Goal: Task Accomplishment & Management: Manage account settings

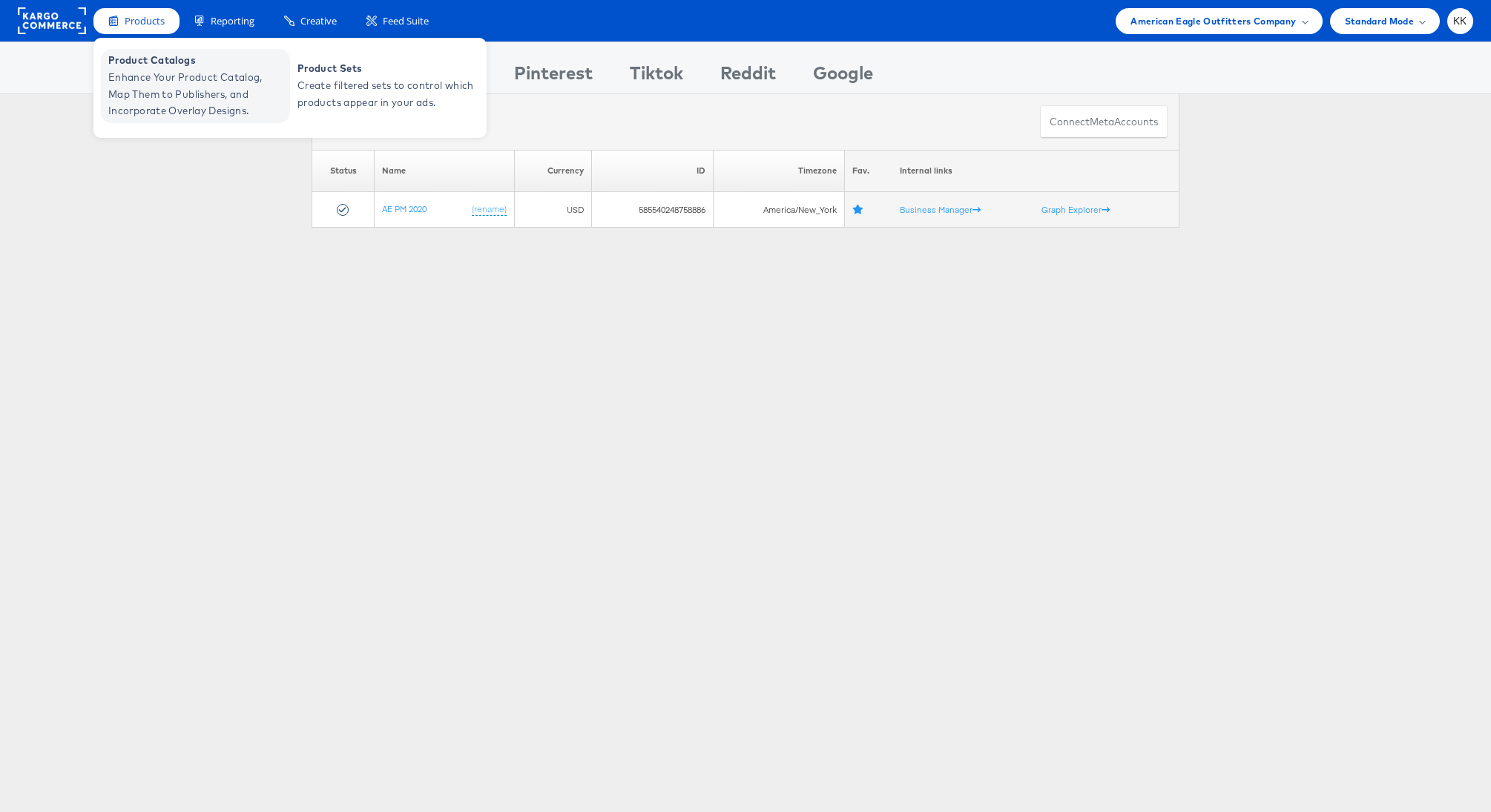
click at [138, 110] on span "Enhance Your Product Catalog, Map Them to Publishers, and Incorporate Overlay D…" at bounding box center [197, 94] width 178 height 51
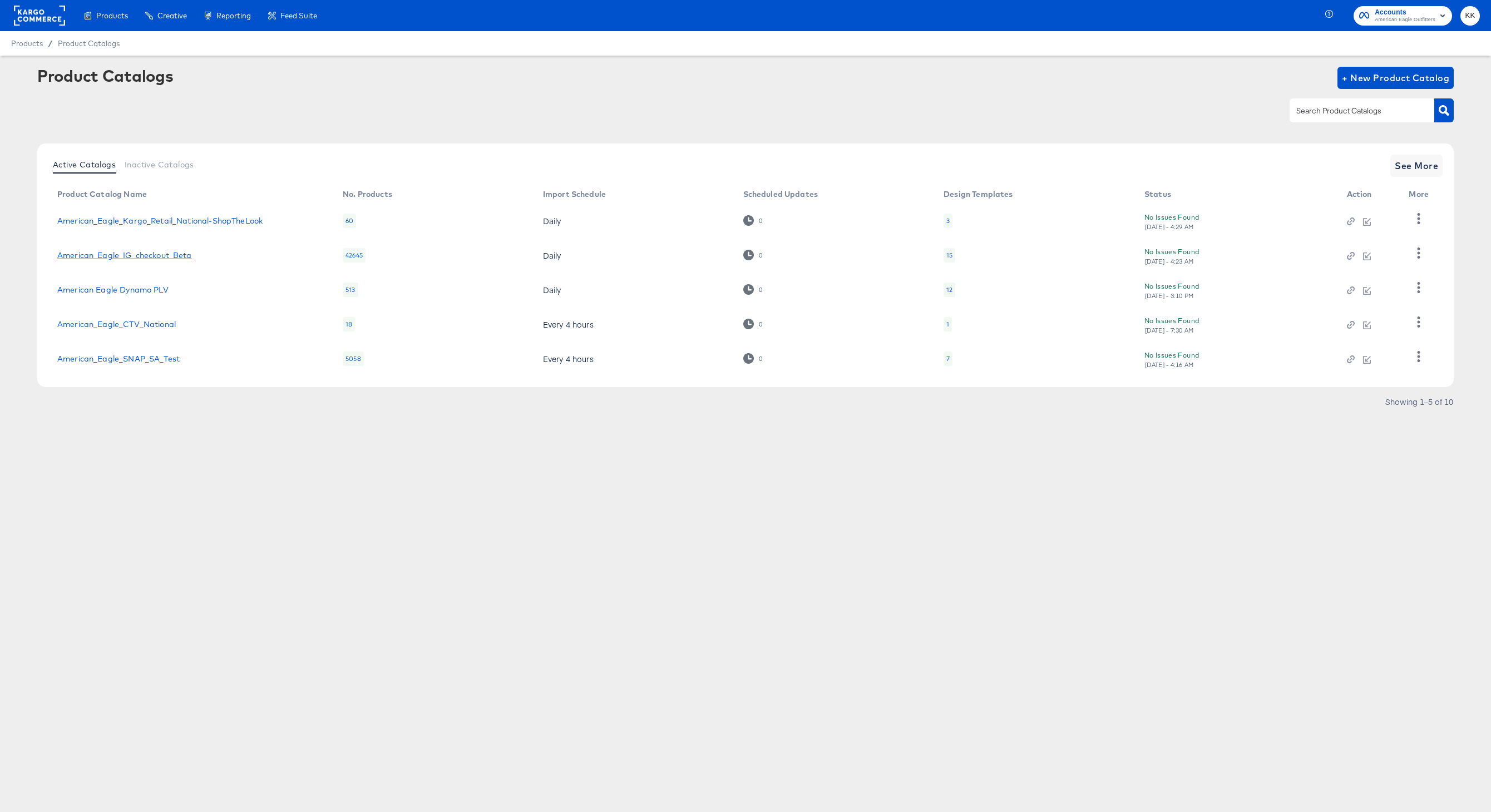
click at [143, 254] on link "American_Eagle_IG_checkout_Beta" at bounding box center [124, 255] width 134 height 9
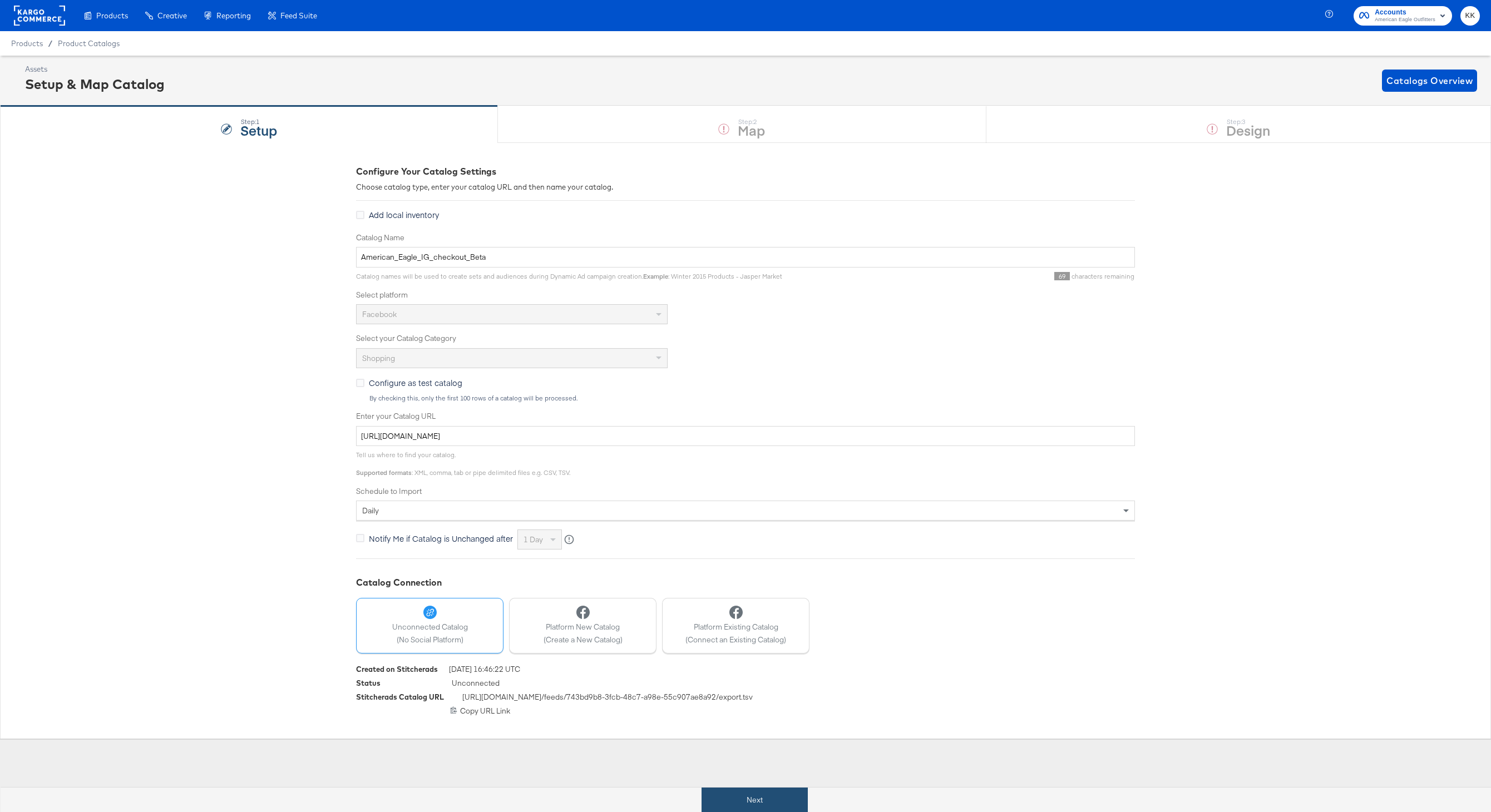
click at [740, 794] on button "Next" at bounding box center [755, 800] width 107 height 25
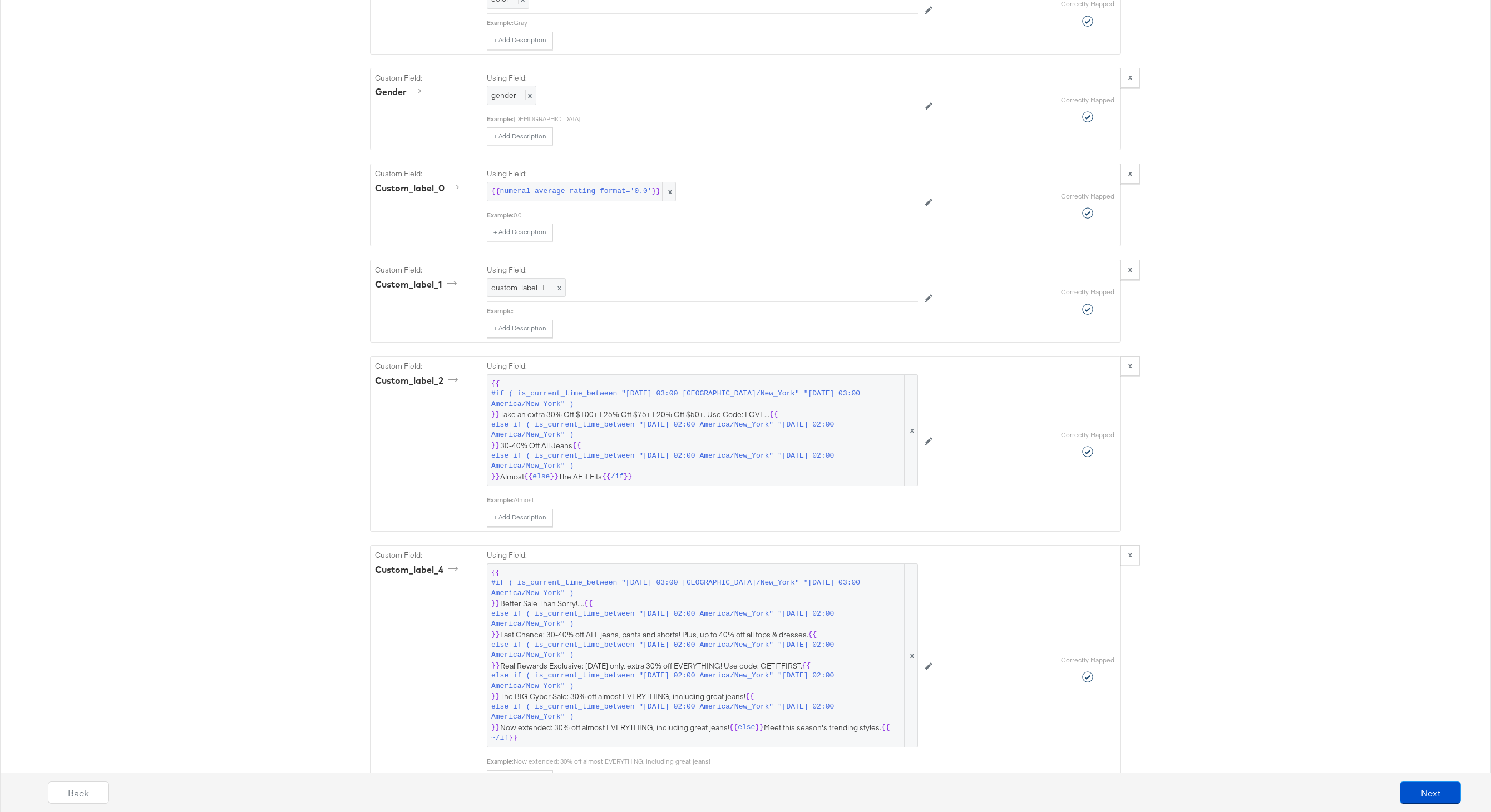
scroll to position [1394, 0]
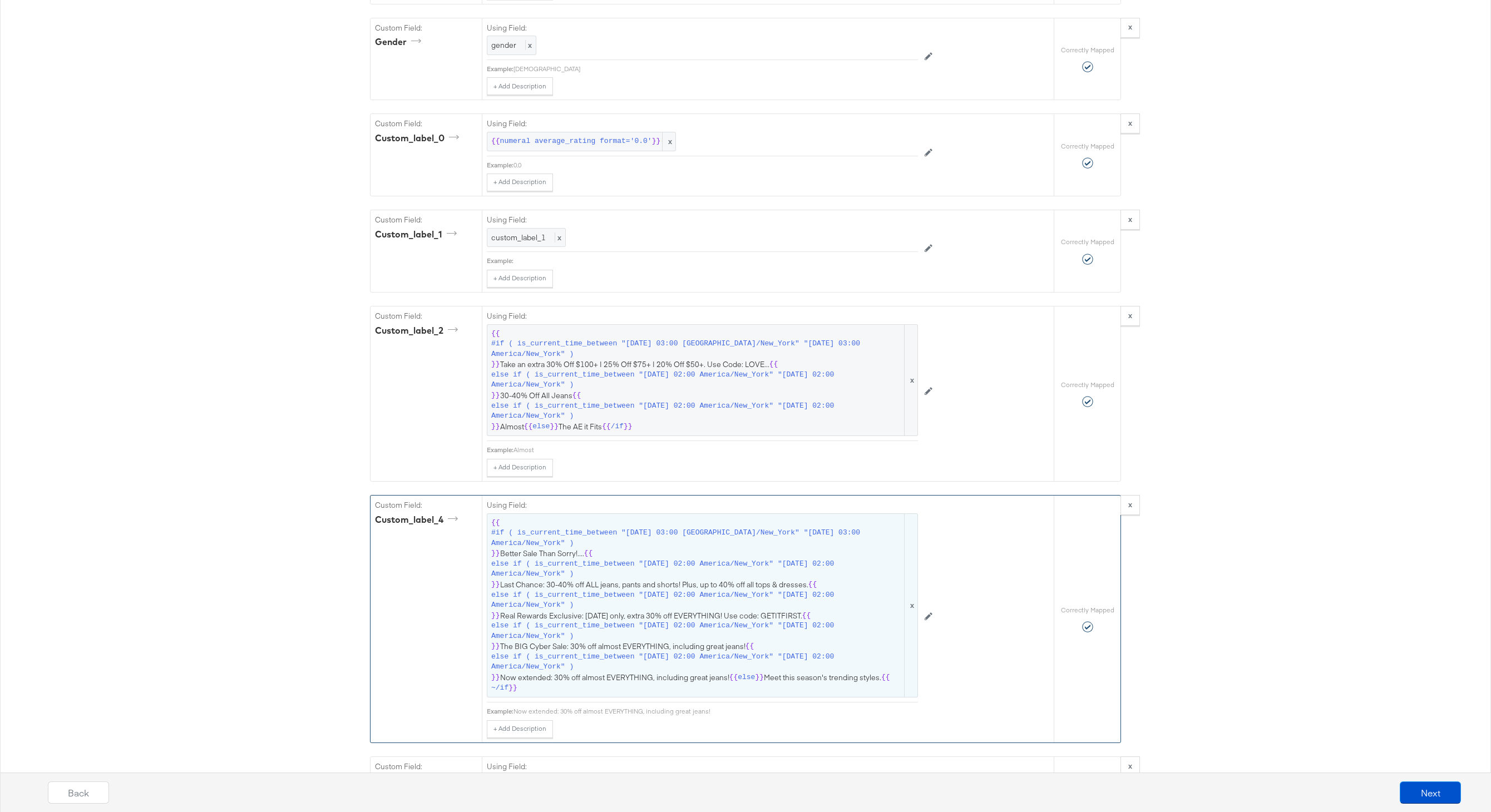
click at [726, 607] on span "else if ( is_current_time_between "2025-08-14 02:00 America/New_York" "2025-08-…" at bounding box center [697, 600] width 411 height 21
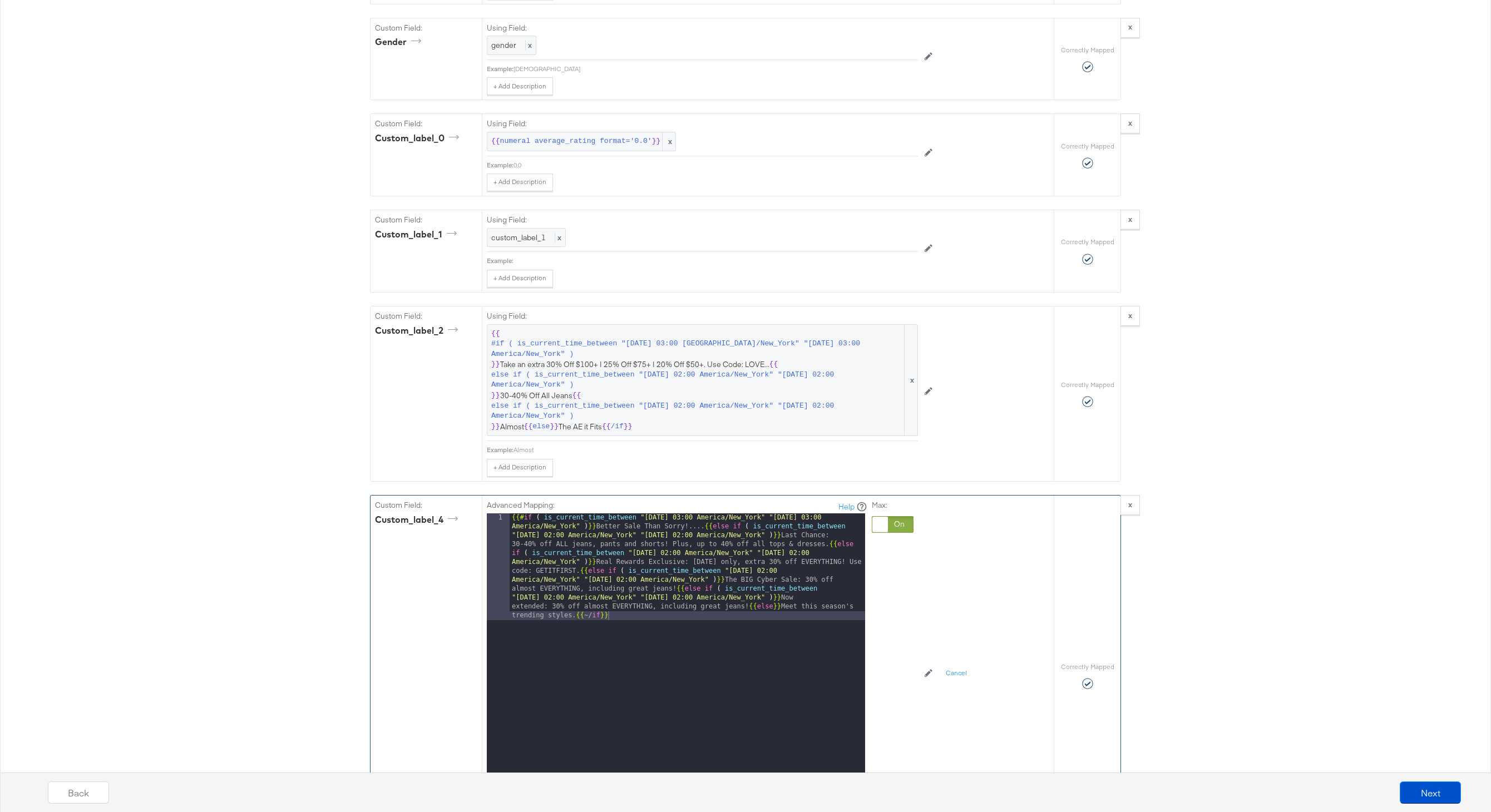
click at [749, 608] on div "{{# if ( is_current_time_between "2024-06-11 03:00 America/New_York" "2024-06-1…" at bounding box center [687, 759] width 356 height 492
click at [677, 589] on div "{{# if ( is_current_time_between "2024-06-11 03:00 America/New_York" "2024-06-1…" at bounding box center [687, 705] width 356 height 385
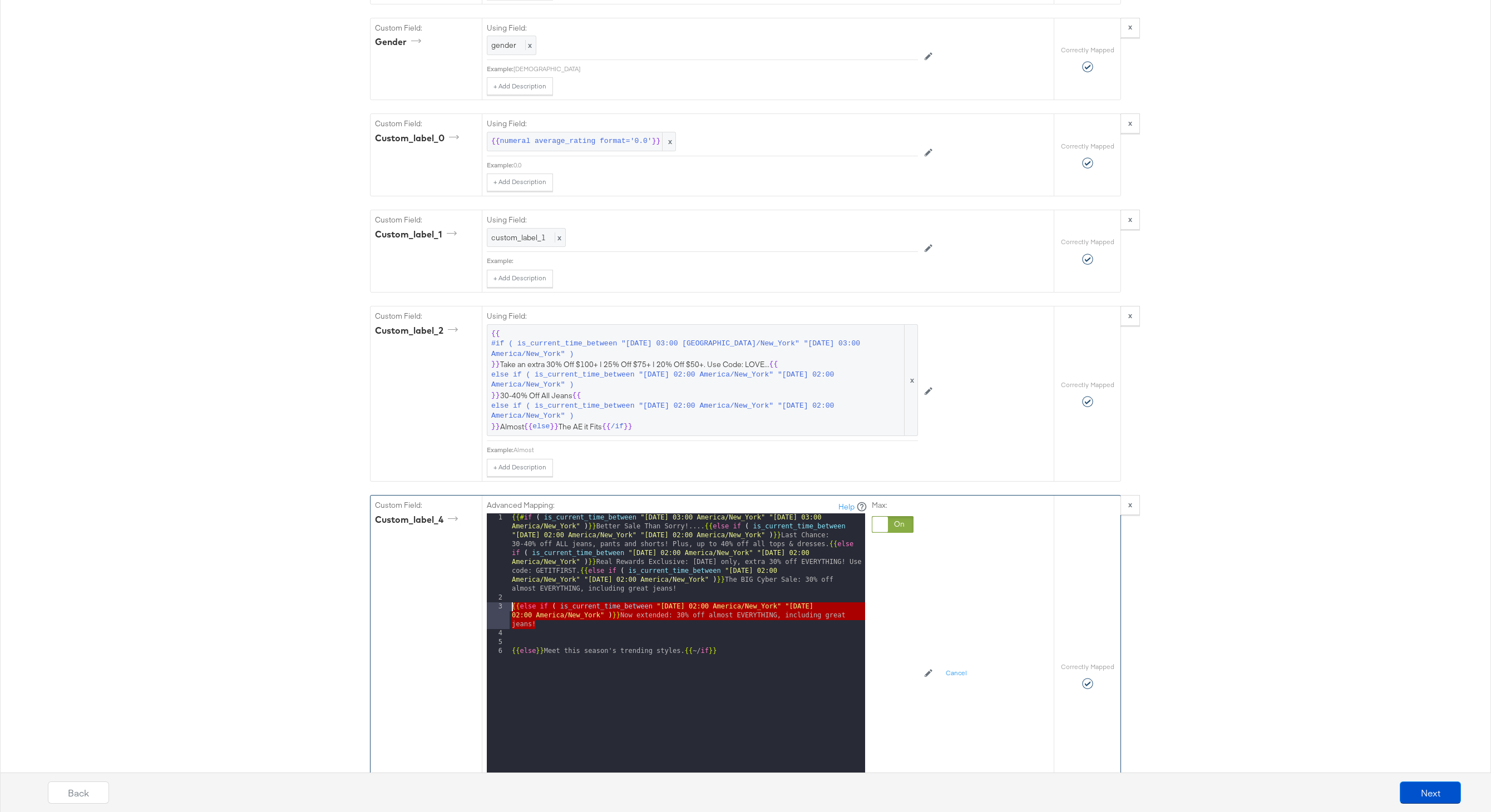
drag, startPoint x: 545, startPoint y: 623, endPoint x: 473, endPoint y: 607, distance: 73.8
click at [473, 607] on div "Custom Field: custom_label_4 Advanced Mapping: Help 1 2 3 4 5 6 {{# if ( is_cur…" at bounding box center [712, 675] width 683 height 360
click at [552, 626] on div "{{# if ( is_current_time_between "2024-06-11 03:00 America/New_York" "2024-06-1…" at bounding box center [687, 697] width 356 height 367
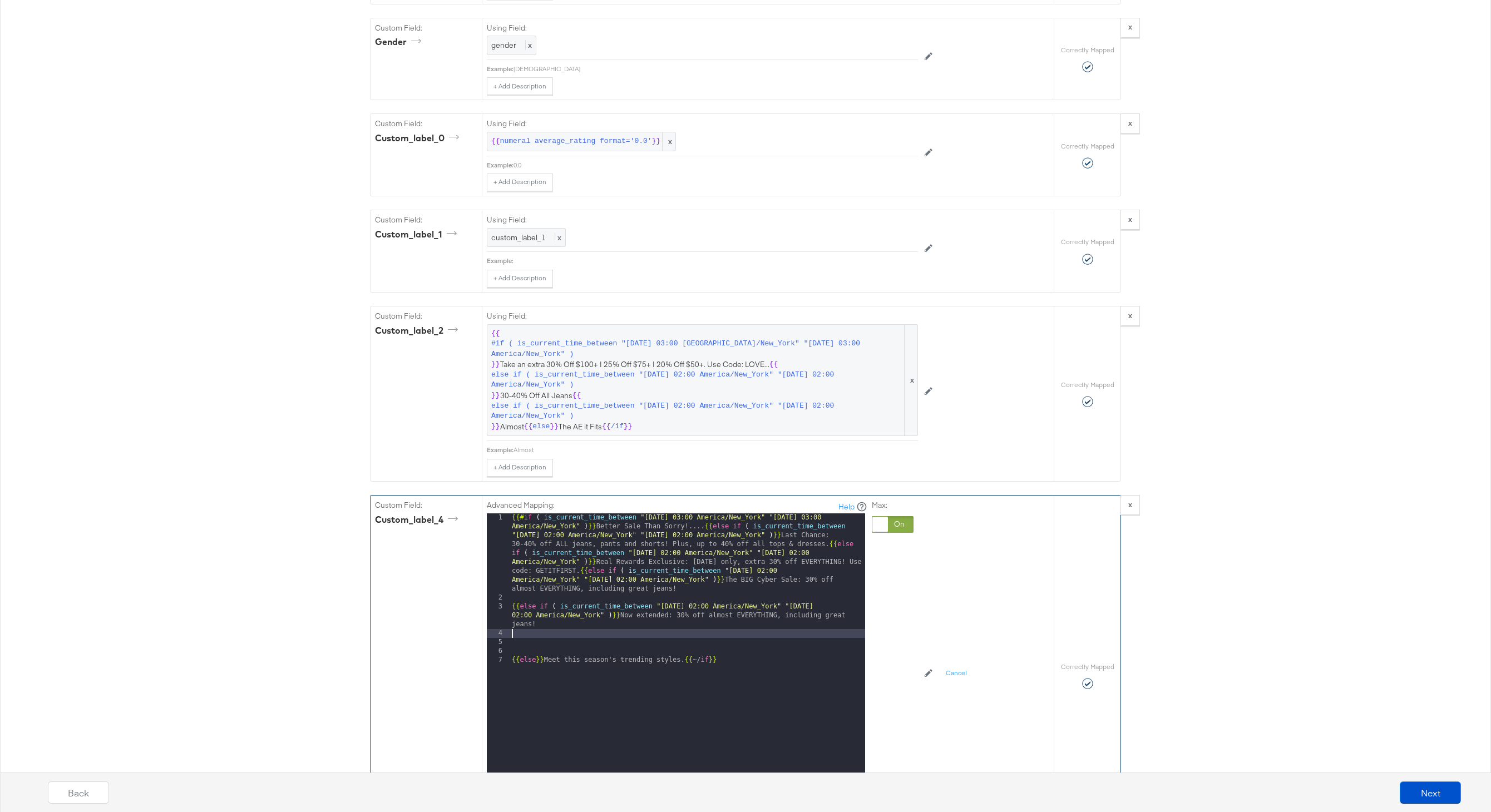
paste textarea
click at [700, 642] on div "{{# if ( is_current_time_between "2024-06-11 03:00 America/New_York" "2024-06-1…" at bounding box center [687, 697] width 356 height 367
click at [843, 643] on div "{{# if ( is_current_time_between "2024-06-11 03:00 America/New_York" "2024-06-1…" at bounding box center [687, 697] width 356 height 367
drag, startPoint x: 587, startPoint y: 659, endPoint x: 630, endPoint y: 652, distance: 43.6
click at [630, 652] on div "{{# if ( is_current_time_between "2024-06-11 03:00 America/New_York" "2024-06-1…" at bounding box center [687, 697] width 356 height 367
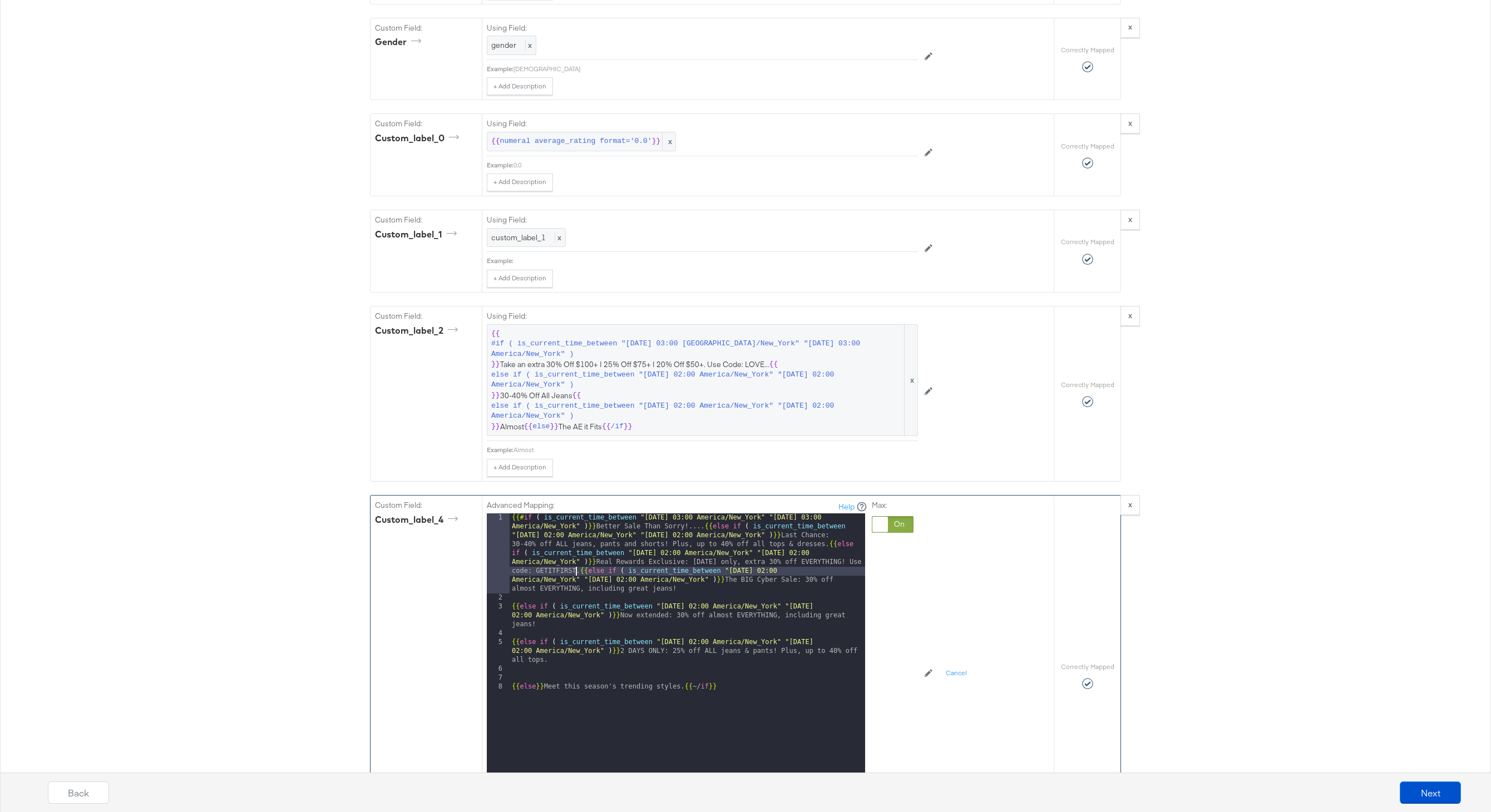
drag, startPoint x: 578, startPoint y: 572, endPoint x: 630, endPoint y: 647, distance: 91.3
click at [581, 576] on div "{{# if ( is_current_time_between "2024-06-11 03:00 America/New_York" "2024-06-1…" at bounding box center [687, 697] width 356 height 367
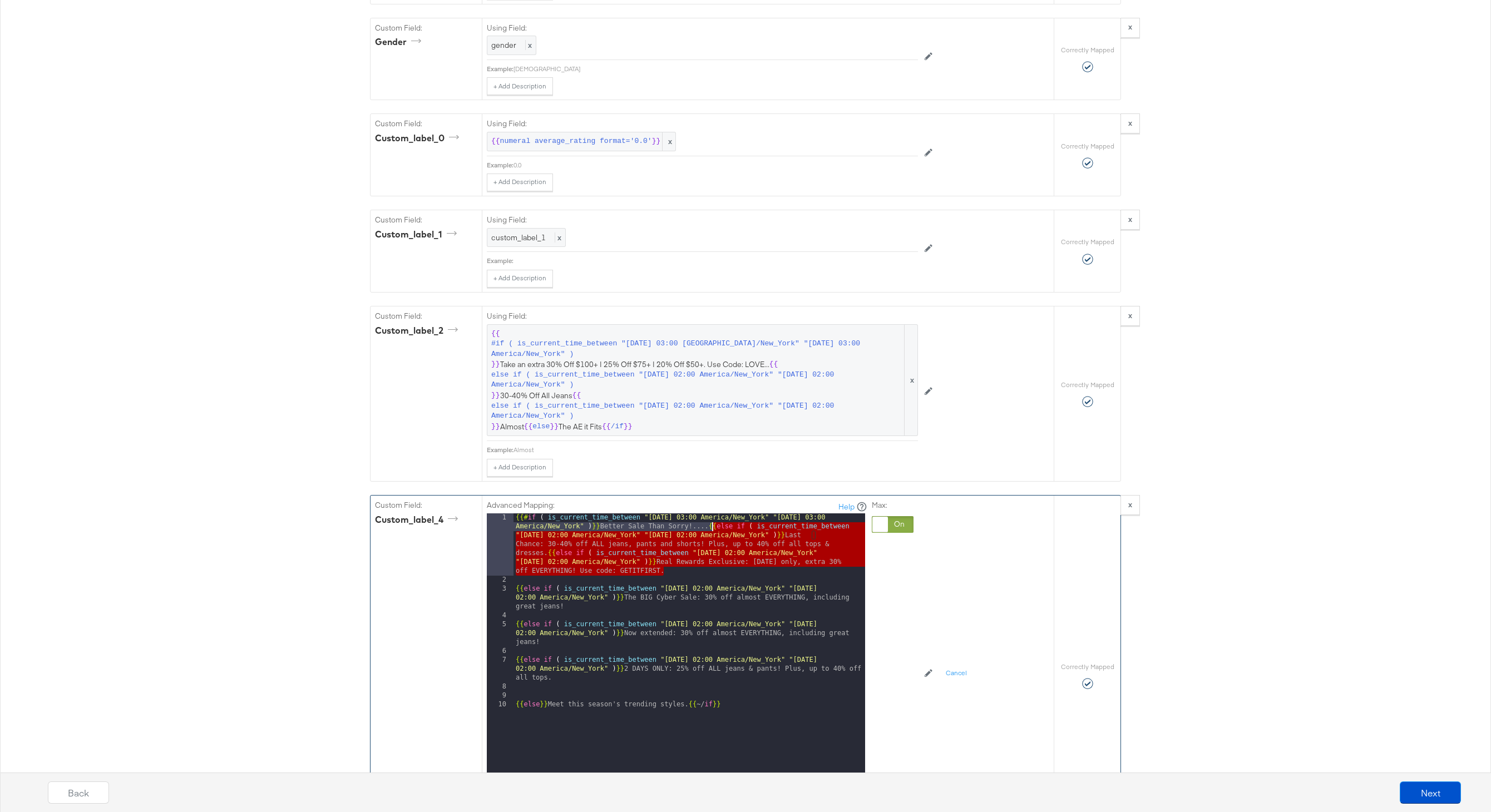
drag, startPoint x: 670, startPoint y: 573, endPoint x: 713, endPoint y: 527, distance: 63.0
click at [713, 526] on div "{{# if ( is_current_time_between "2024-06-11 03:00 America/New_York" "2024-06-1…" at bounding box center [689, 688] width 352 height 349
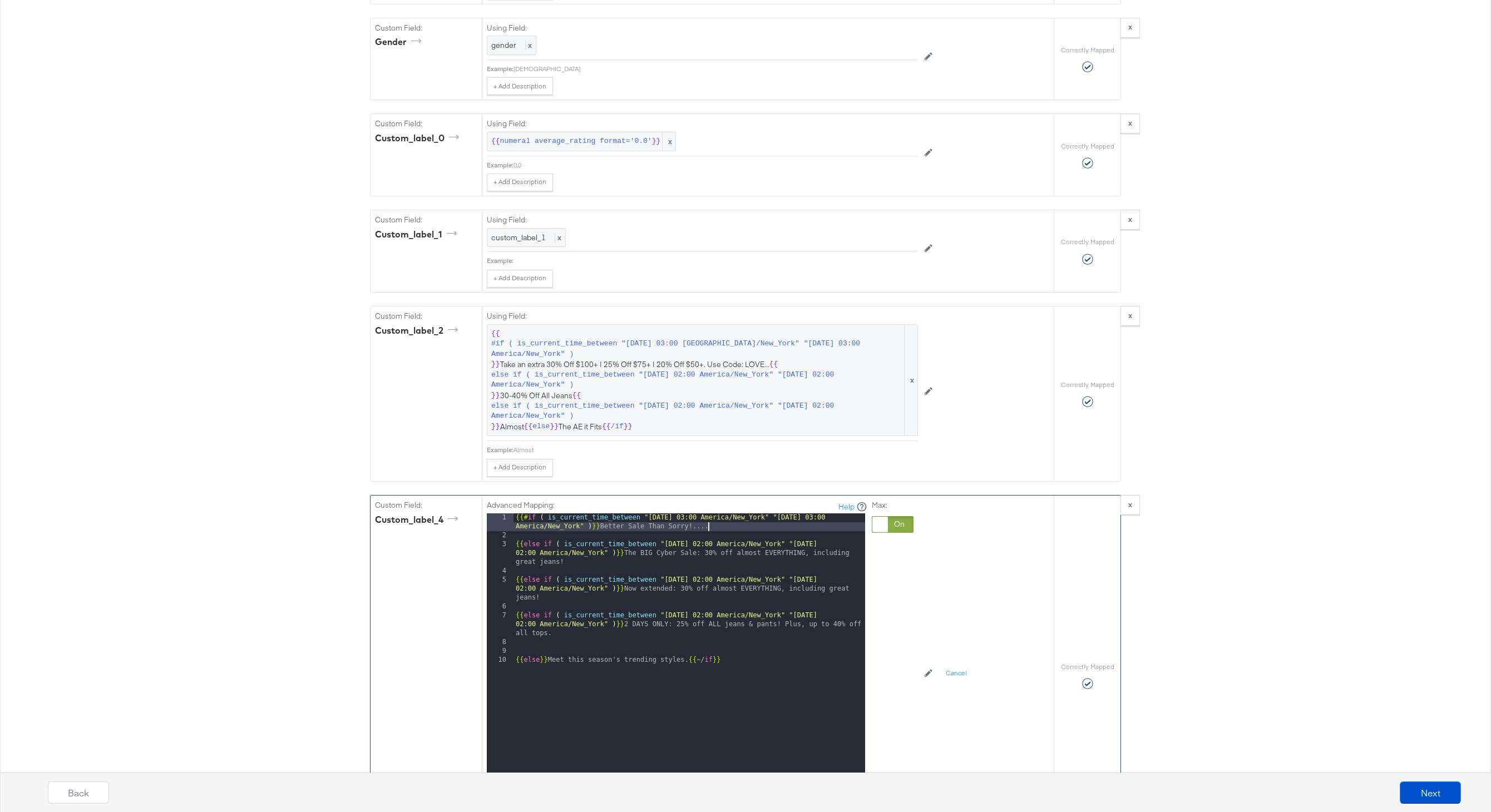
click at [515, 548] on div "{{# if ( is_current_time_between "2024-06-11 03:00 America/New_York" "2024-06-1…" at bounding box center [689, 665] width 352 height 305
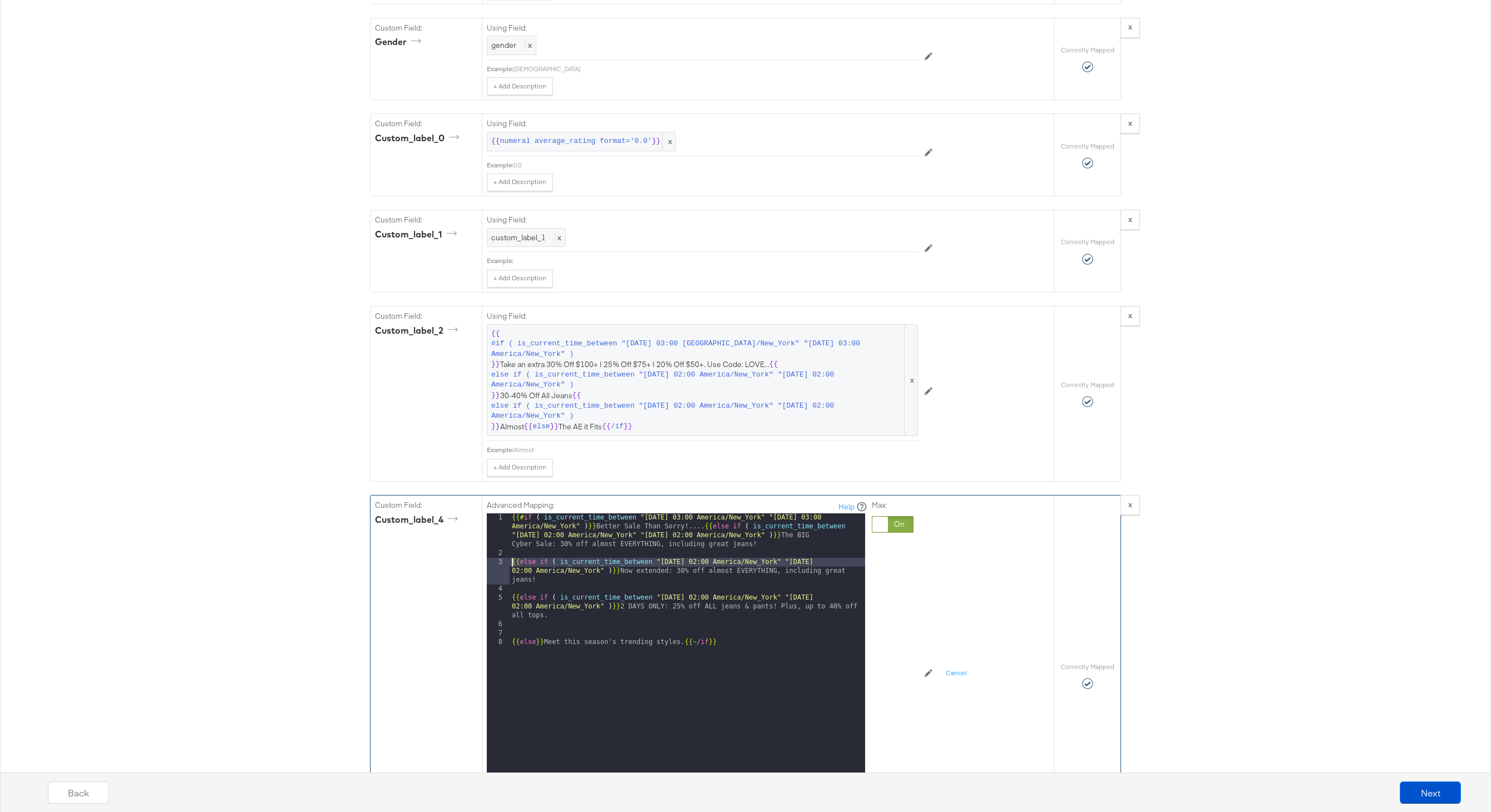
click at [511, 566] on div "{{# if ( is_current_time_between "2024-06-11 03:00 America/New_York" "2024-06-1…" at bounding box center [687, 674] width 356 height 323
click at [512, 583] on div "{{# if ( is_current_time_between "2024-06-11 03:00 America/New_York" "2024-06-1…" at bounding box center [687, 683] width 356 height 340
click at [511, 618] on div "{{# if ( is_current_time_between "2024-06-11 03:00 America/New_York" "2024-06-1…" at bounding box center [687, 697] width 356 height 367
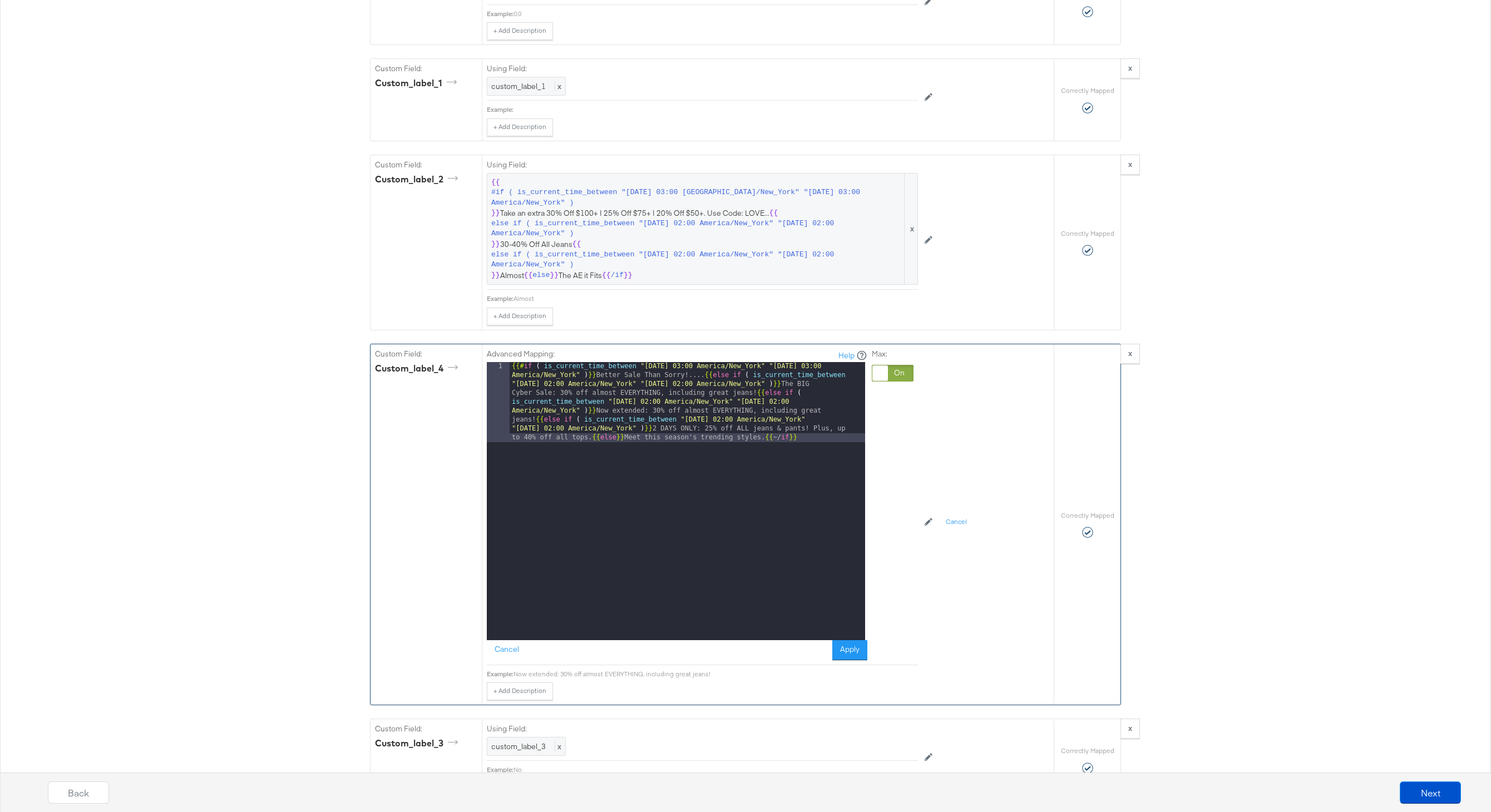
scroll to position [1607, 0]
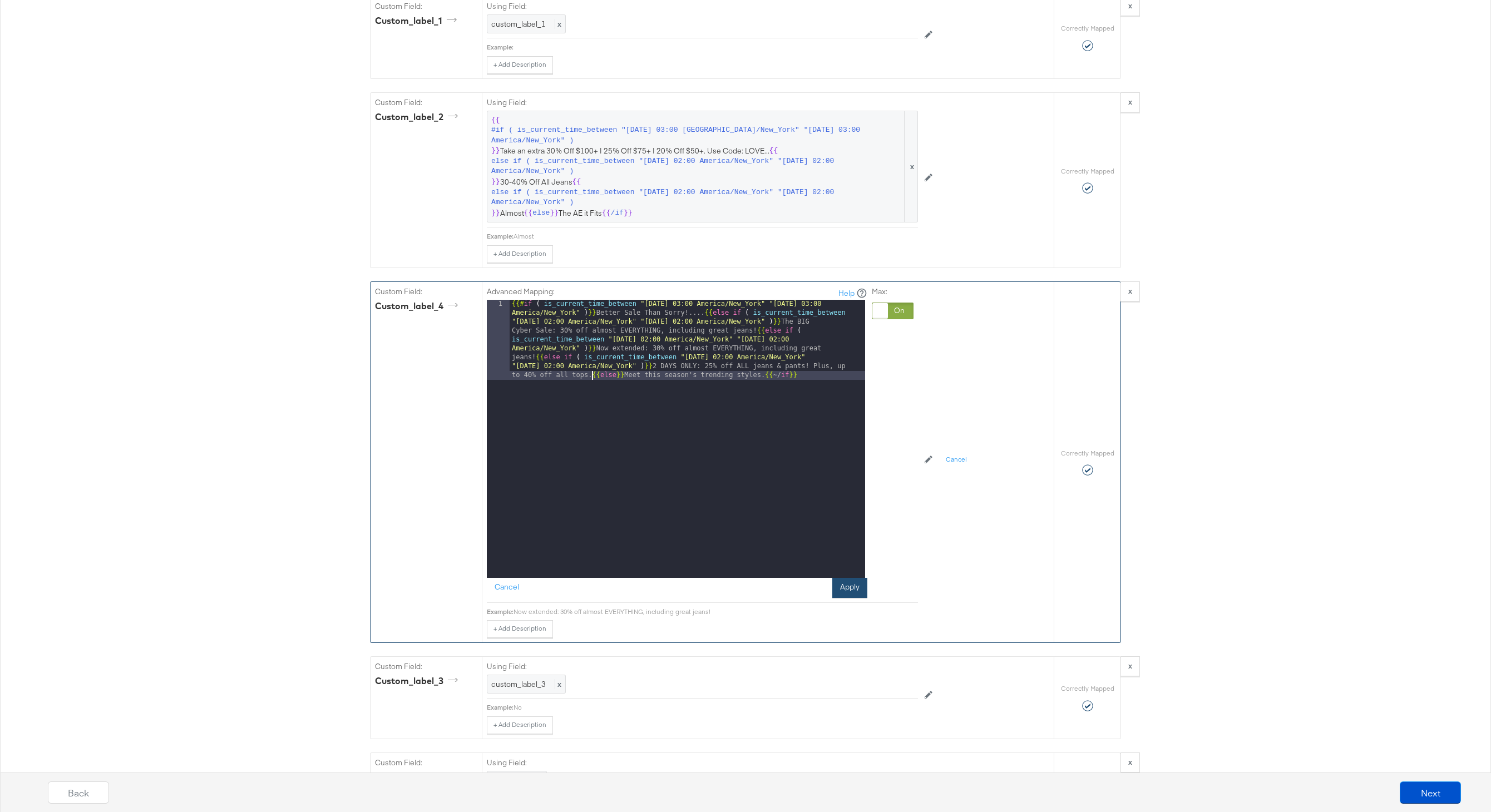
click at [845, 593] on button "Apply" at bounding box center [849, 588] width 35 height 20
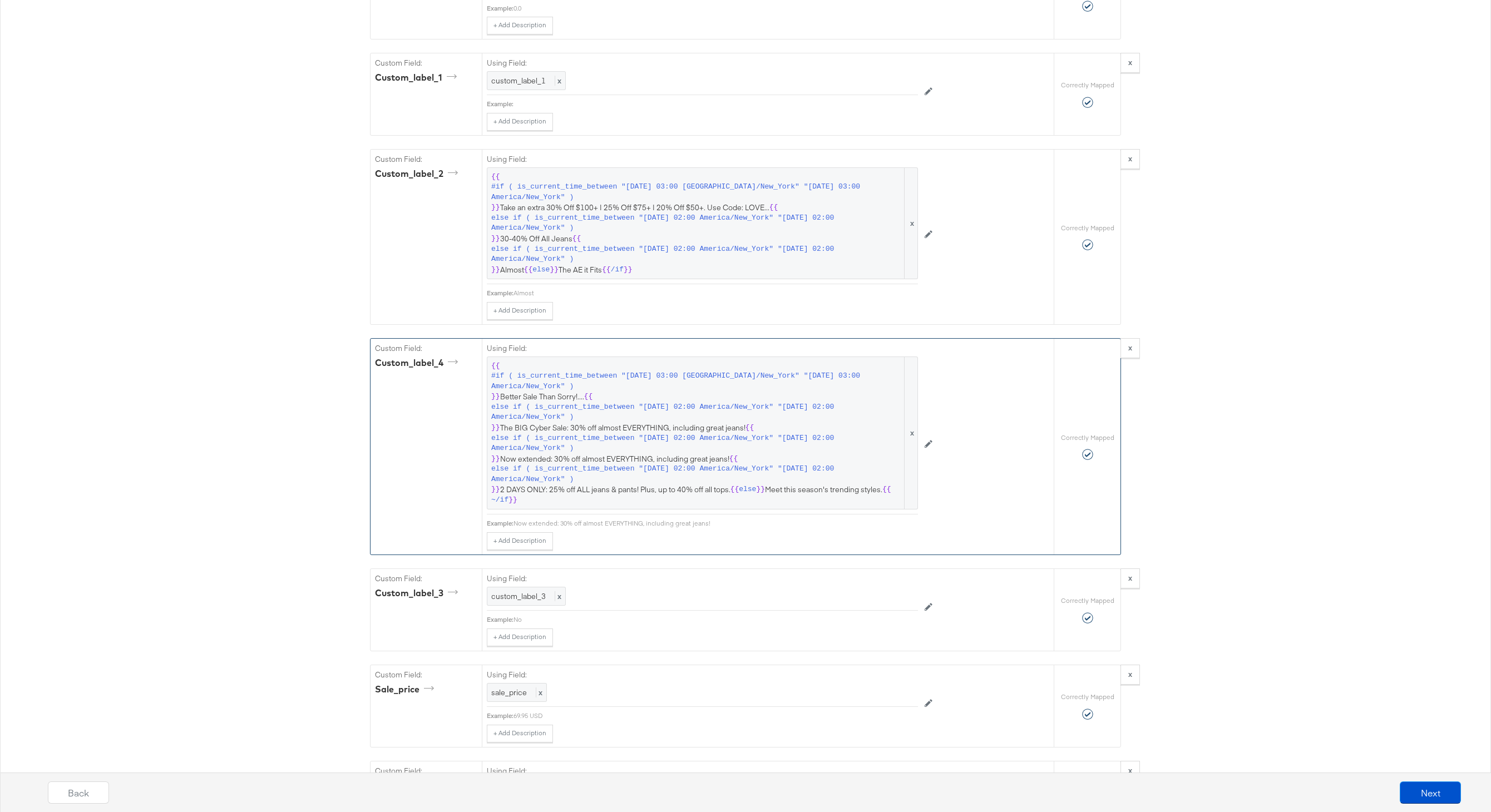
scroll to position [1548, 0]
click at [740, 215] on span "else if ( is_current_time_between "2025-08-07 02:00 America/New_York" "2025-08-…" at bounding box center [697, 225] width 411 height 21
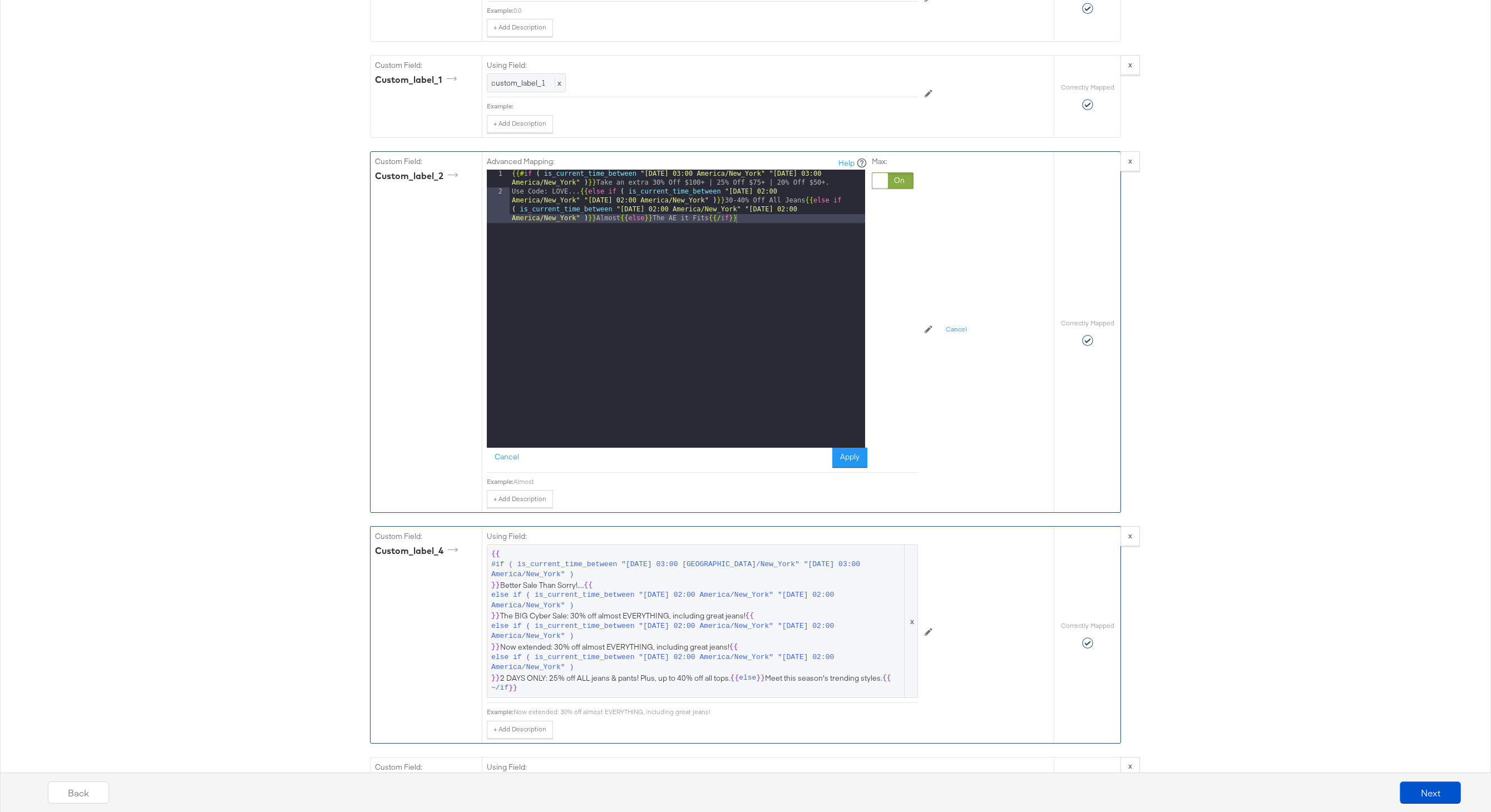
click at [816, 209] on div "{{# if ( is_current_time_between "2024-06-28 03:00 America/New_York" "2024-06-2…" at bounding box center [687, 336] width 356 height 331
click at [513, 464] on button "Cancel" at bounding box center [507, 458] width 40 height 20
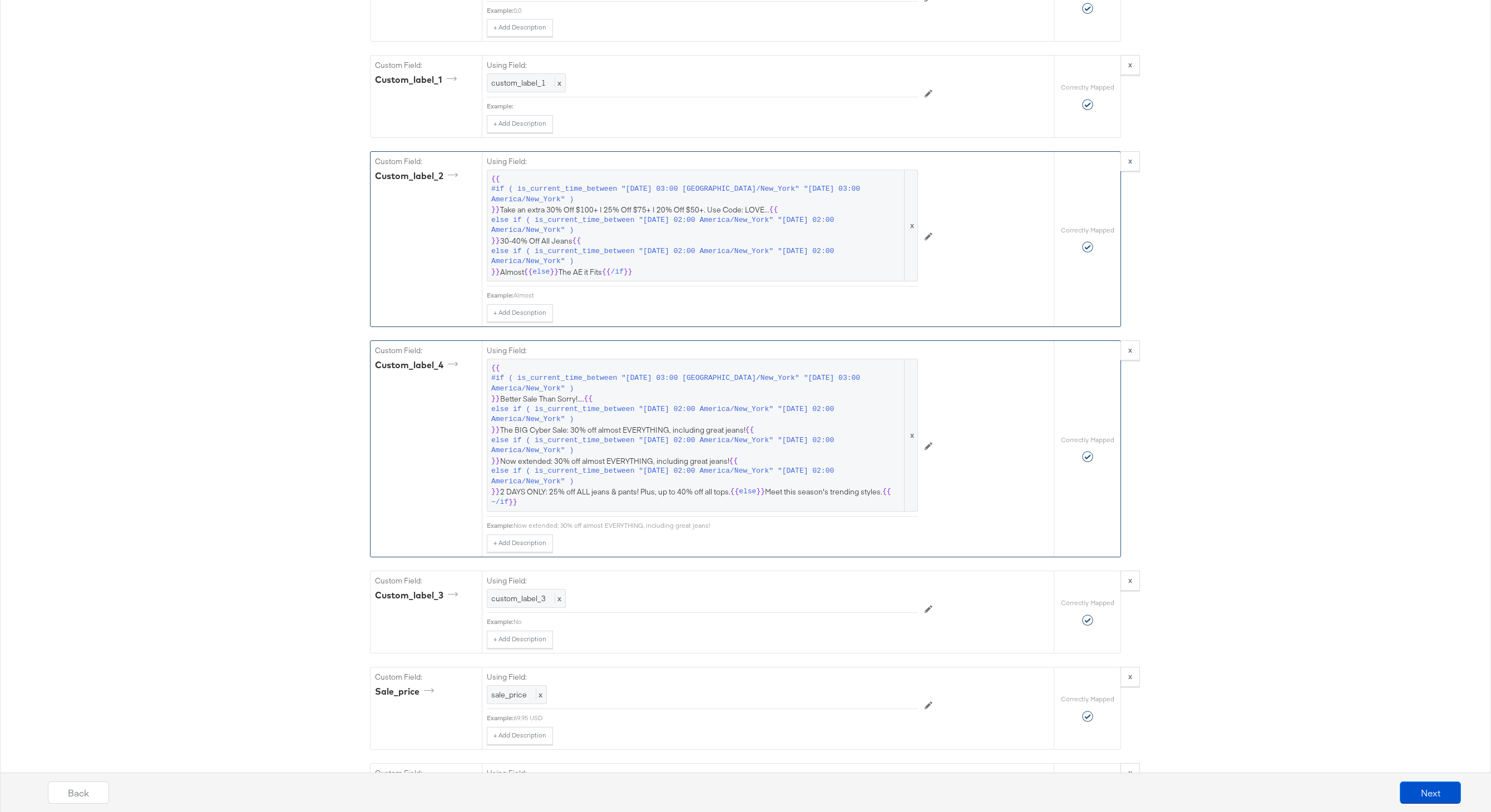
click at [1412, 804] on div "Back Next" at bounding box center [754, 797] width 1502 height 41
click at [1427, 801] on button "Next" at bounding box center [1430, 792] width 61 height 22
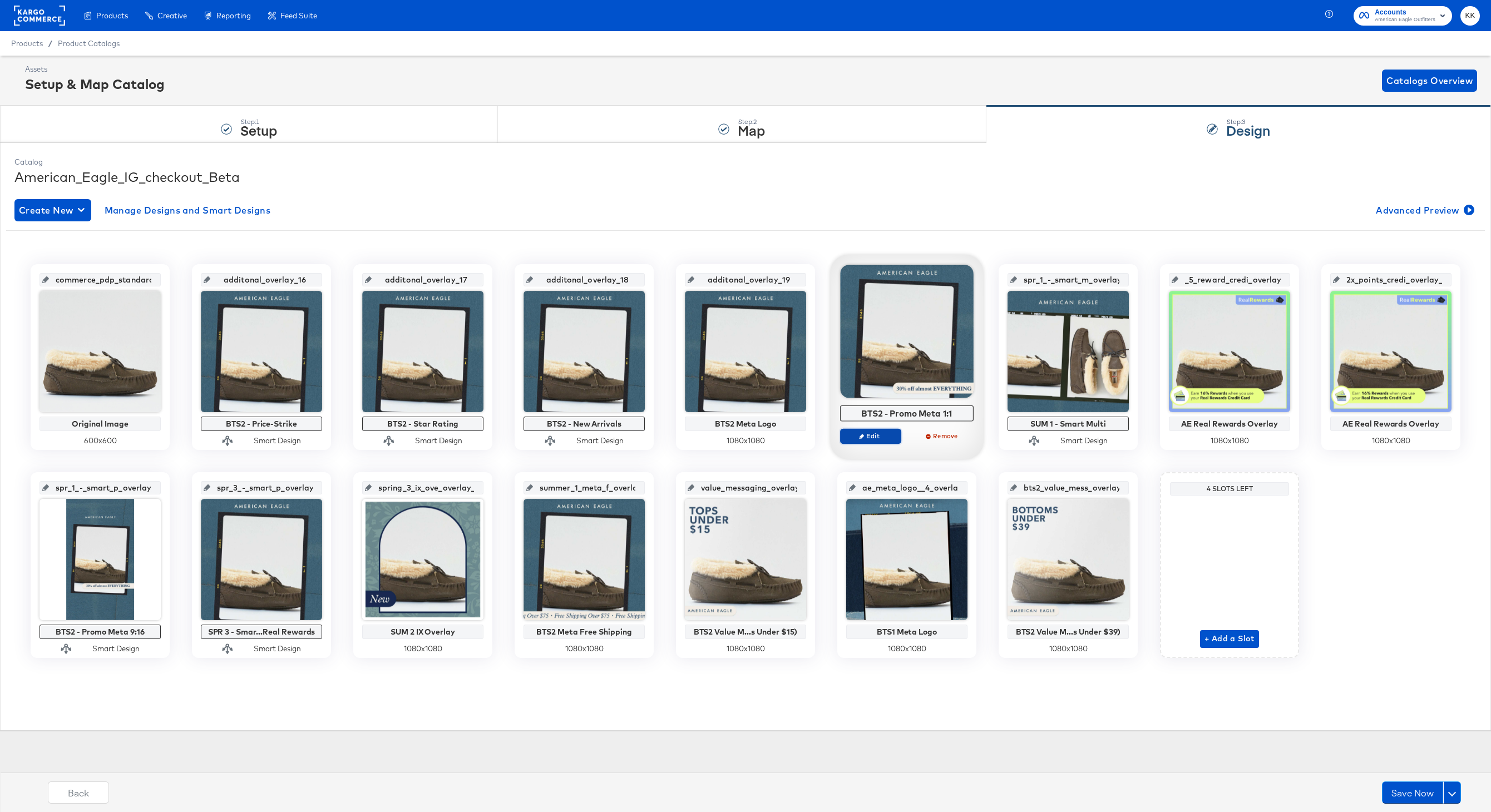
click at [862, 439] on span "Edit" at bounding box center [871, 436] width 51 height 8
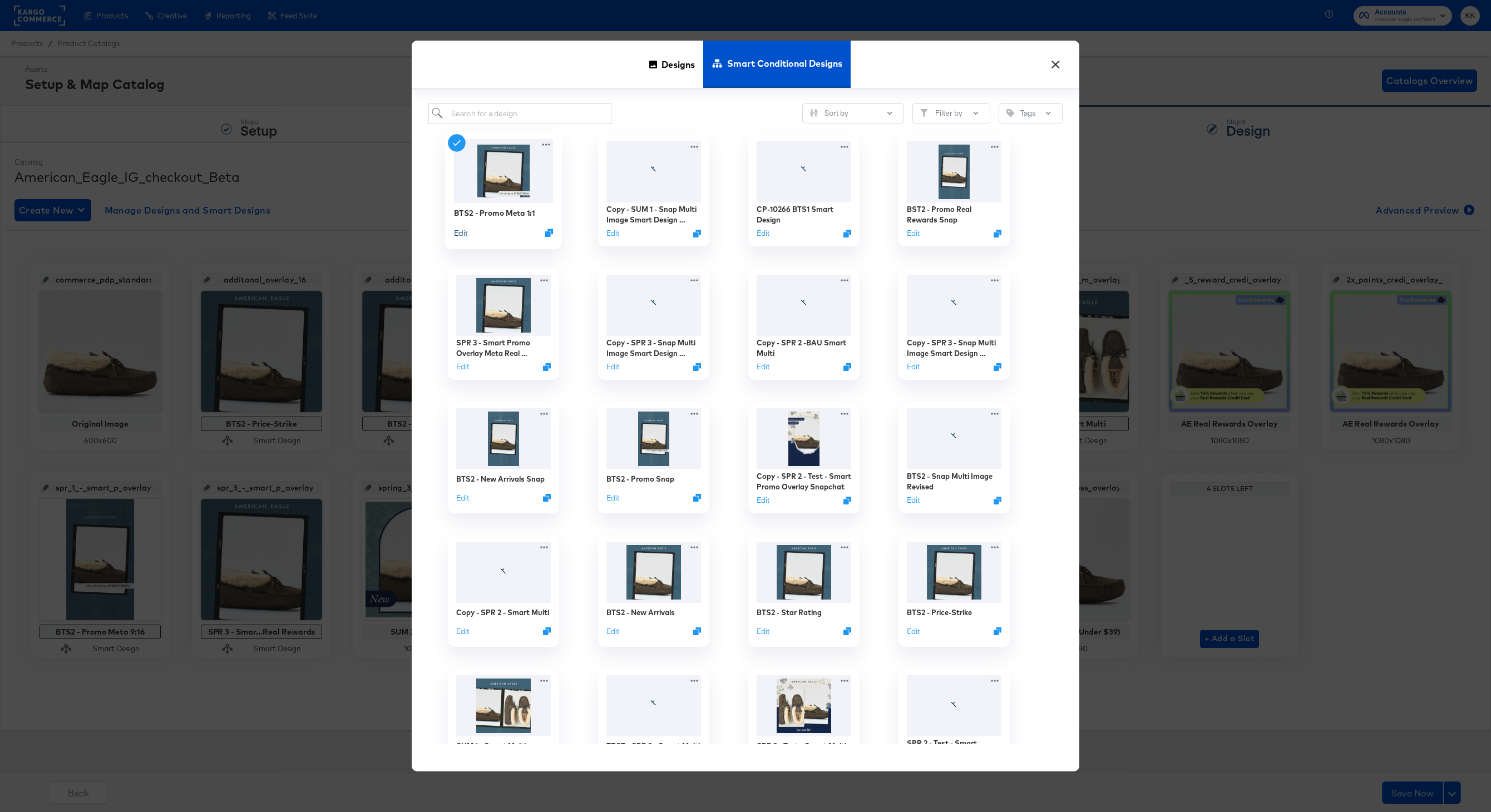
click at [465, 234] on button "Edit" at bounding box center [460, 232] width 14 height 11
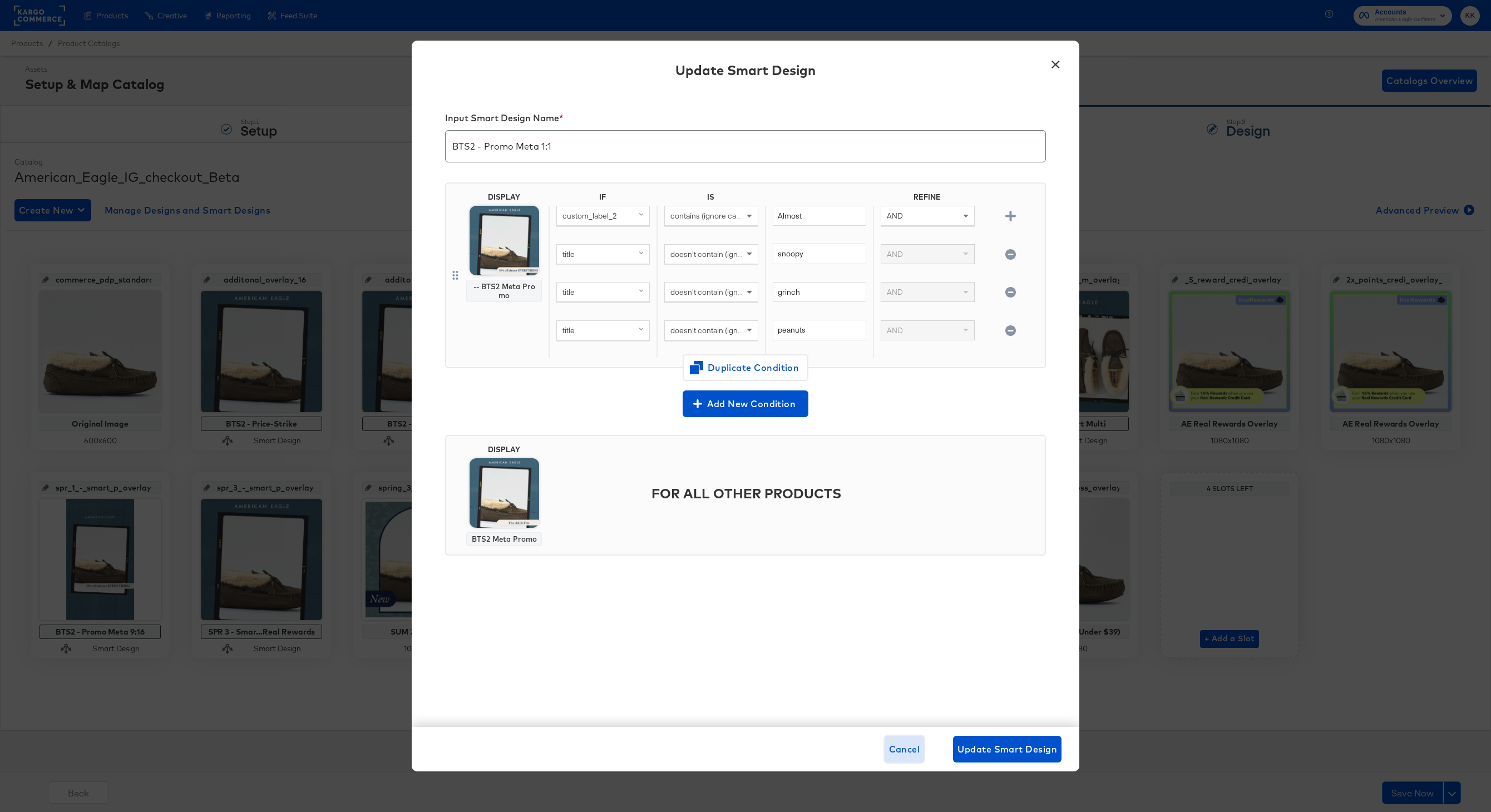
click at [903, 755] on span "Cancel" at bounding box center [904, 749] width 31 height 15
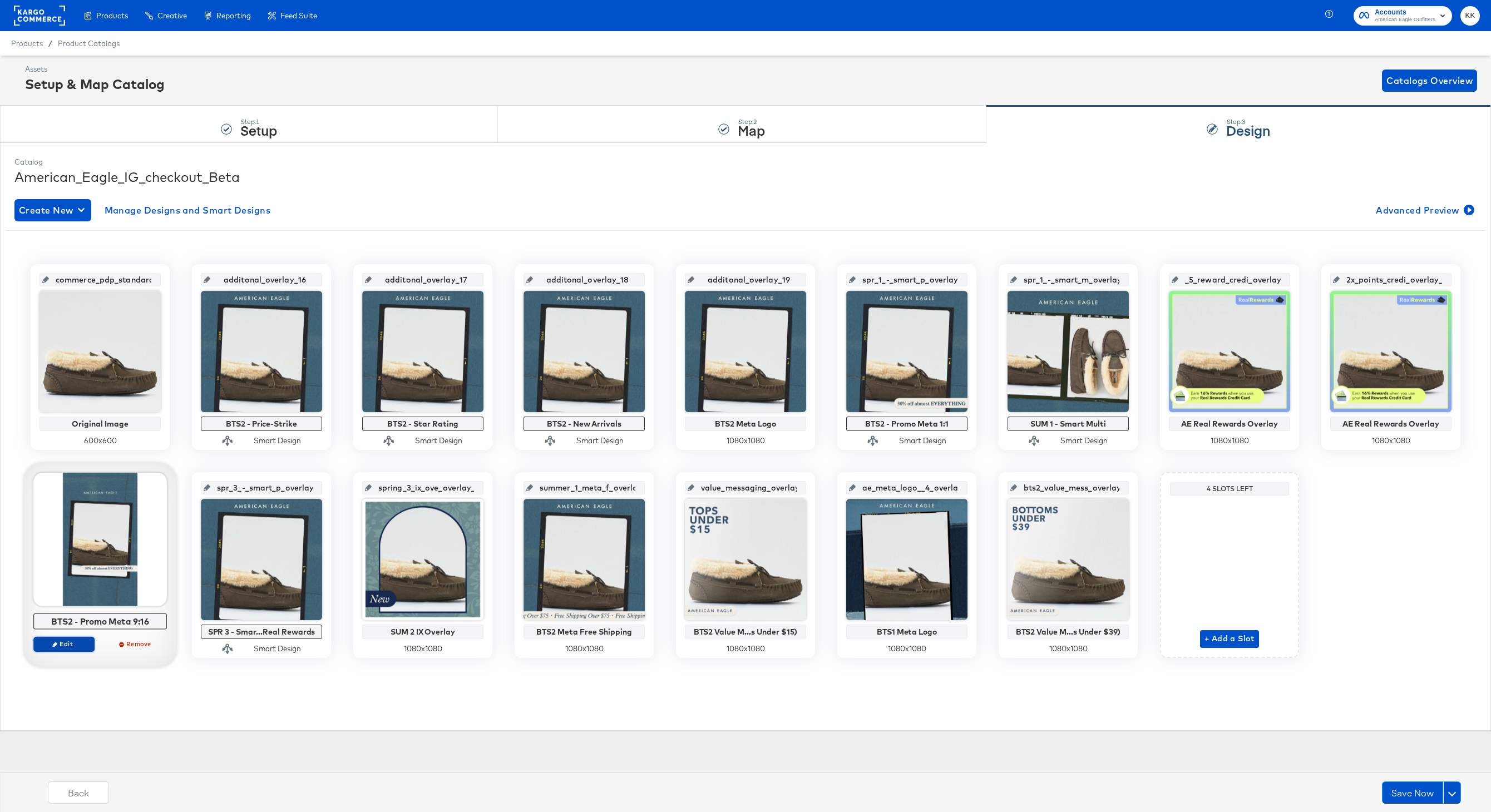
click at [75, 645] on span "Edit" at bounding box center [64, 644] width 51 height 8
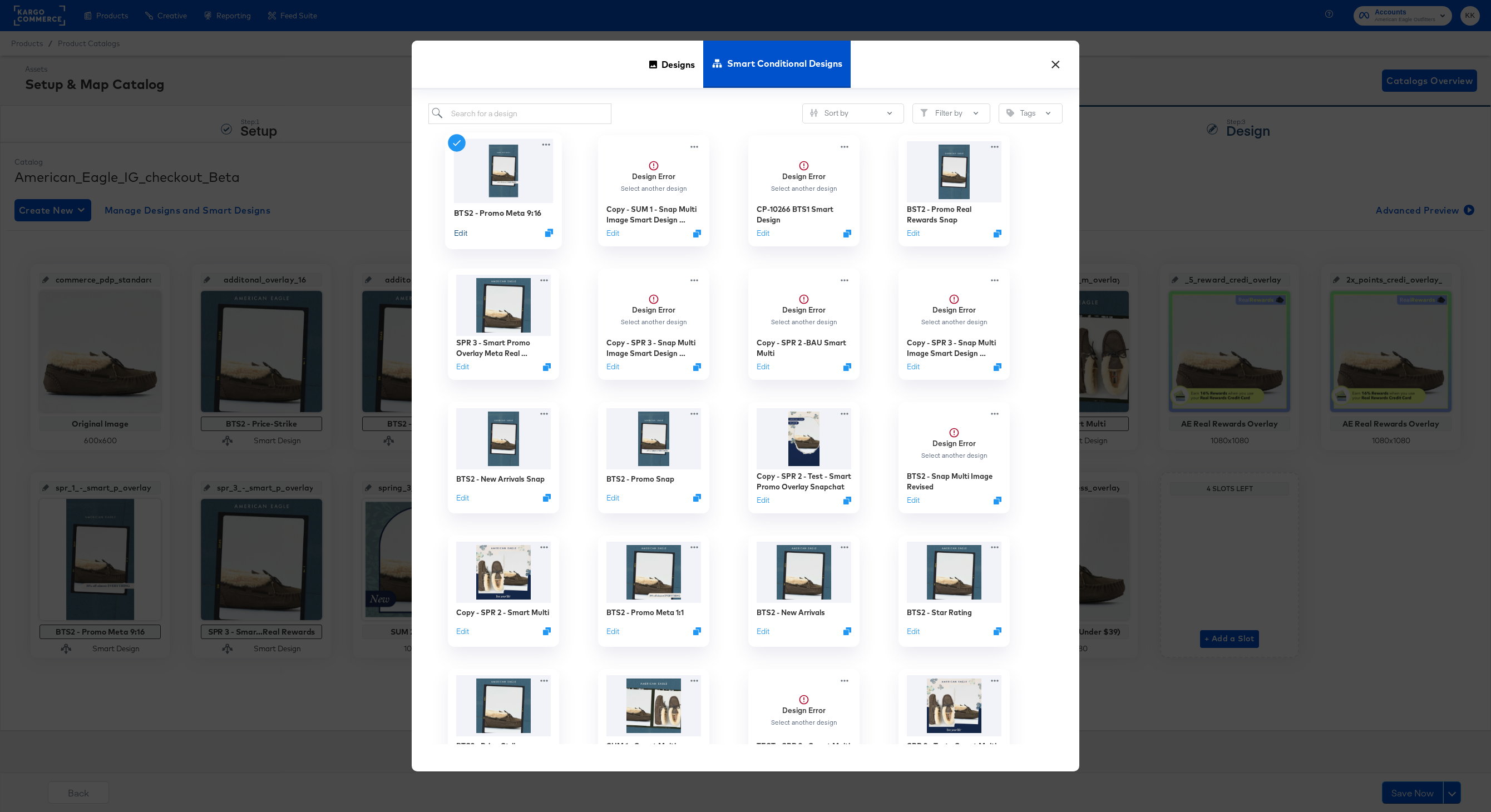
click at [462, 232] on button "Edit" at bounding box center [460, 232] width 14 height 11
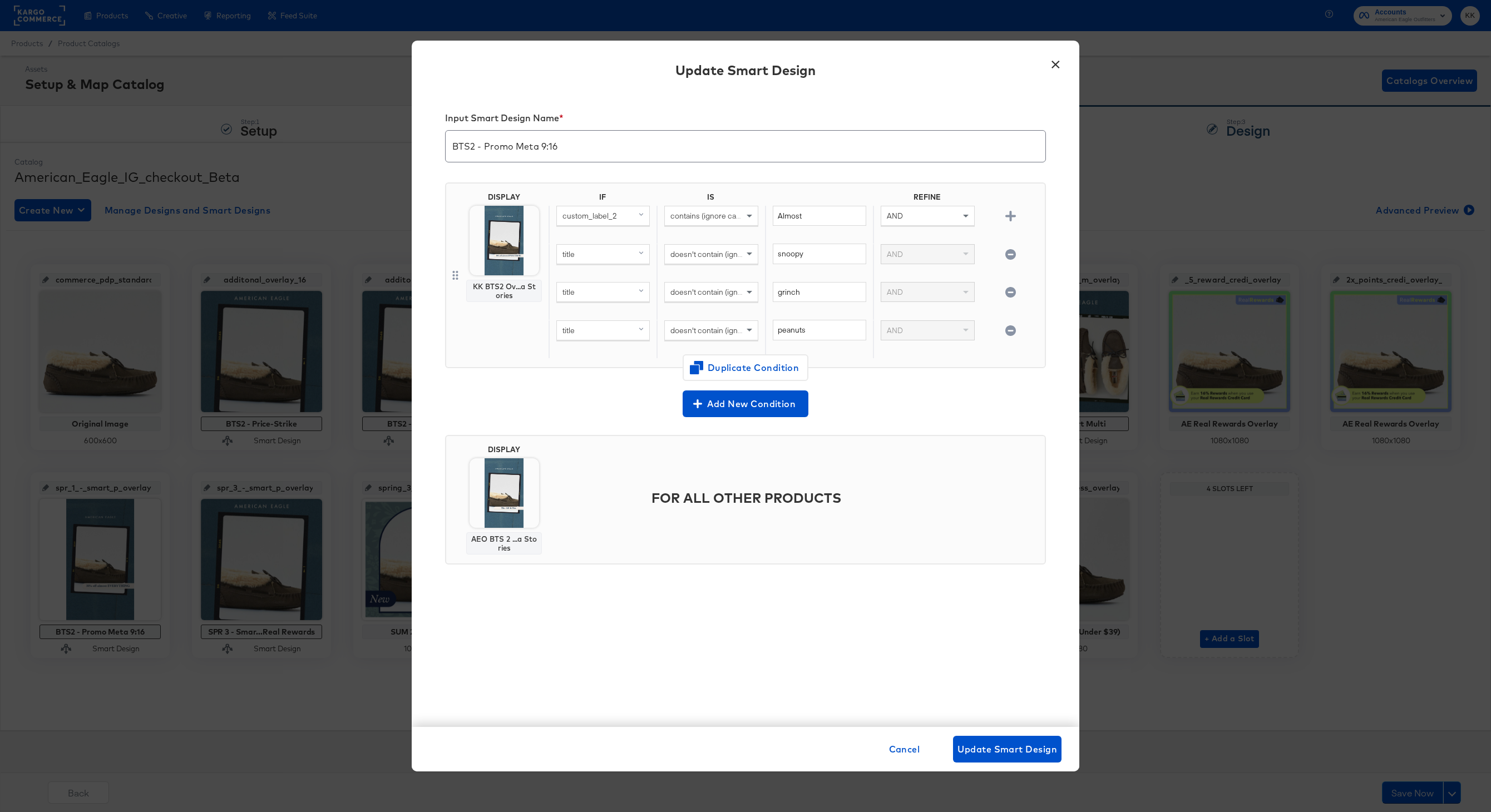
click at [1055, 59] on button "×" at bounding box center [1055, 62] width 20 height 20
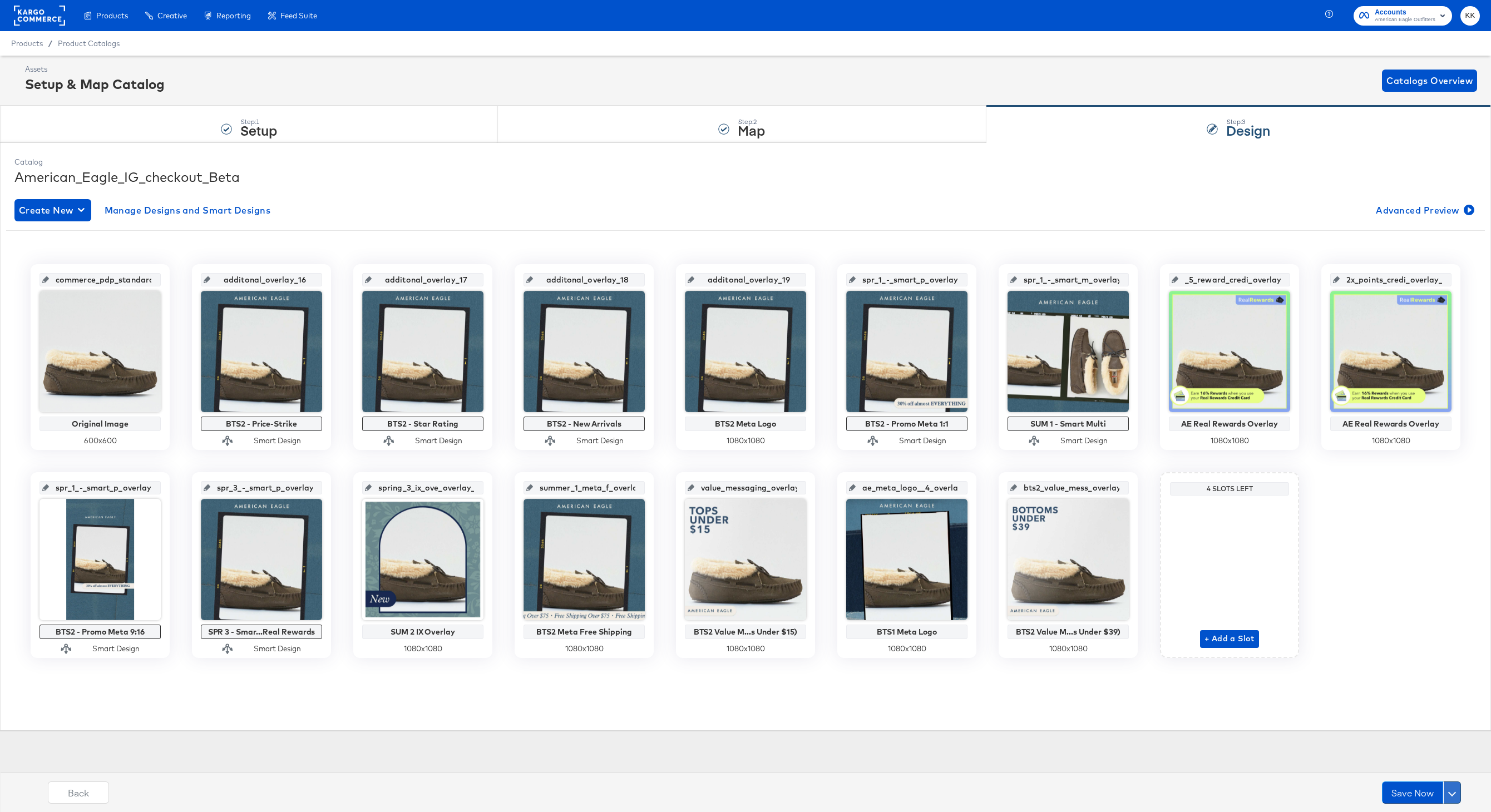
click at [1449, 787] on button at bounding box center [1452, 792] width 18 height 22
click at [1402, 767] on div "Schedule Save" at bounding box center [1425, 771] width 51 height 11
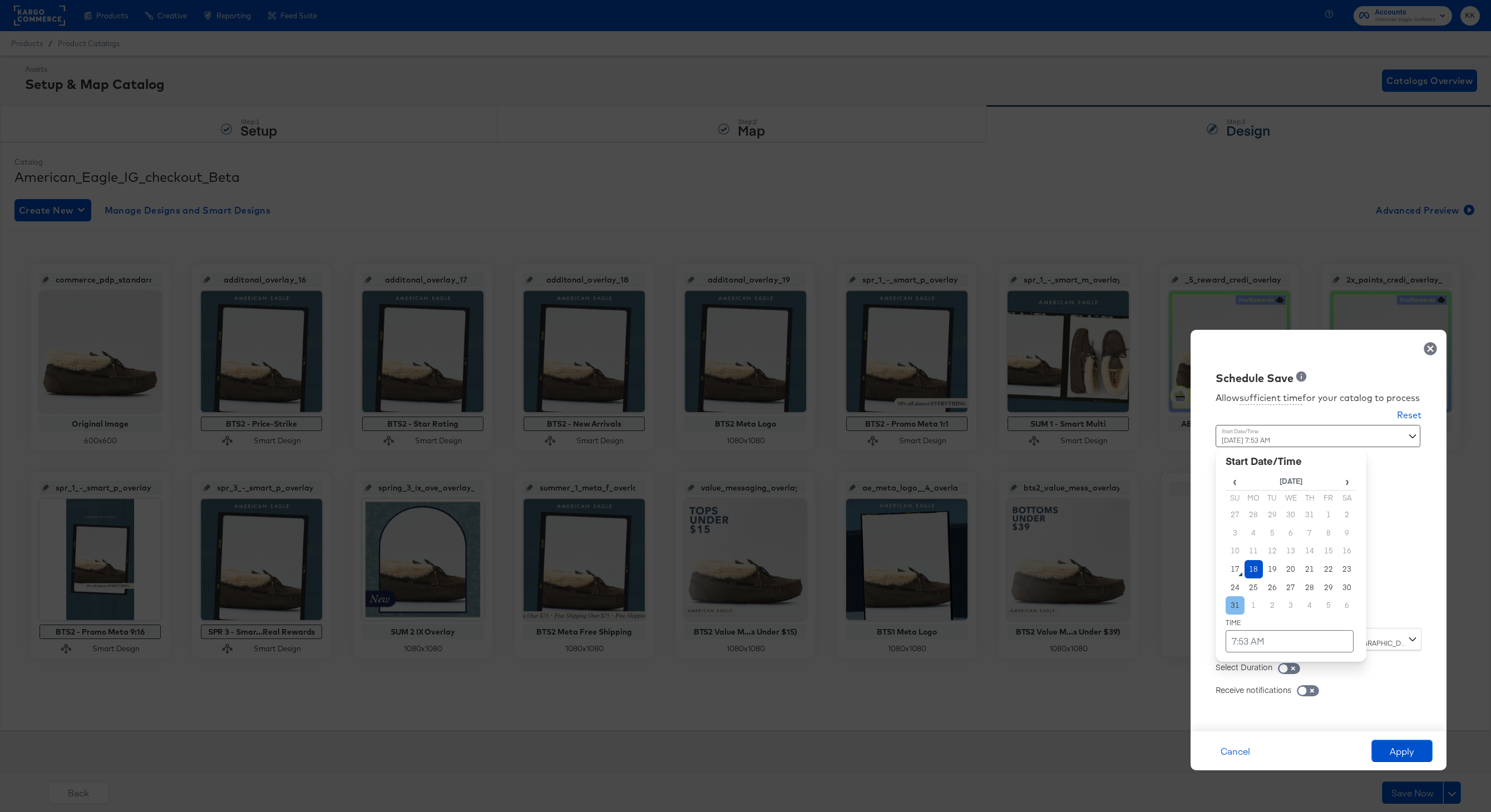
click at [1235, 612] on div "August 18th 2025 7:53 AM ‹ August 2025 › Su Mo Tu We Th Fr Sa 27 28 29 30 31 1 …" at bounding box center [1290, 522] width 151 height 195
click at [1247, 572] on td "18" at bounding box center [1254, 569] width 19 height 18
click at [1256, 642] on td "7:53 AM" at bounding box center [1289, 642] width 128 height 22
click at [1270, 570] on td "▲ 7 ▼ : ▲ 53 ▼ ▲ AM ▼" at bounding box center [1290, 542] width 69 height 60
click at [1270, 558] on span "▼" at bounding box center [1268, 558] width 22 height 22
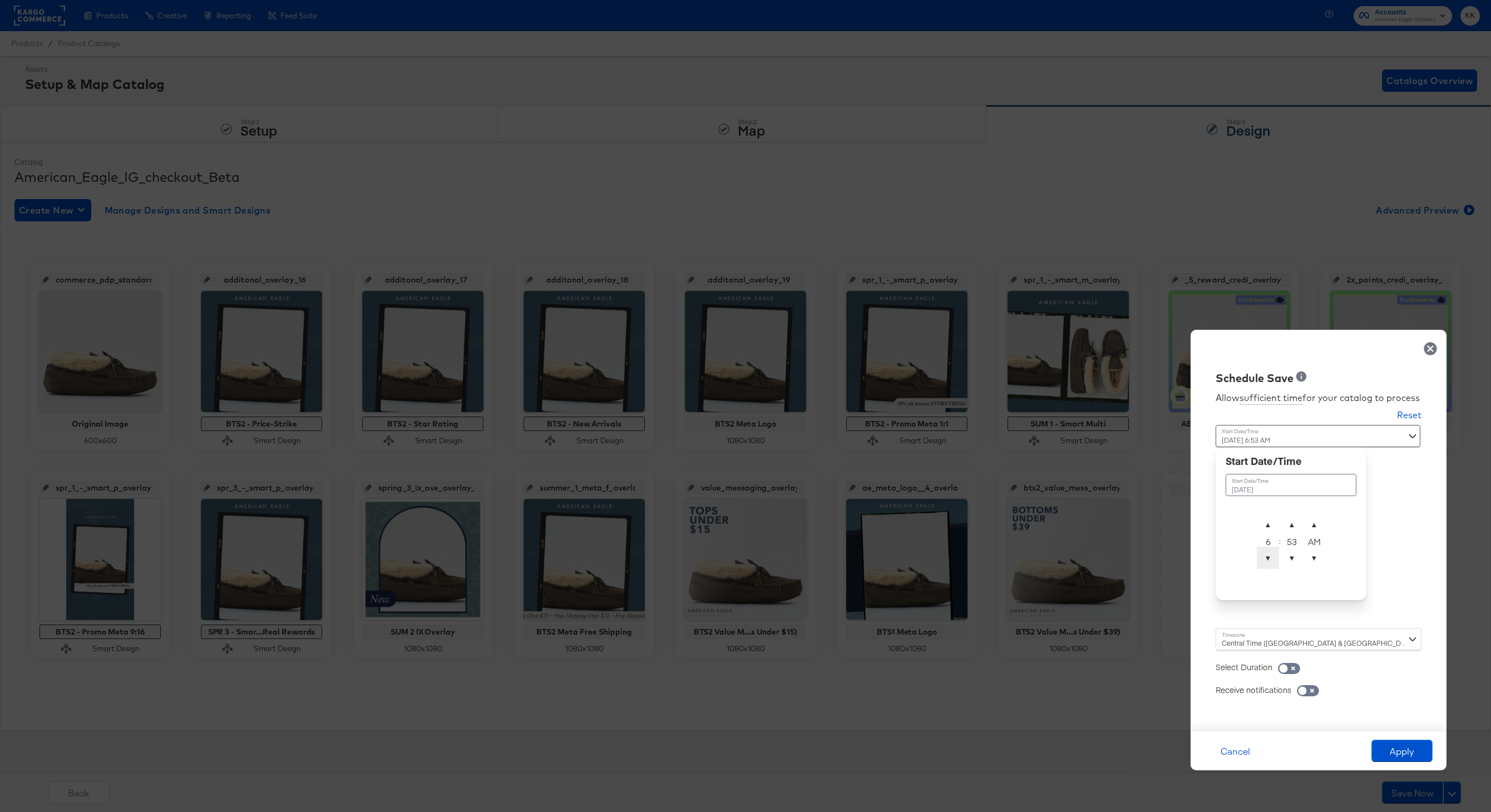
click at [1270, 558] on span "▼" at bounding box center [1268, 558] width 22 height 22
click at [1295, 520] on span "▲" at bounding box center [1292, 524] width 22 height 22
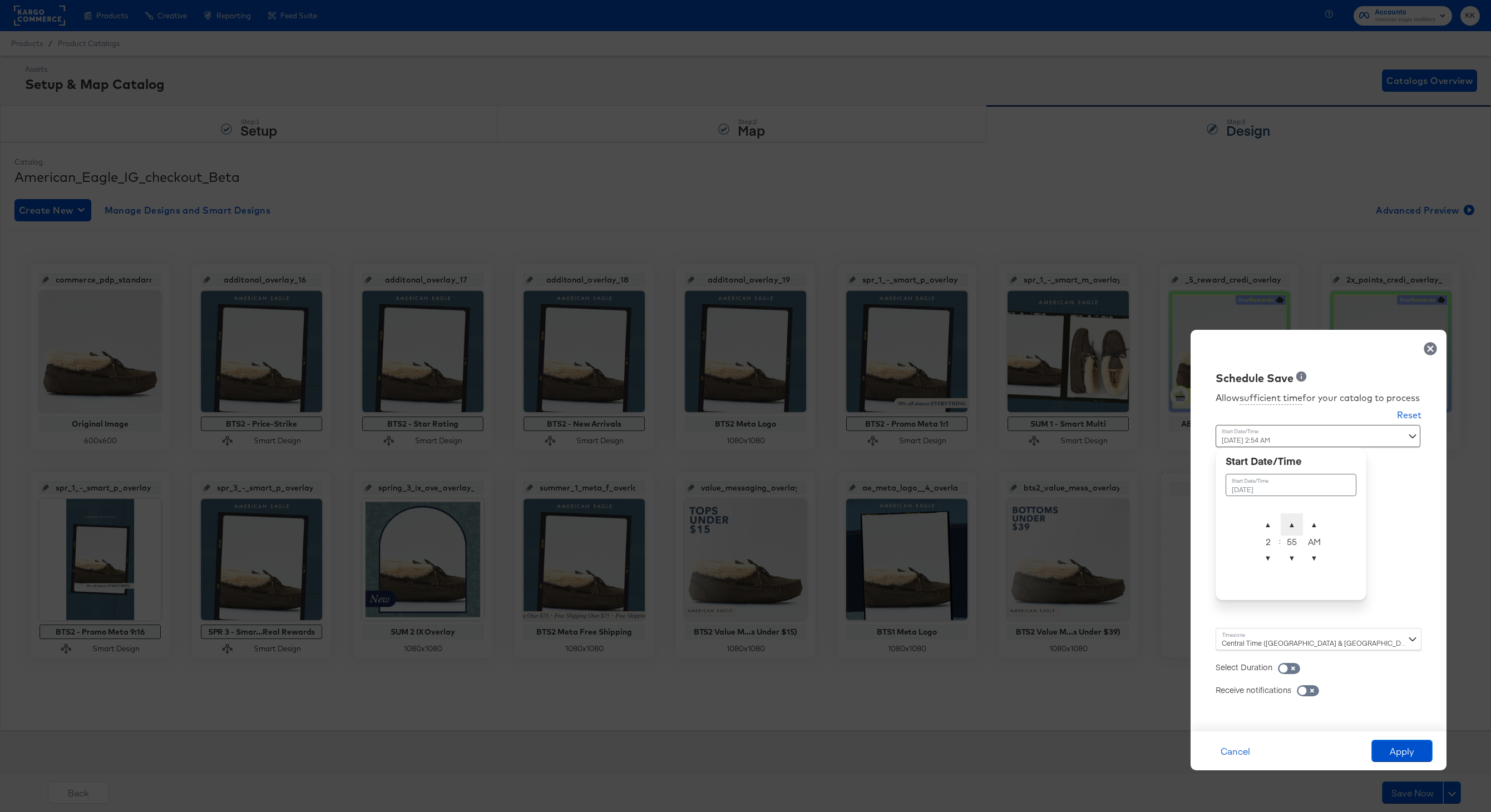
click at [1295, 520] on span "▲" at bounding box center [1292, 524] width 22 height 22
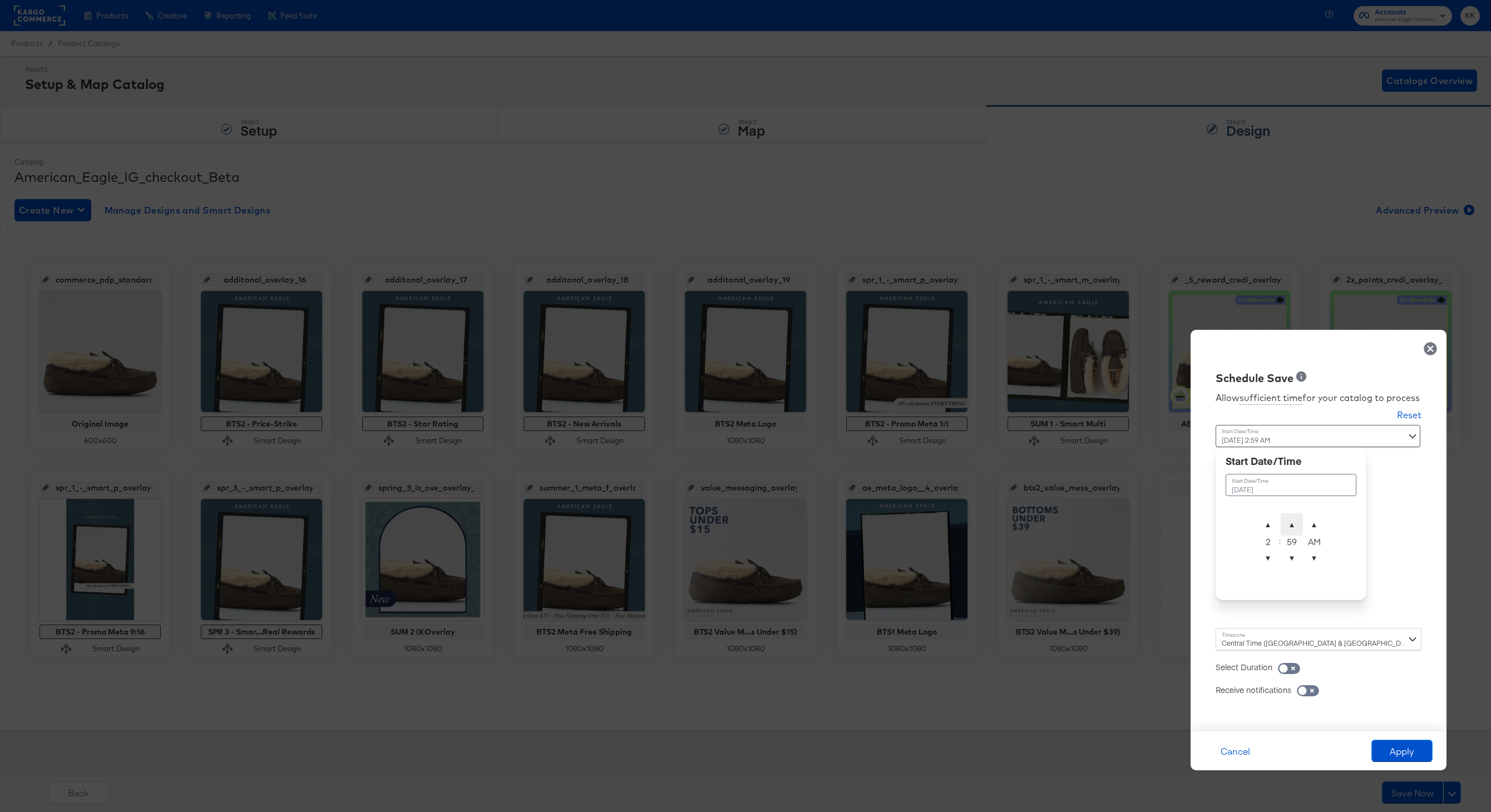
click at [1295, 520] on span "▲" at bounding box center [1292, 524] width 22 height 22
type input "August 18th 2025 2:00 AM"
click at [1261, 631] on div "Central Time (US & Canada) (America/Chicago)" at bounding box center [1318, 639] width 206 height 22
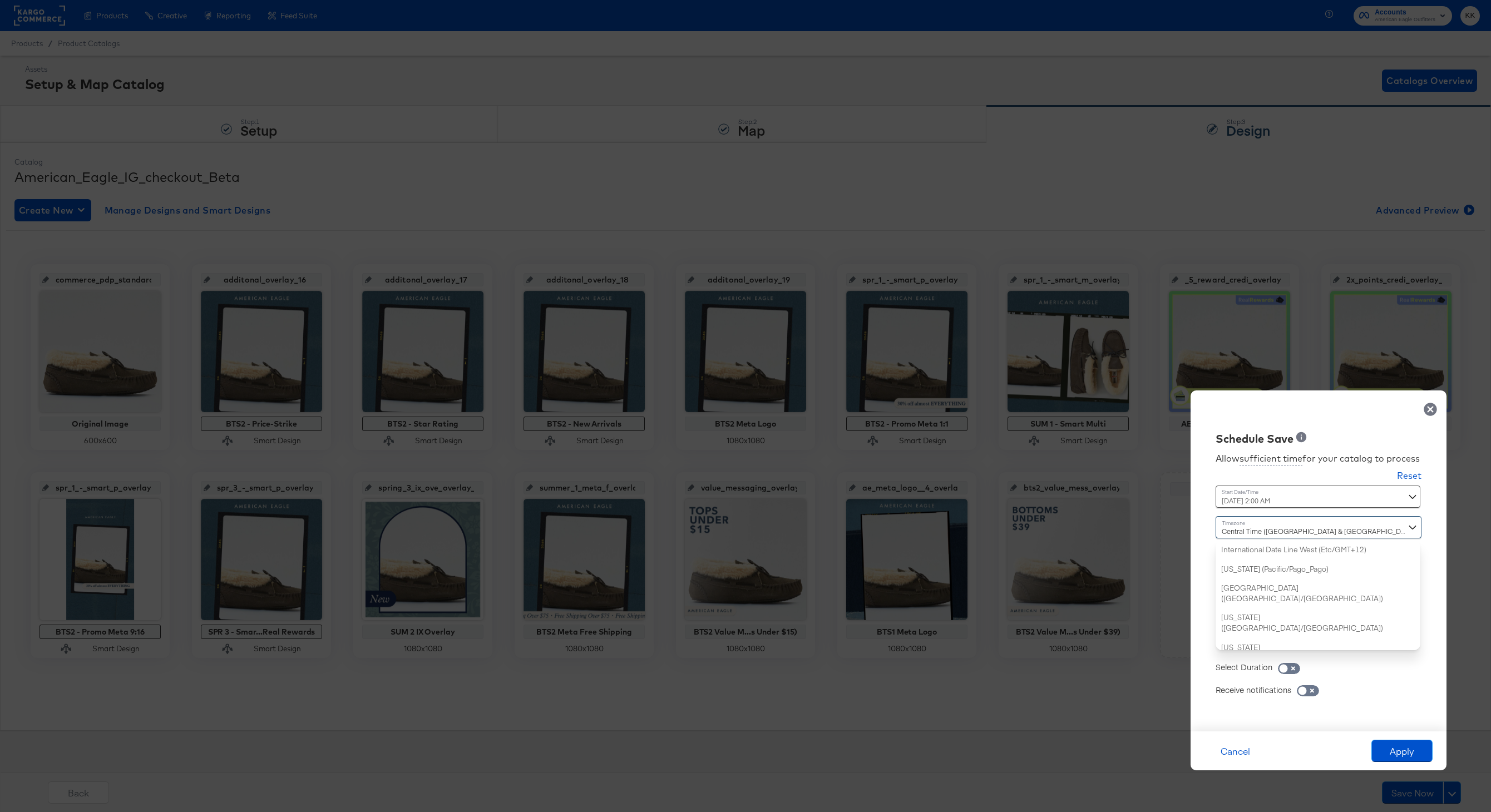
scroll to position [269, 0]
type input "new"
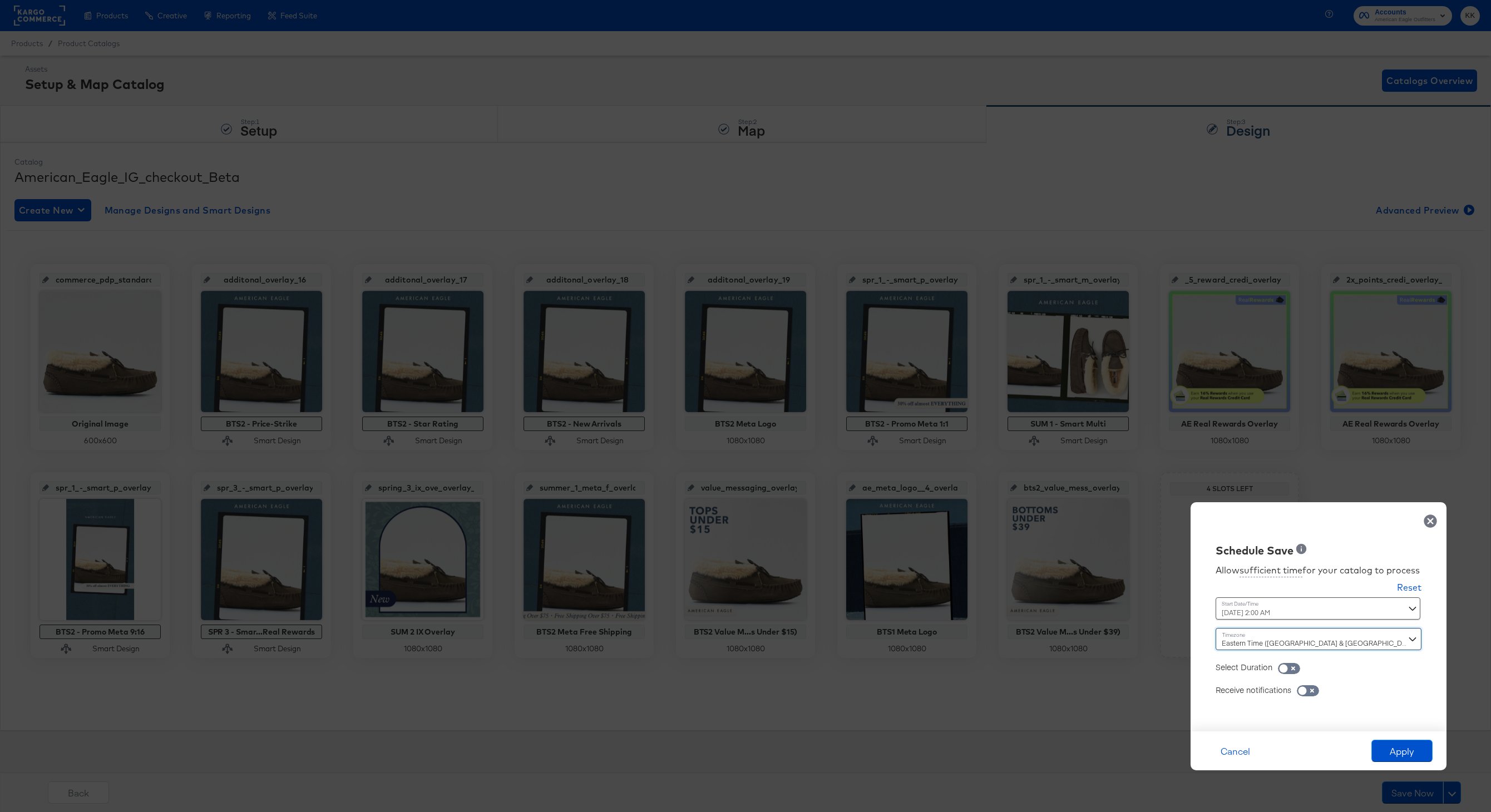
click at [1406, 768] on div "Cancel Apply" at bounding box center [1318, 751] width 256 height 39
click at [1414, 745] on button "Apply" at bounding box center [1402, 751] width 61 height 22
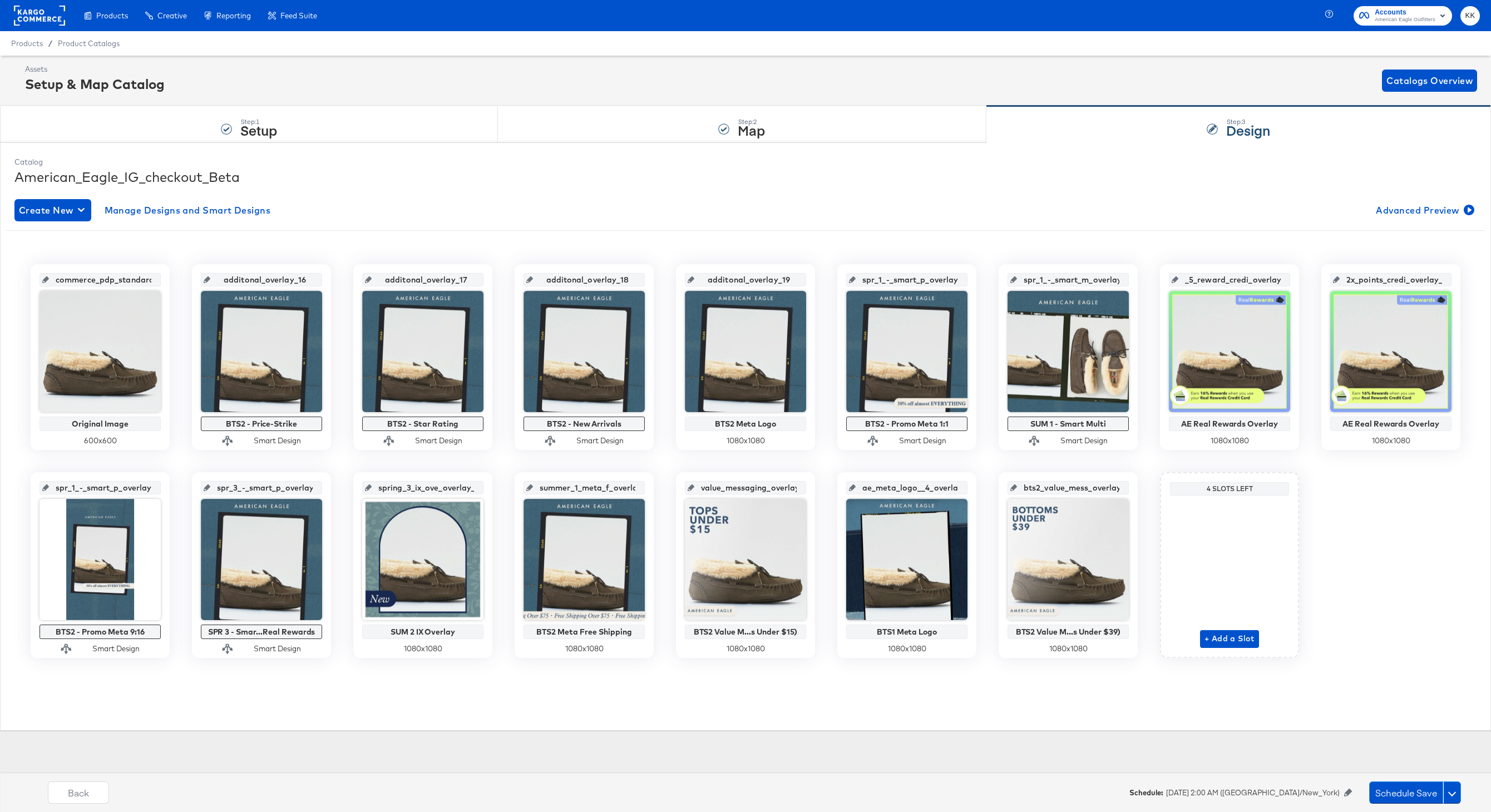
click at [1367, 797] on div "Schedule: August 18th 2025 2:00 AM (America/New_York) Schedule Save" at bounding box center [1313, 792] width 368 height 22
click at [1390, 797] on button "Schedule Save" at bounding box center [1406, 792] width 74 height 22
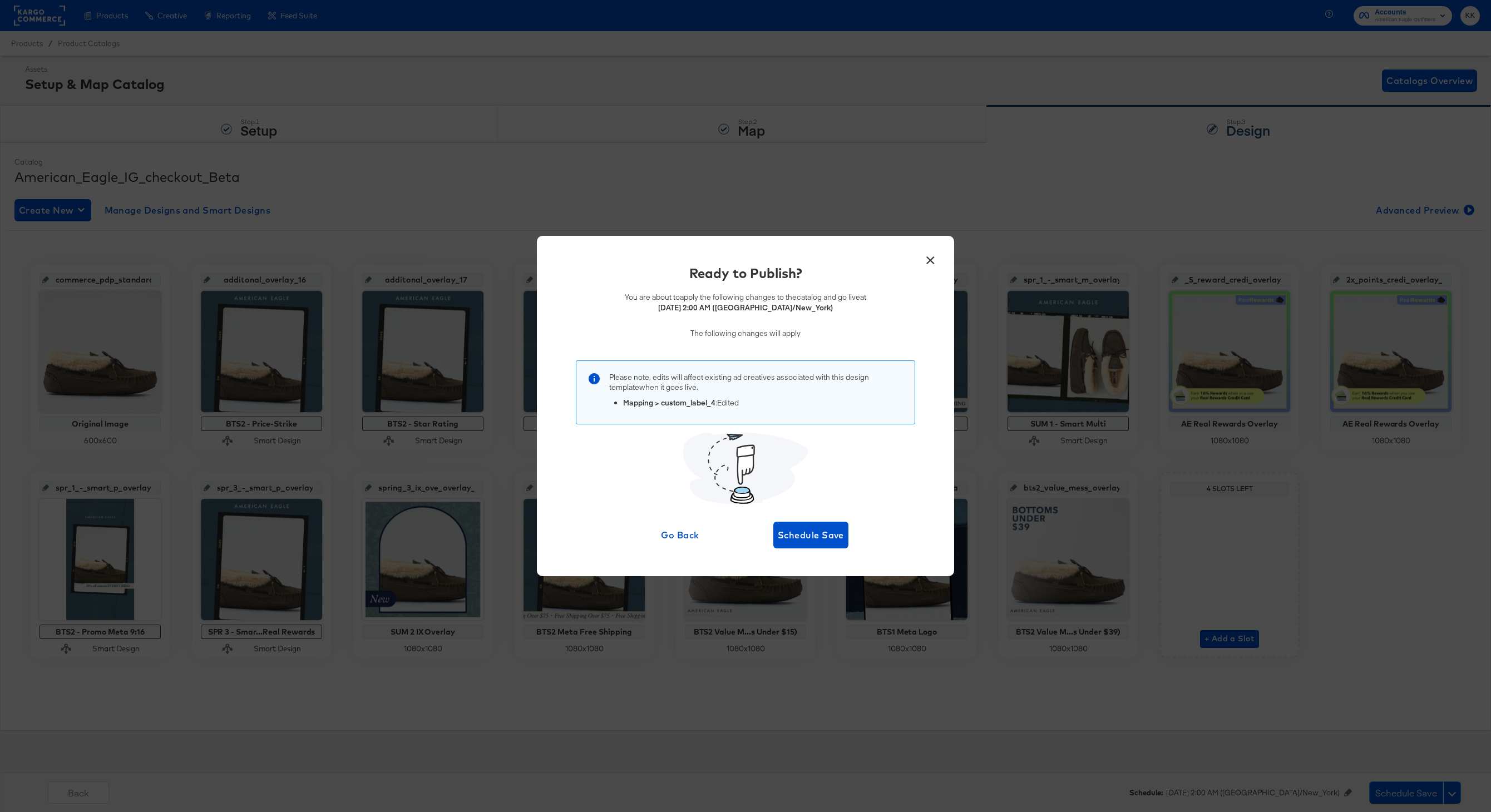
click at [790, 518] on div "Ready to Publish? You are about to apply the following changes to the catalog a…" at bounding box center [745, 405] width 384 height 284
click at [818, 532] on span "Schedule Save" at bounding box center [811, 535] width 66 height 15
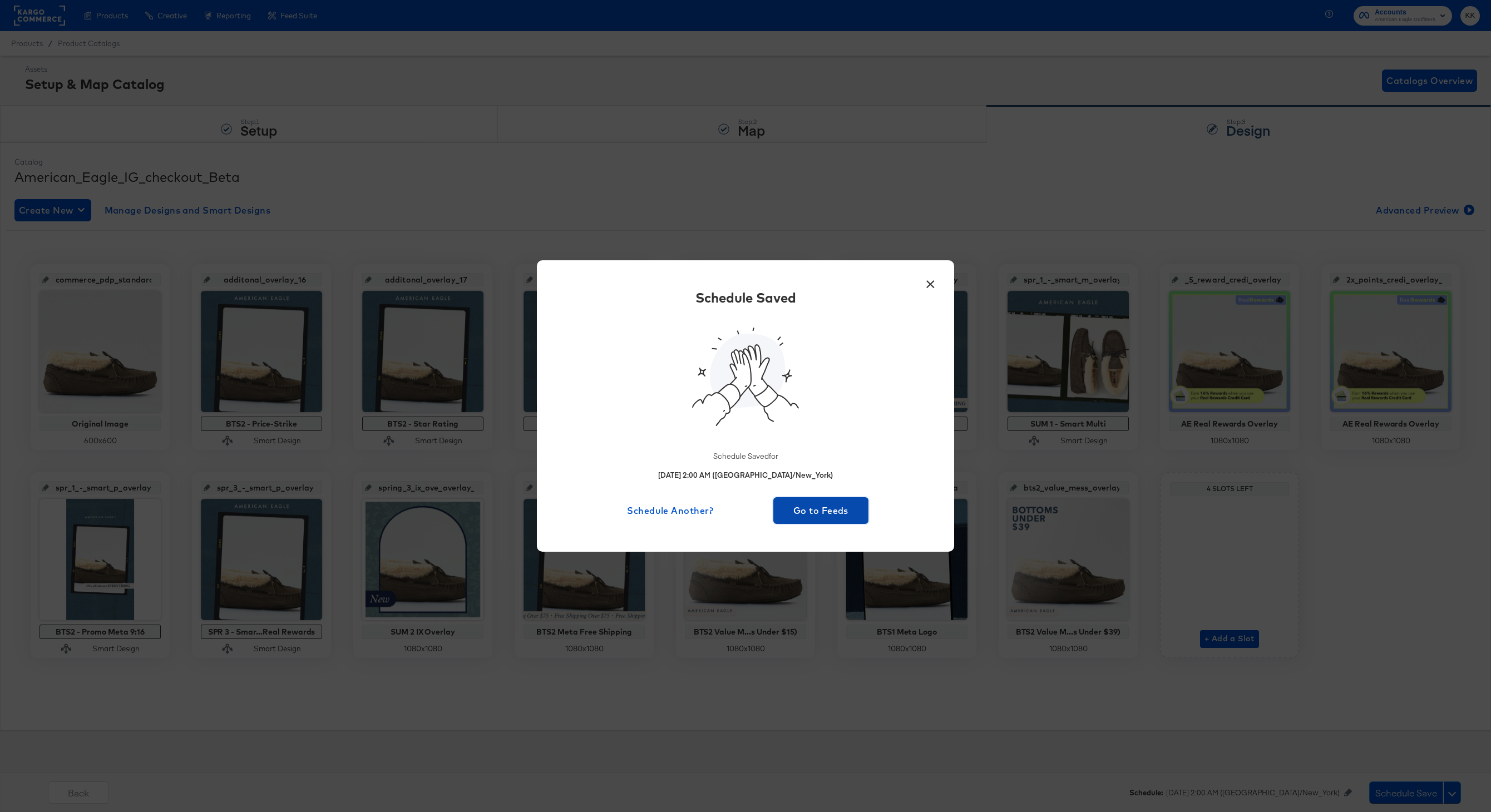
click at [822, 503] on span "Go to Feeds" at bounding box center [821, 511] width 86 height 15
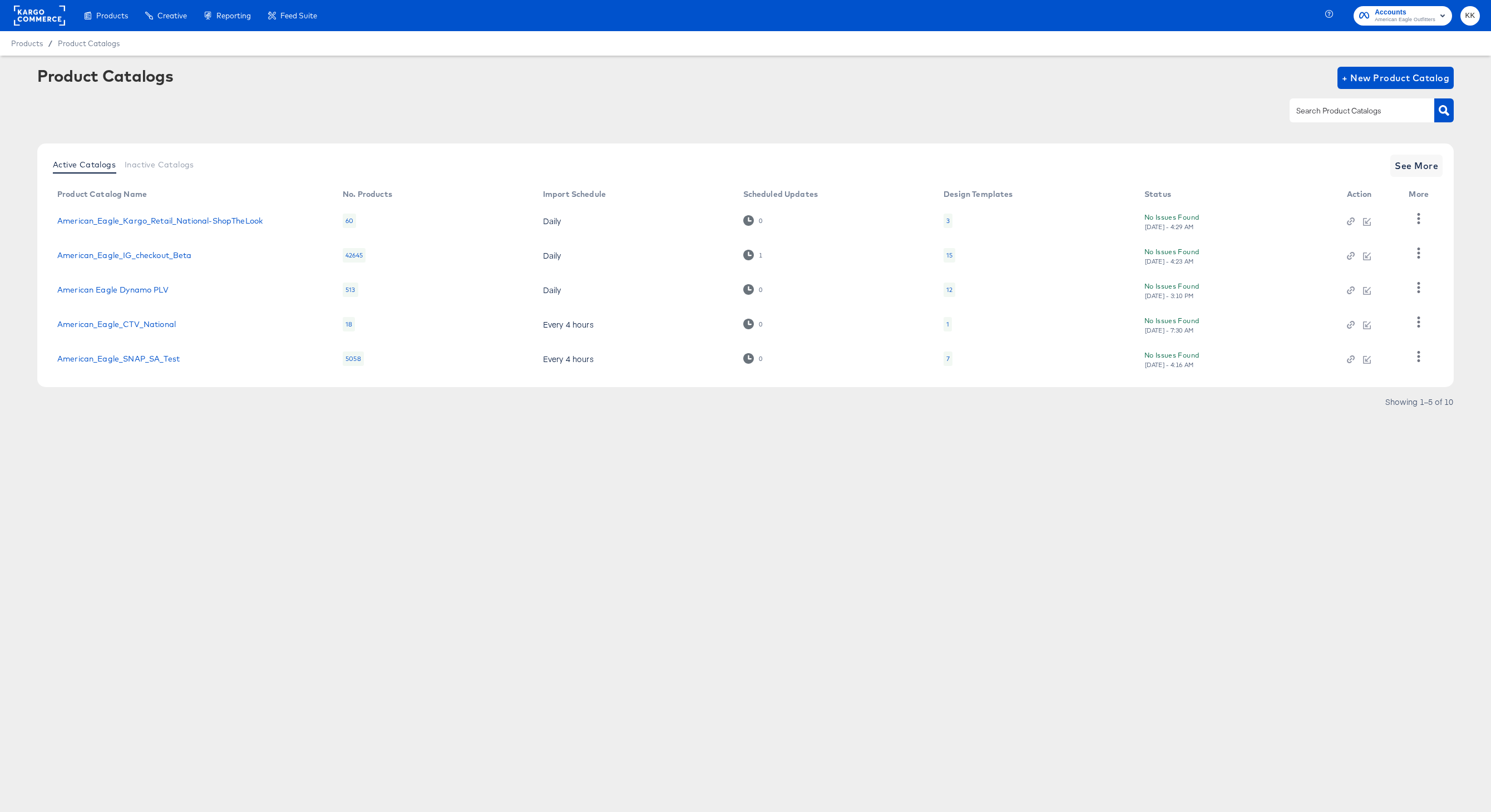
click at [123, 353] on td "American_Eagle_SNAP_SA_Test" at bounding box center [191, 359] width 285 height 34
click at [86, 365] on td "American_Eagle_SNAP_SA_Test" at bounding box center [191, 359] width 285 height 34
click at [79, 362] on link "American_Eagle_SNAP_SA_Test" at bounding box center [118, 359] width 123 height 9
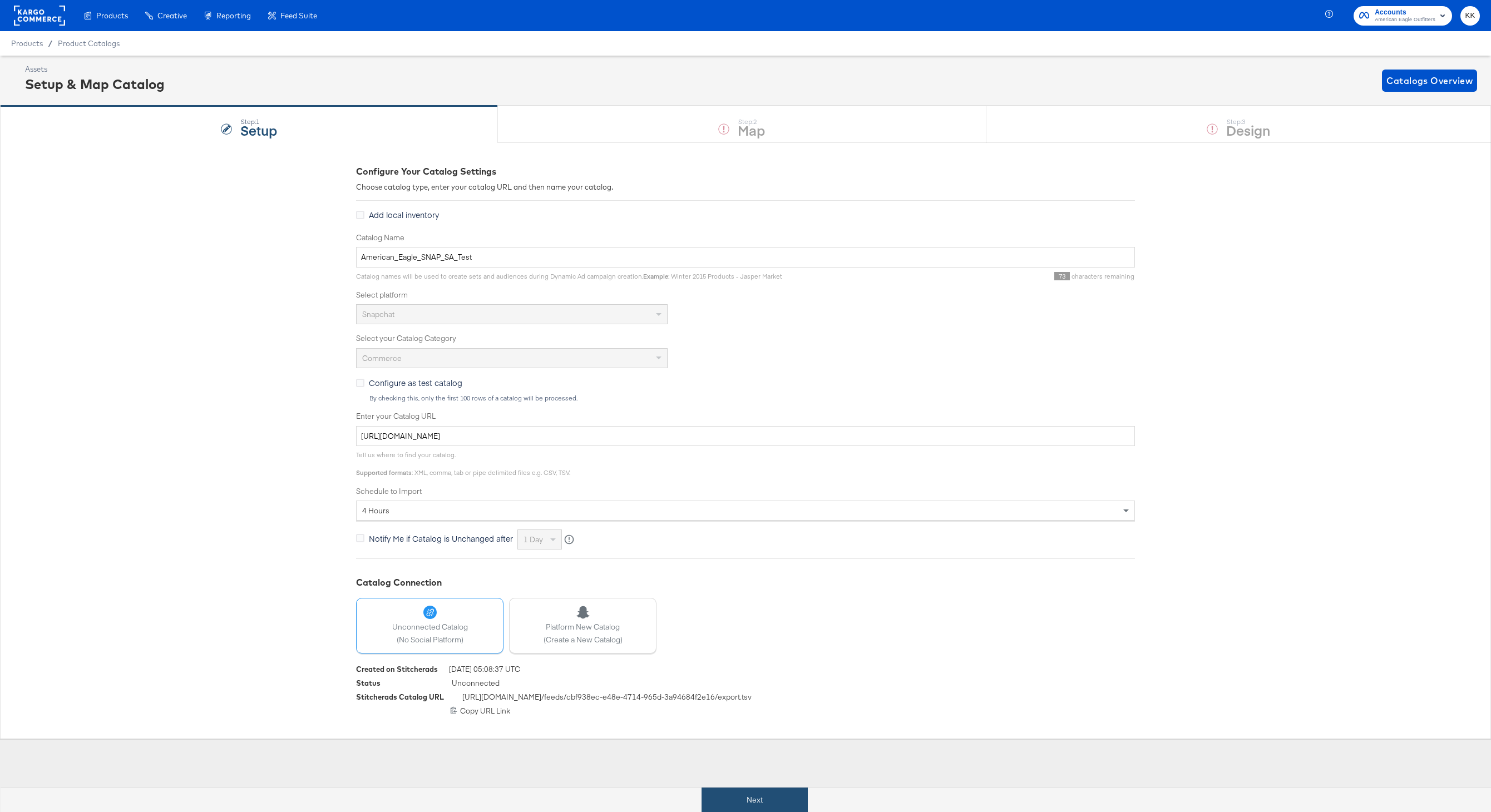
click at [784, 803] on button "Next" at bounding box center [755, 800] width 107 height 25
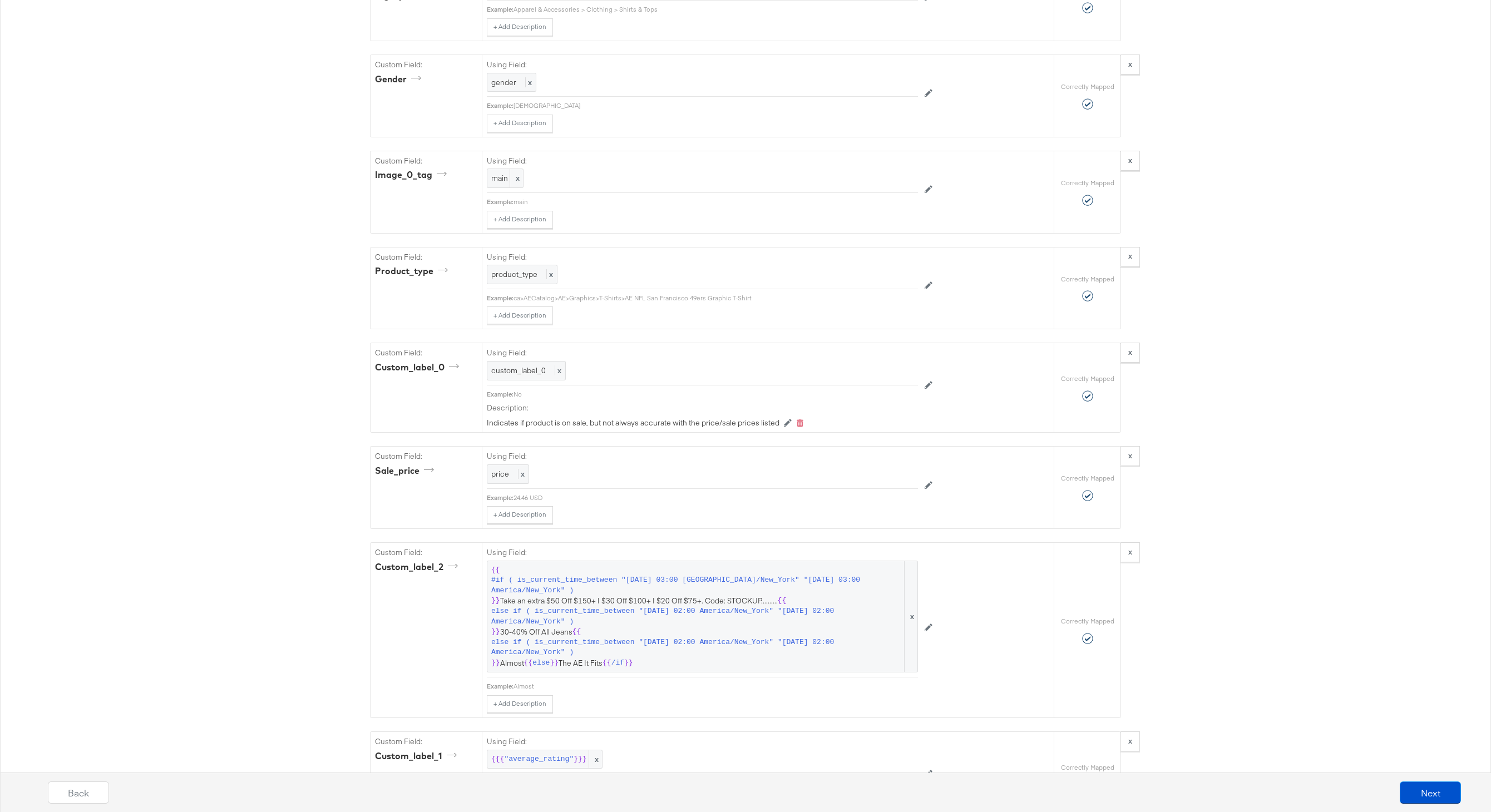
scroll to position [1567, 0]
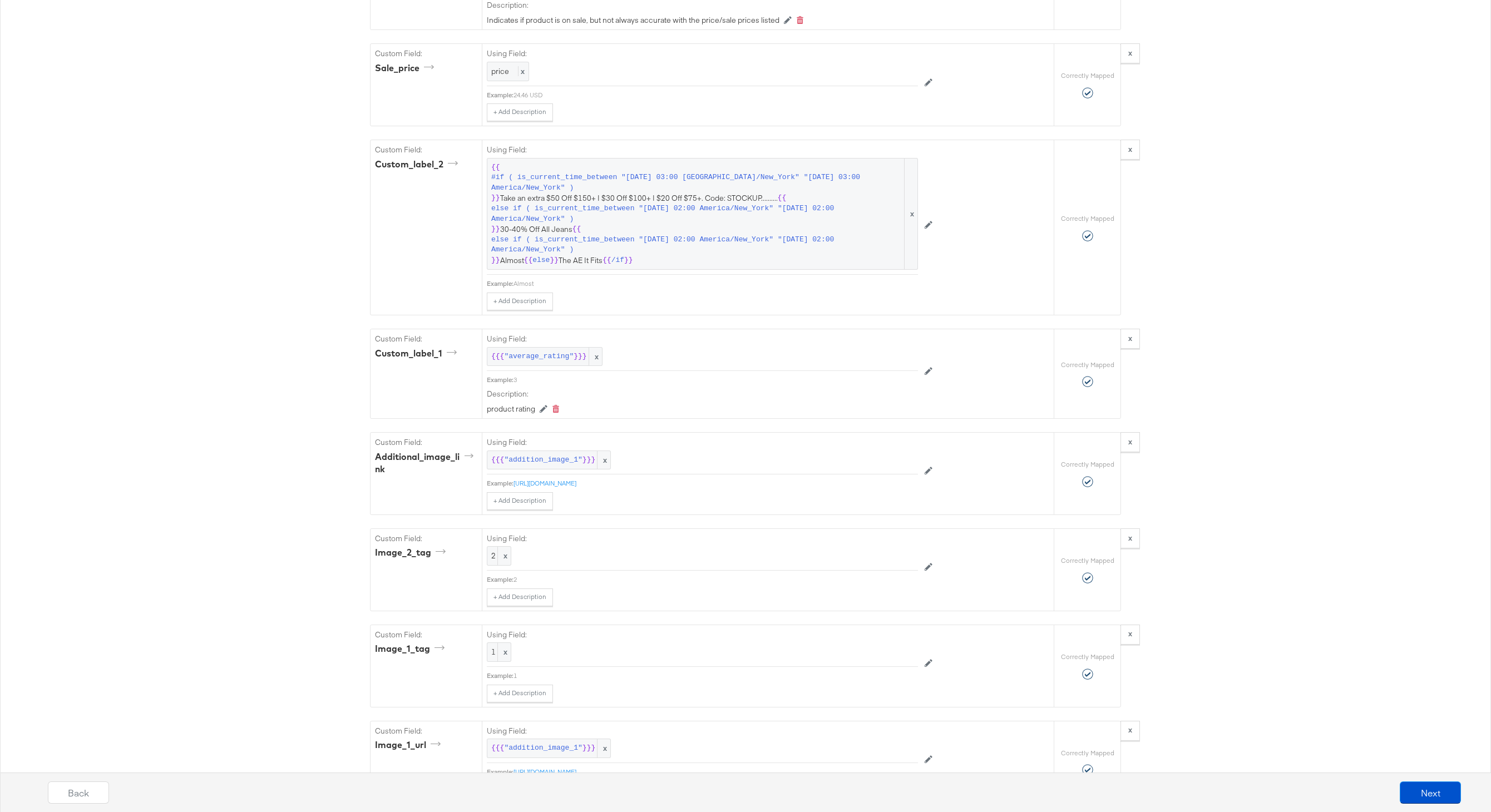
click at [612, 199] on span "{{ #if ( is_current_time_between "2024-06-11 03:00 America/New_York" "2024-06-1…" at bounding box center [702, 214] width 422 height 104
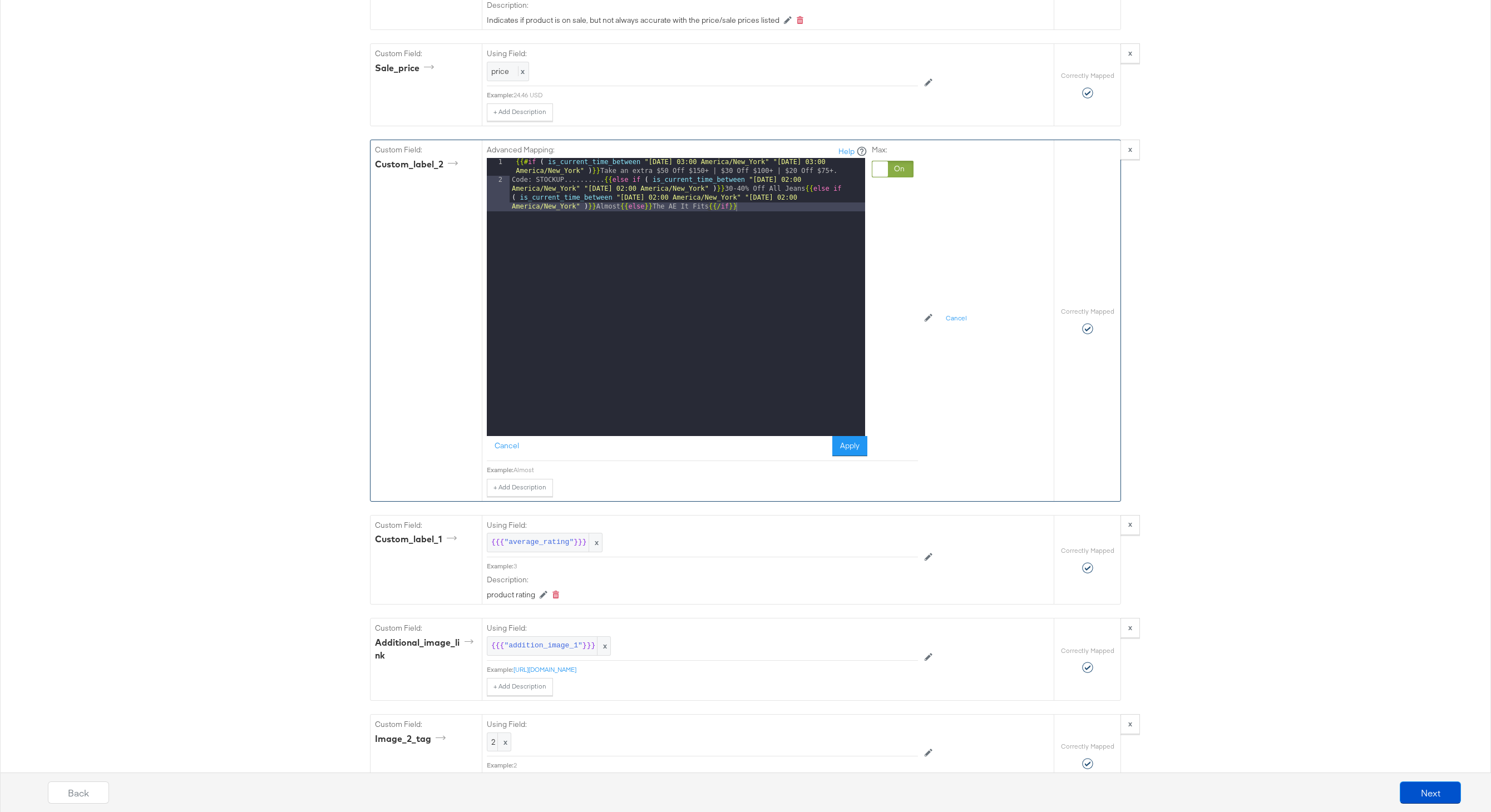
click at [597, 180] on div "{{# if ( is_current_time_between "2024-06-11 03:00 America/New_York" "2024-06-1…" at bounding box center [687, 324] width 356 height 331
click at [853, 442] on button "Apply" at bounding box center [849, 446] width 35 height 20
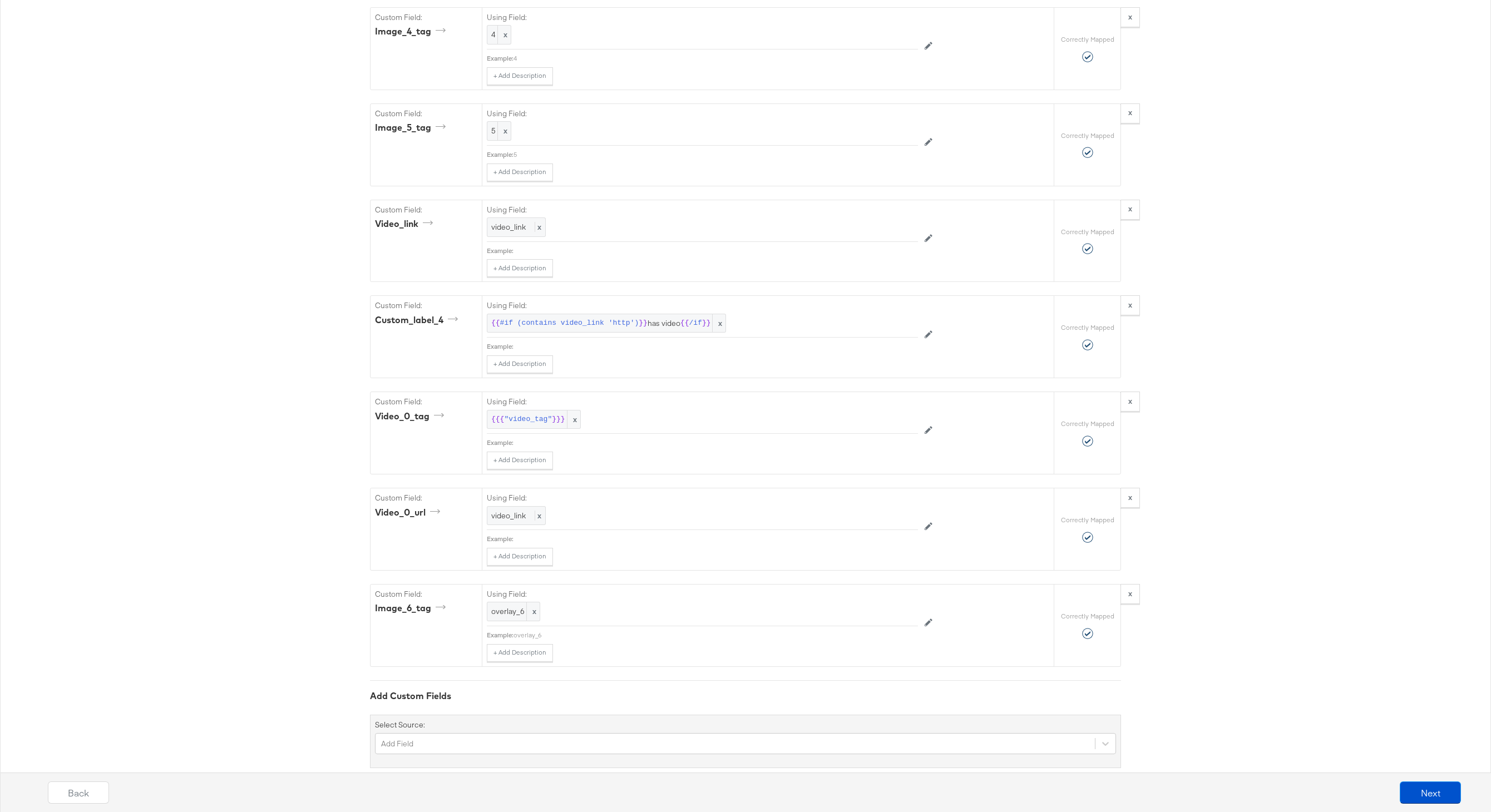
scroll to position [2685, 0]
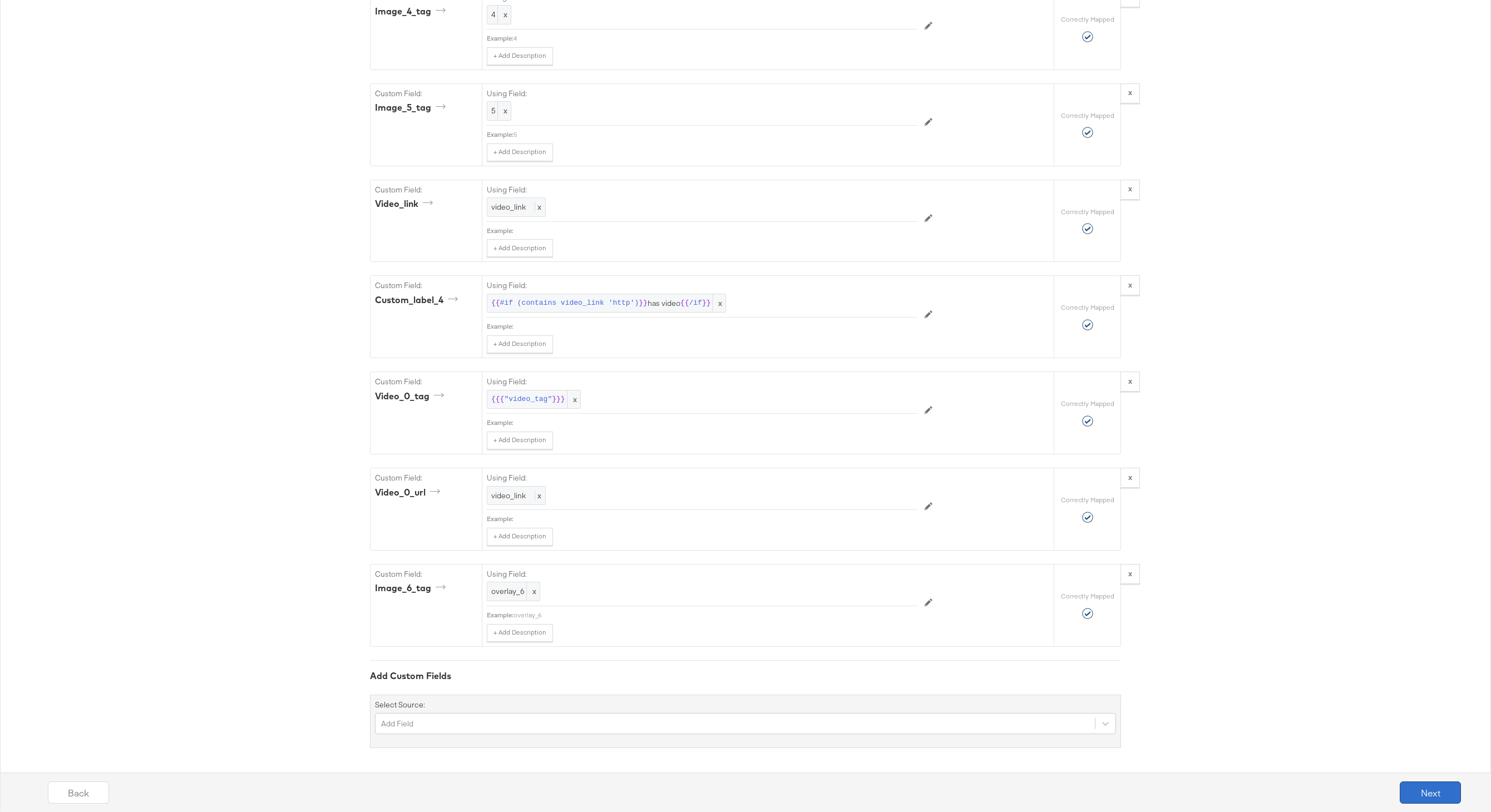
click at [1431, 787] on button "Next" at bounding box center [1430, 792] width 61 height 22
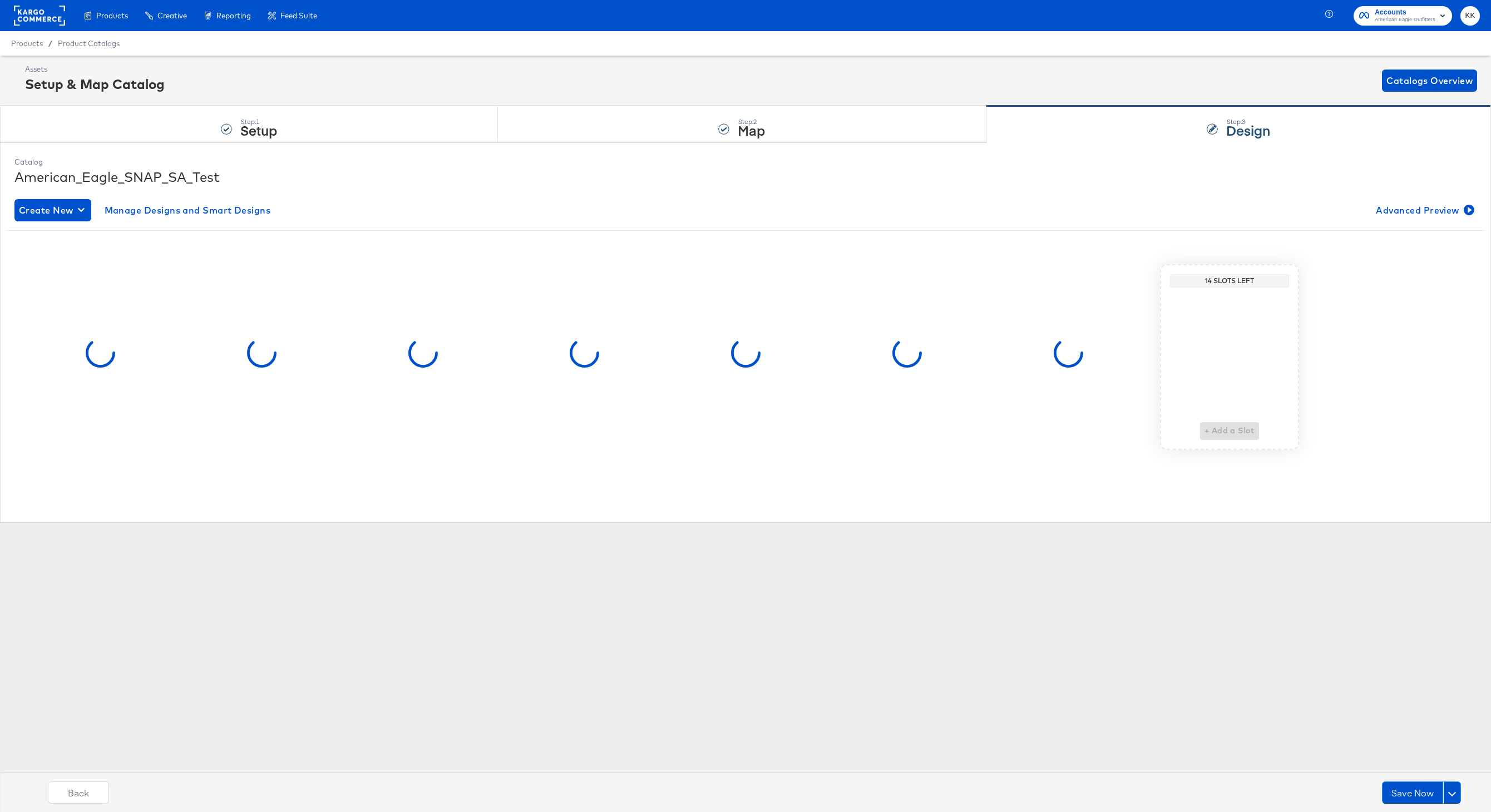
scroll to position [0, 0]
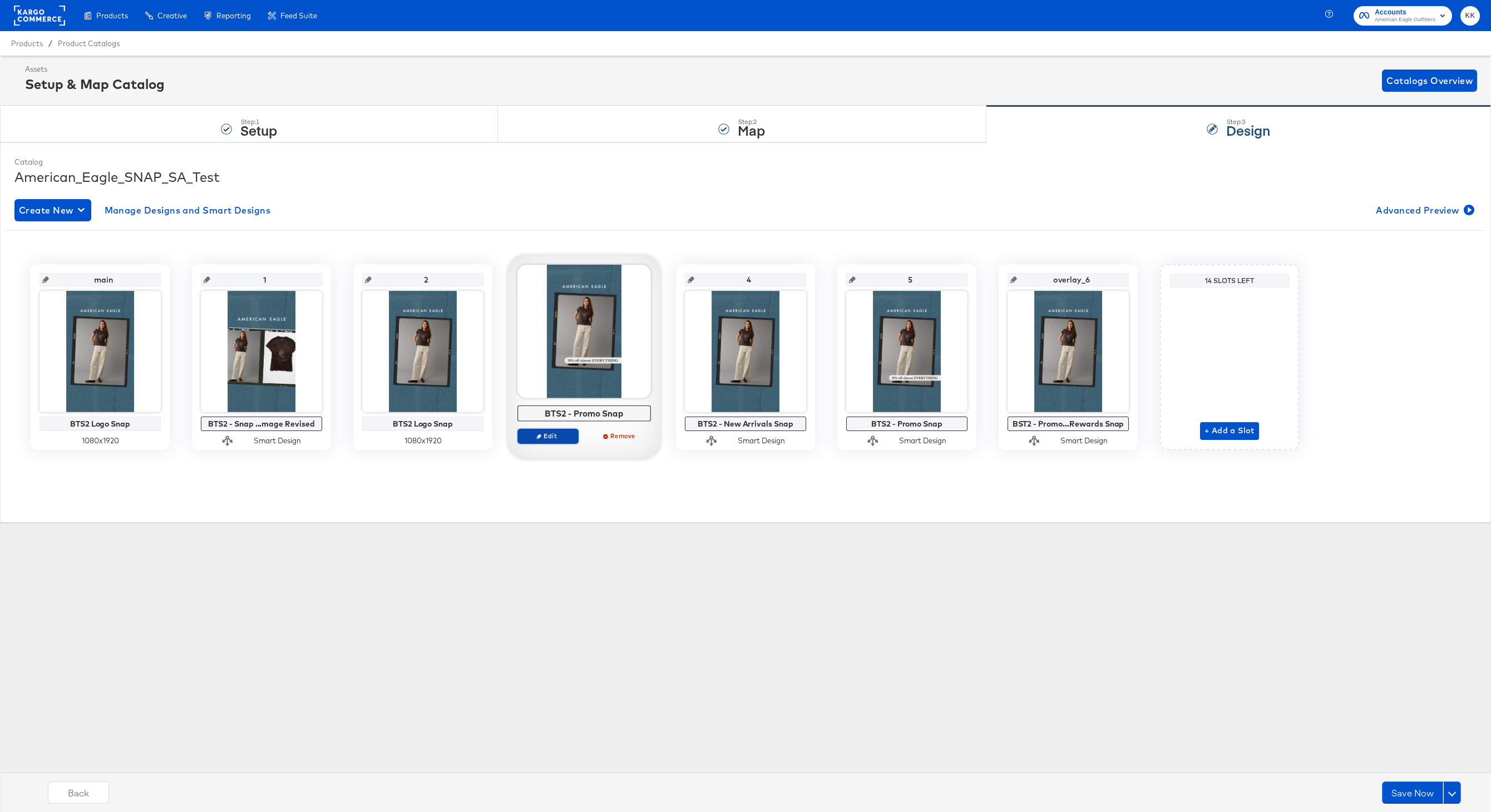
click at [549, 434] on span "Edit" at bounding box center [548, 436] width 51 height 8
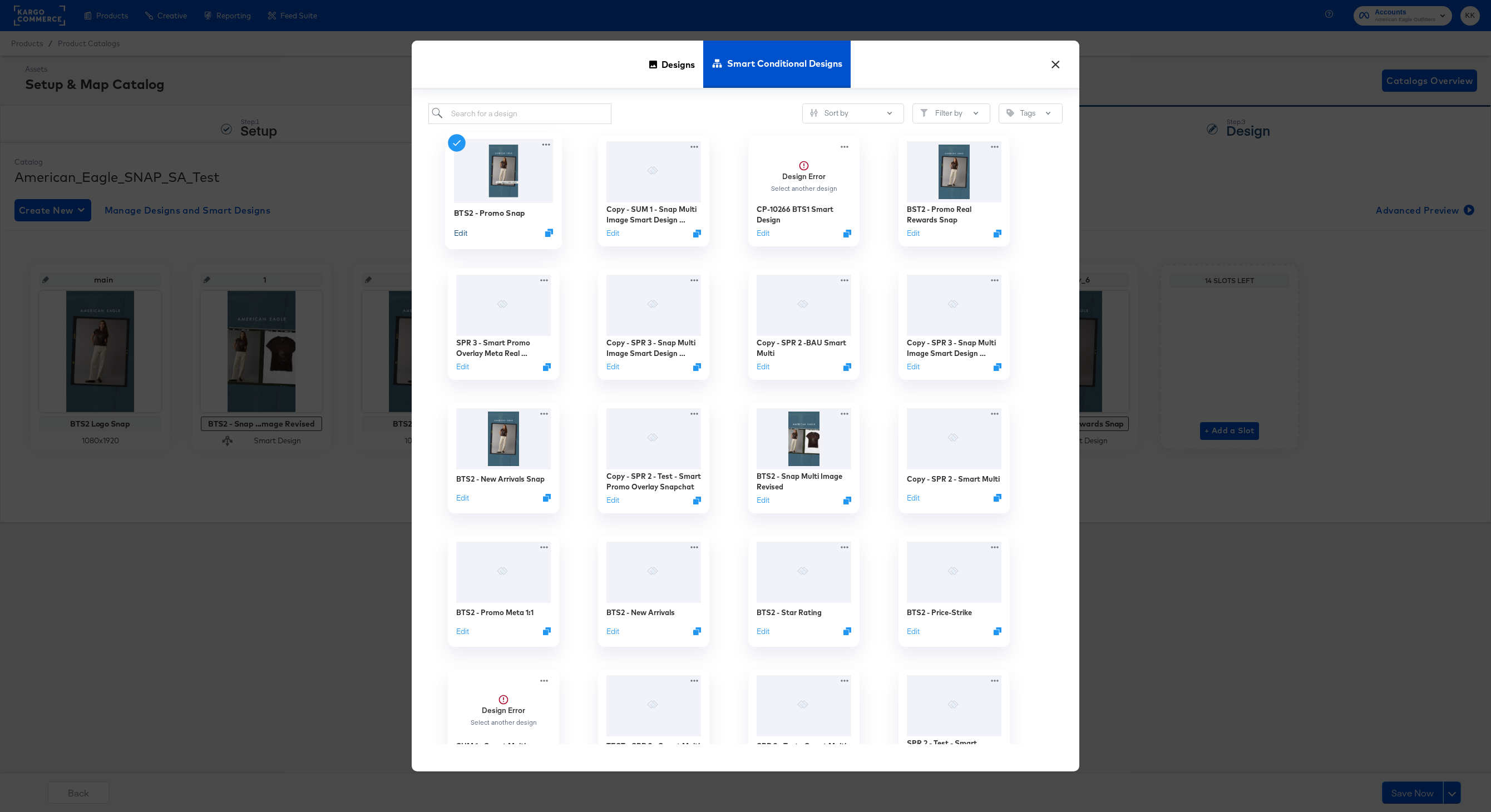
click at [463, 231] on button "Edit" at bounding box center [460, 232] width 14 height 11
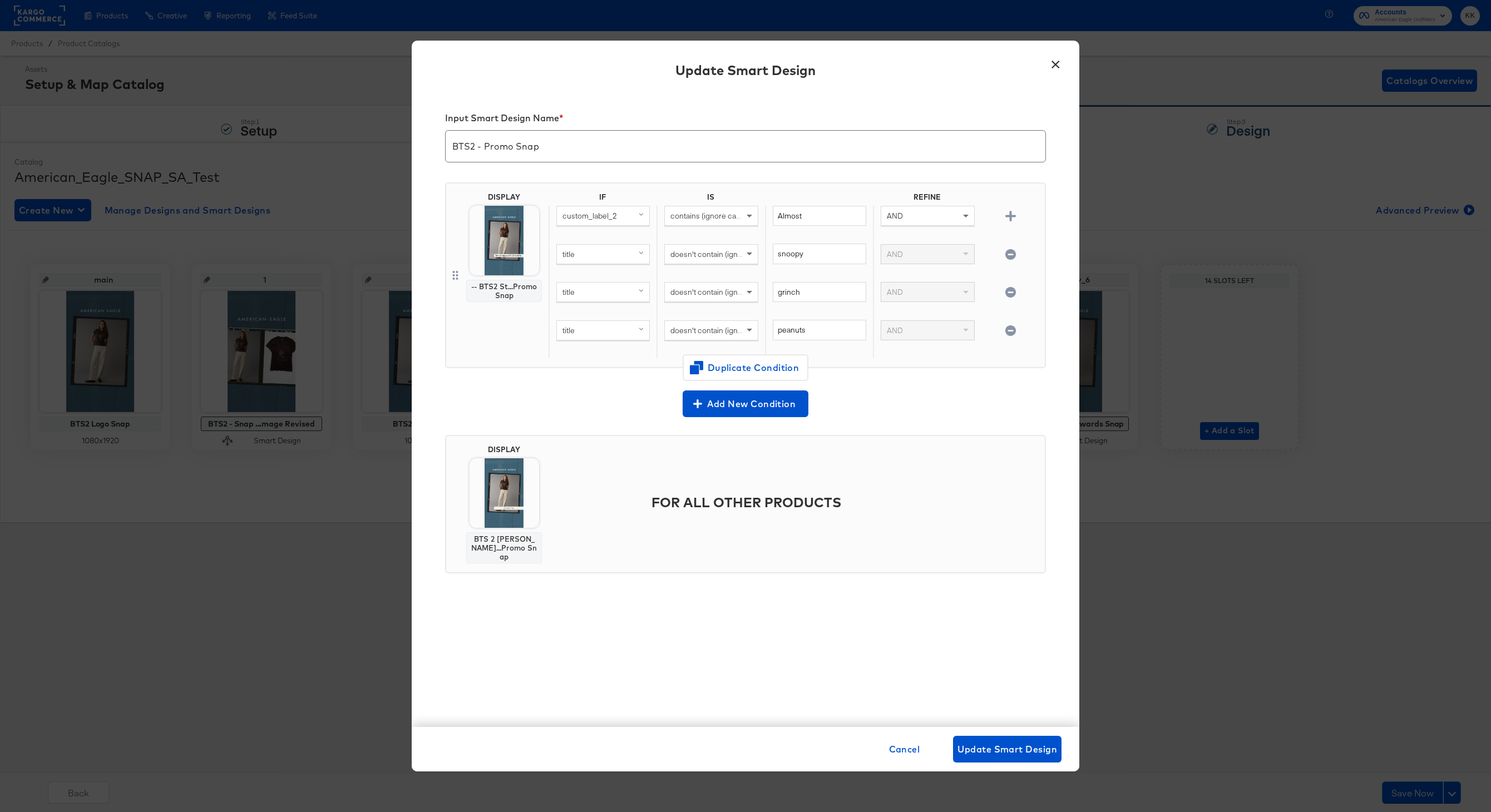
click at [1055, 63] on button "×" at bounding box center [1055, 62] width 20 height 20
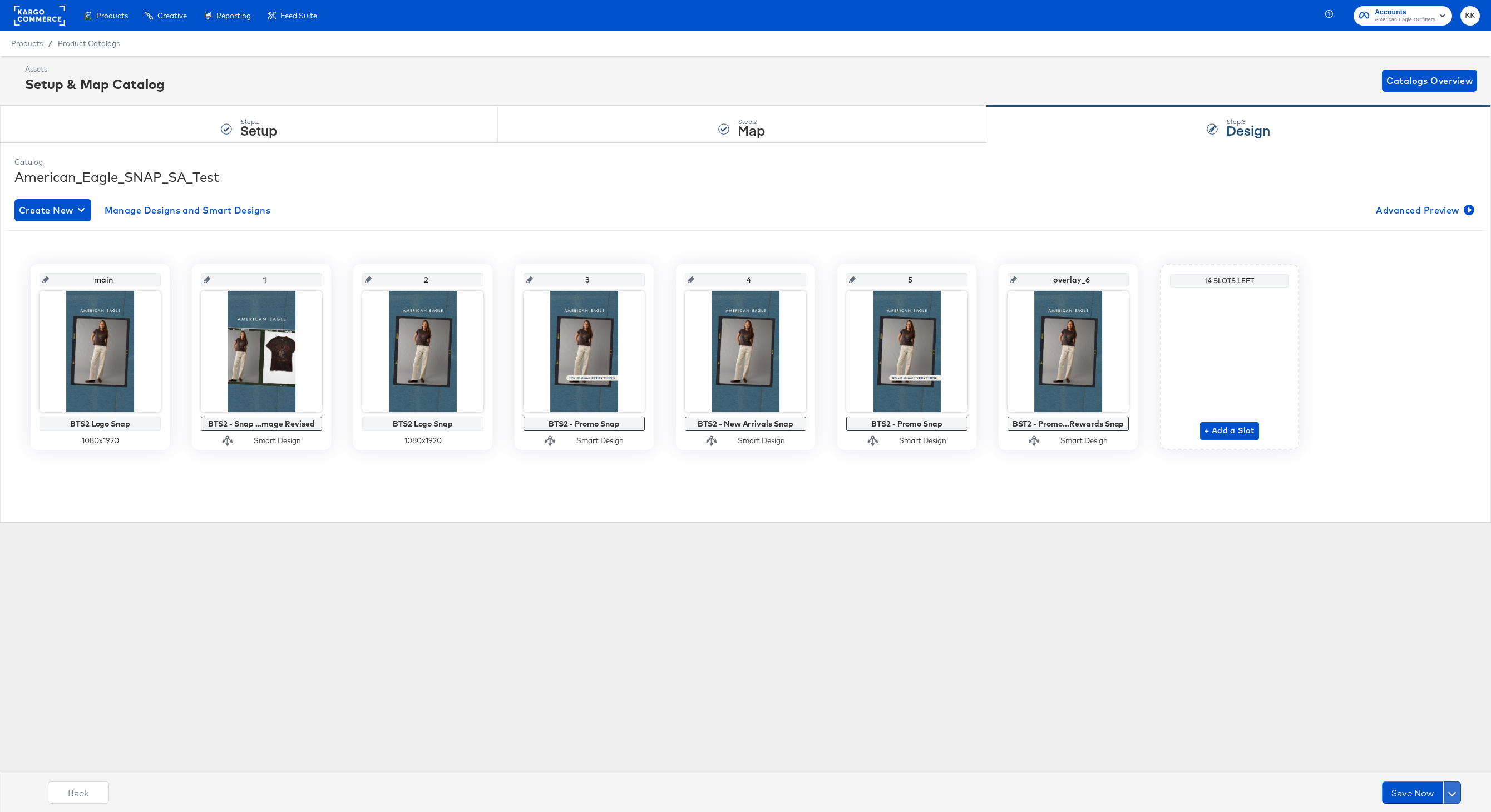
click at [1454, 791] on span at bounding box center [1451, 792] width 8 height 8
click at [1415, 770] on div "Schedule Save" at bounding box center [1425, 771] width 51 height 11
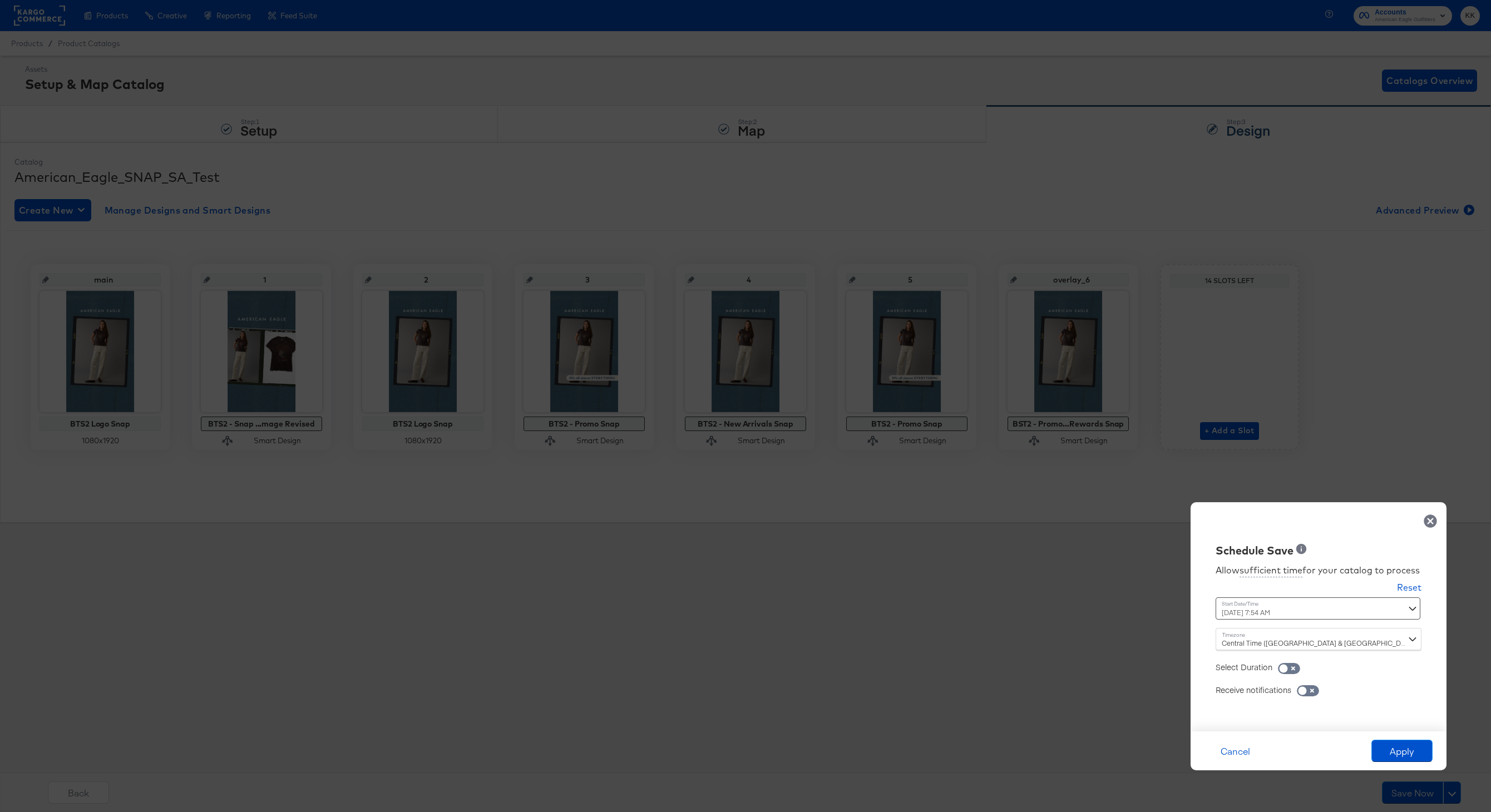
click at [1247, 614] on div "August 18th 2025 7:54 AM ‹ August 2025 › Su Mo Tu We Th Fr Sa 27 28 29 30 31 1 …" at bounding box center [1290, 608] width 151 height 22
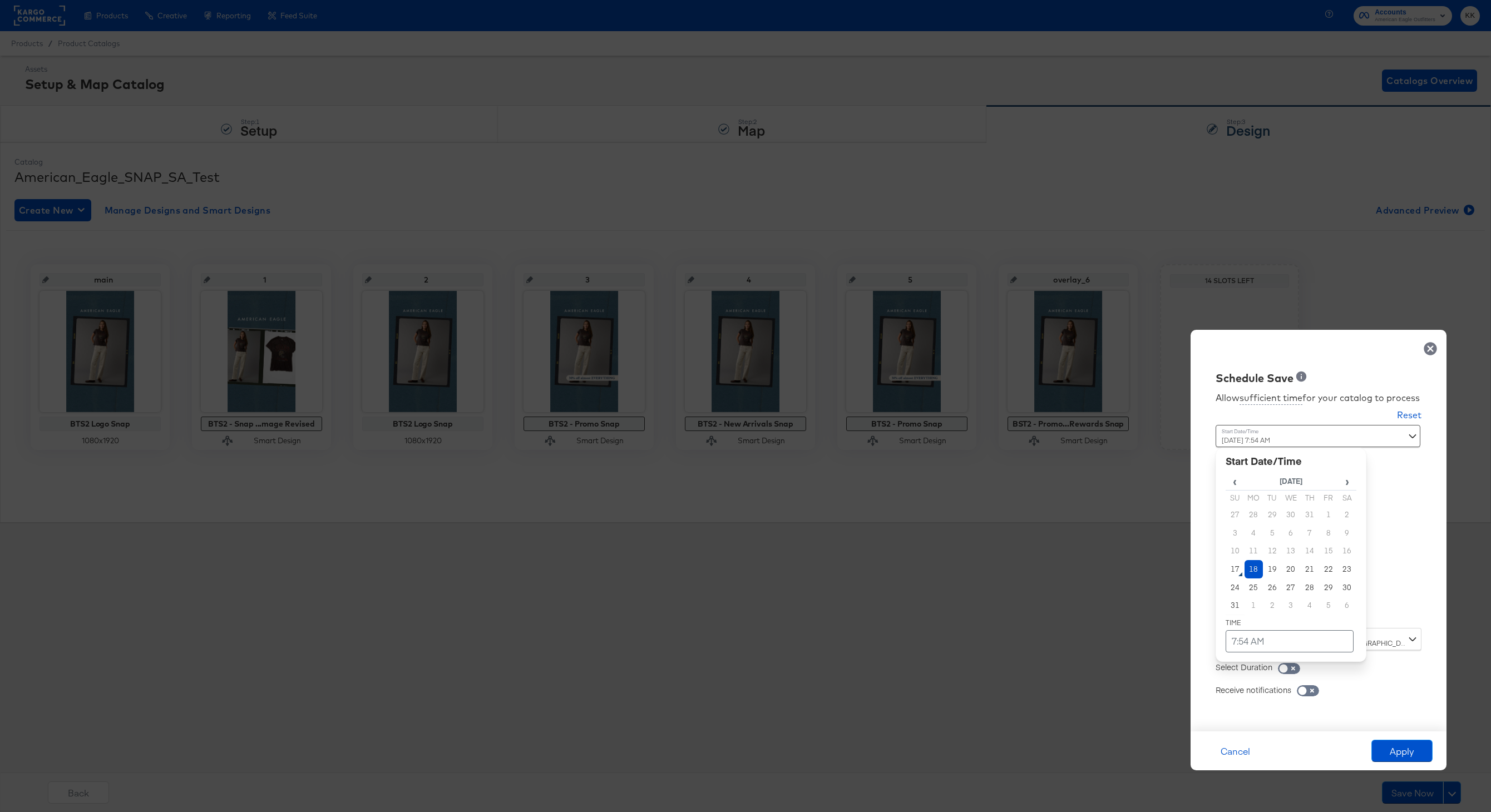
click at [1248, 569] on td "18" at bounding box center [1254, 569] width 19 height 18
click at [1248, 640] on td "7:54 AM" at bounding box center [1289, 642] width 128 height 22
click at [1267, 558] on span "▼" at bounding box center [1268, 558] width 22 height 22
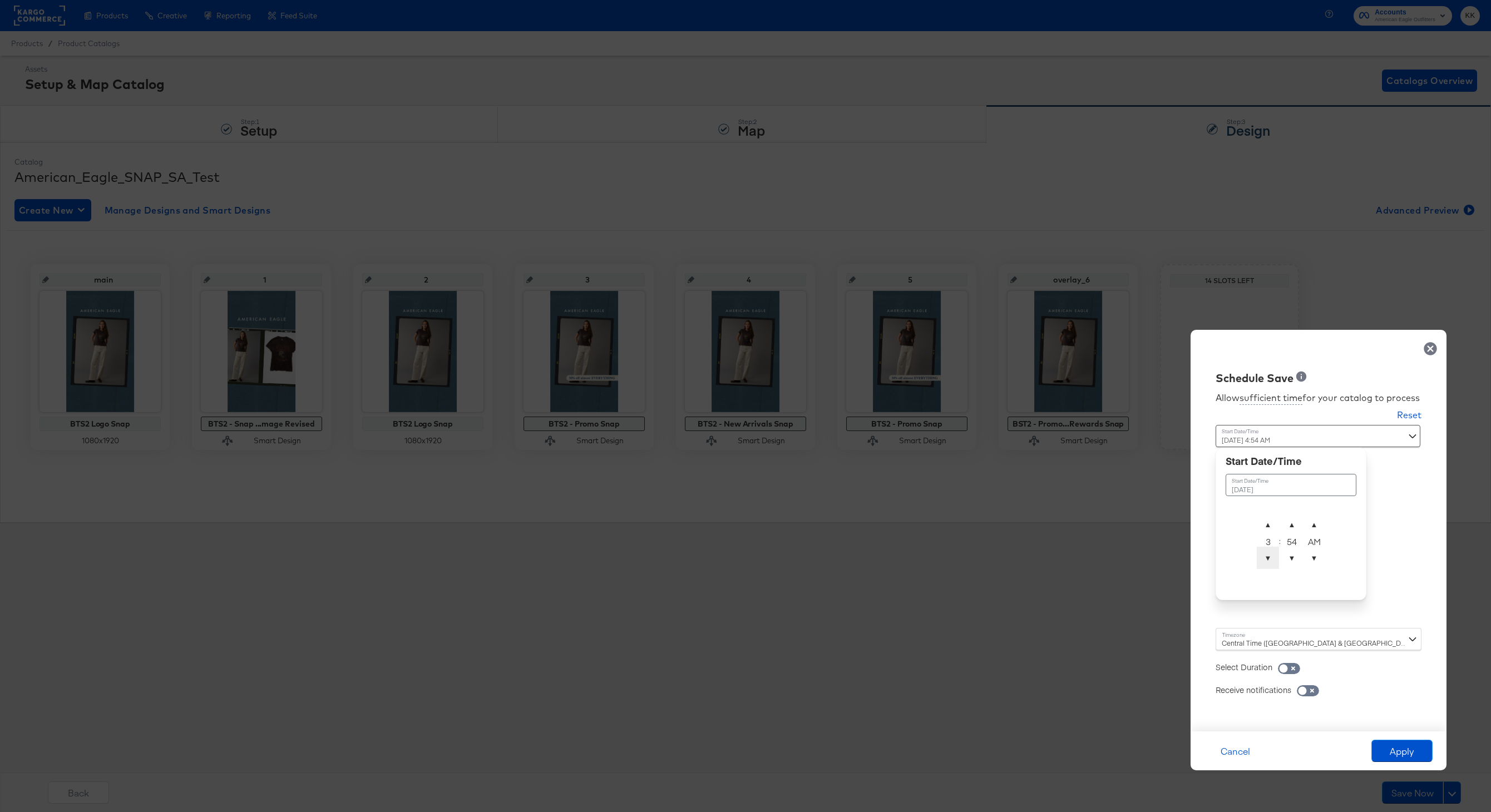
click at [1267, 558] on span "▼" at bounding box center [1268, 558] width 22 height 22
click at [1296, 518] on span "▲" at bounding box center [1292, 524] width 22 height 22
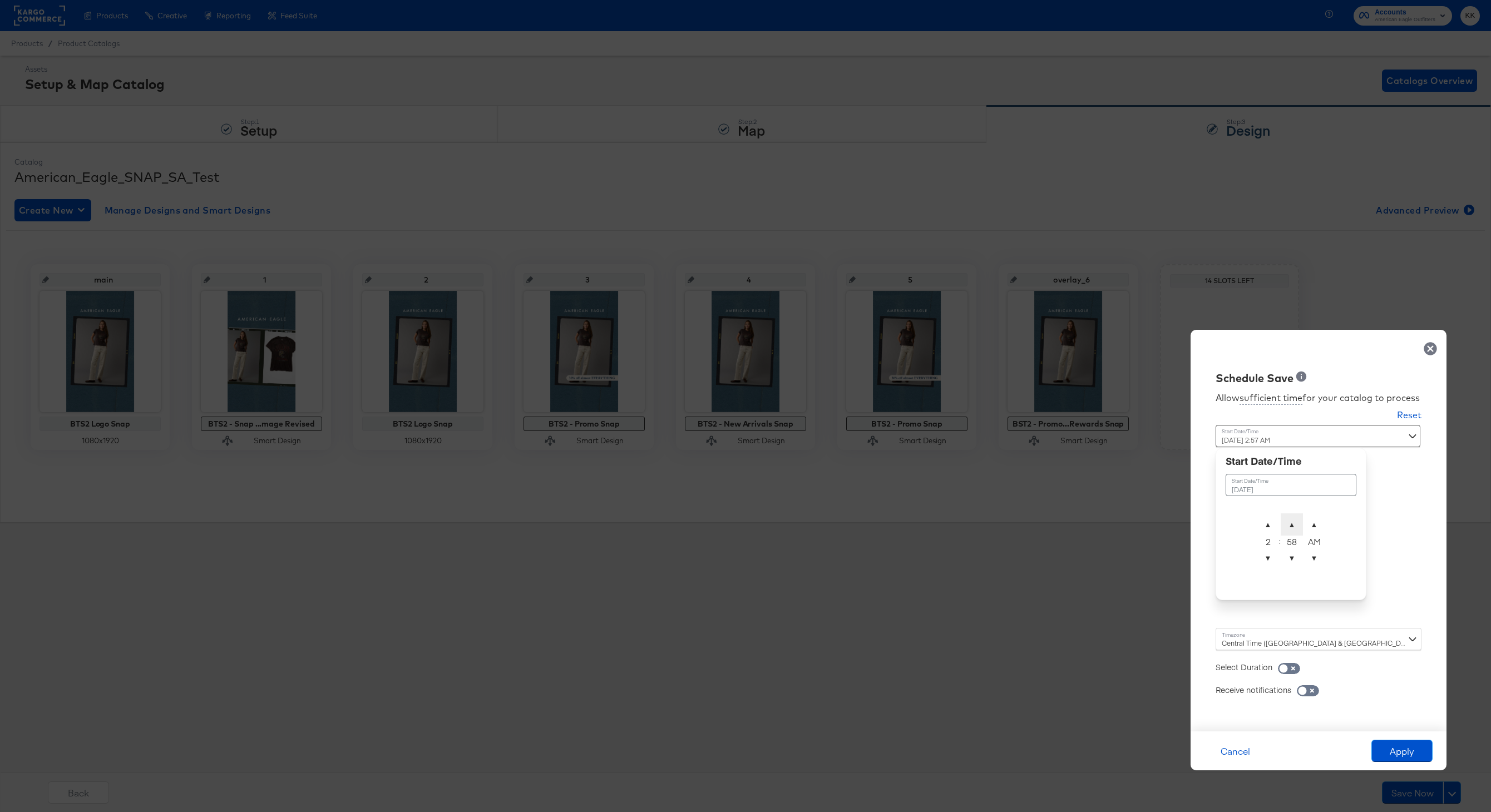
click at [1296, 518] on span "▲" at bounding box center [1292, 524] width 22 height 22
click at [1308, 518] on span "▲" at bounding box center [1314, 524] width 22 height 22
type input "August 18th 2025 2:00 AM"
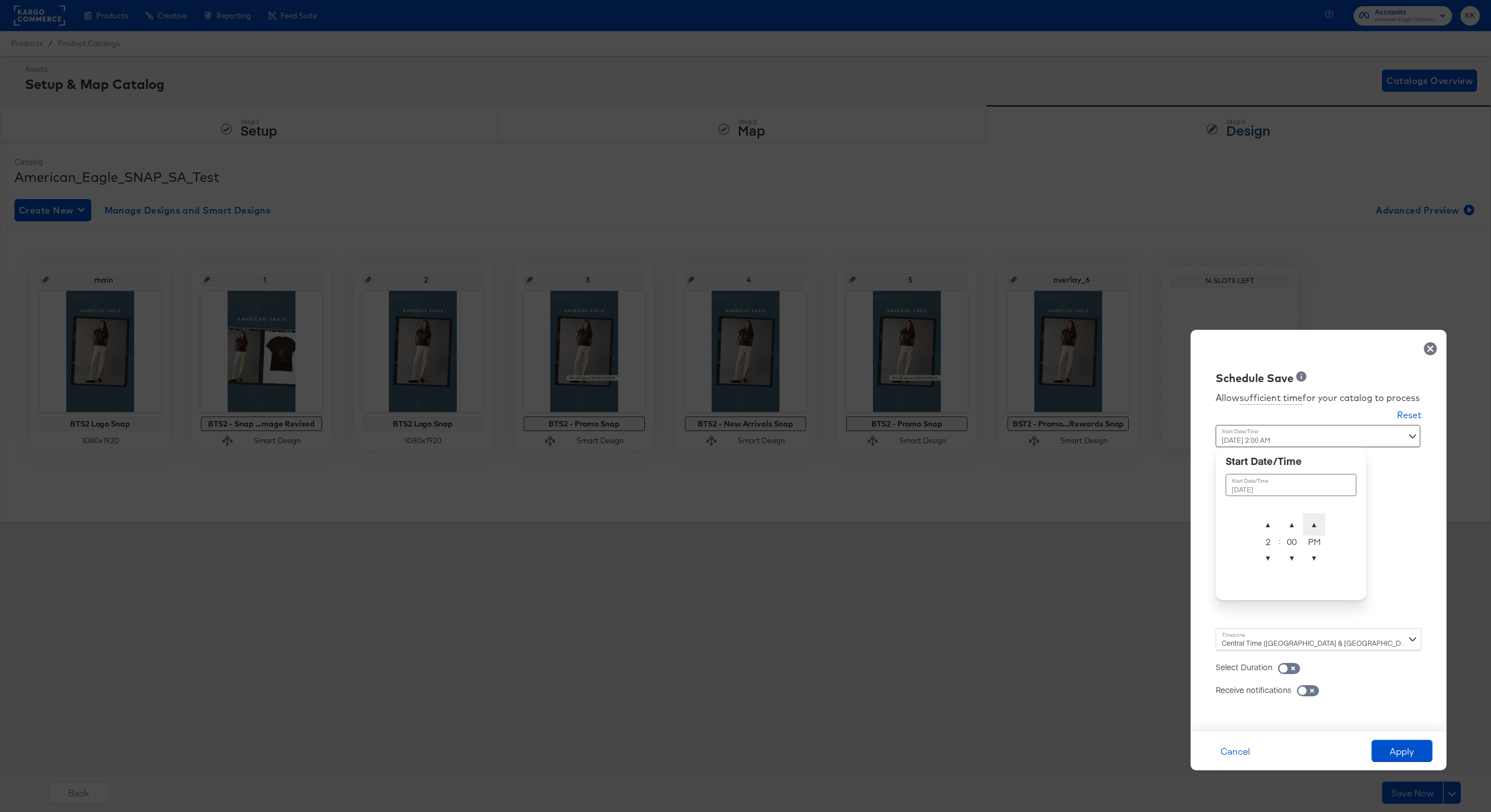
click at [1308, 518] on span "▲" at bounding box center [1314, 524] width 22 height 22
click at [1270, 633] on div "Central Time (US & Canada) (America/Chicago)" at bounding box center [1318, 639] width 206 height 22
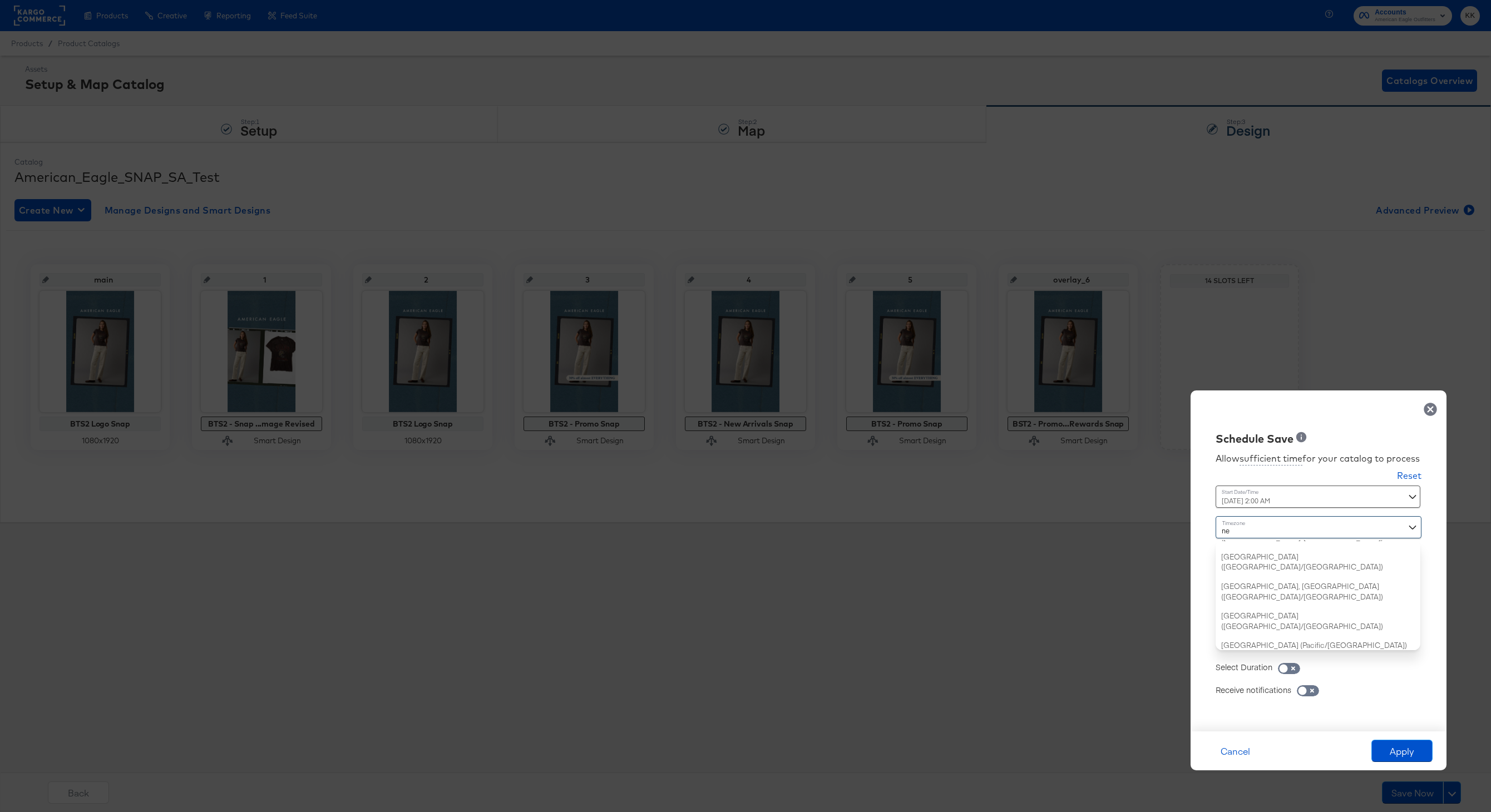
type input "new"
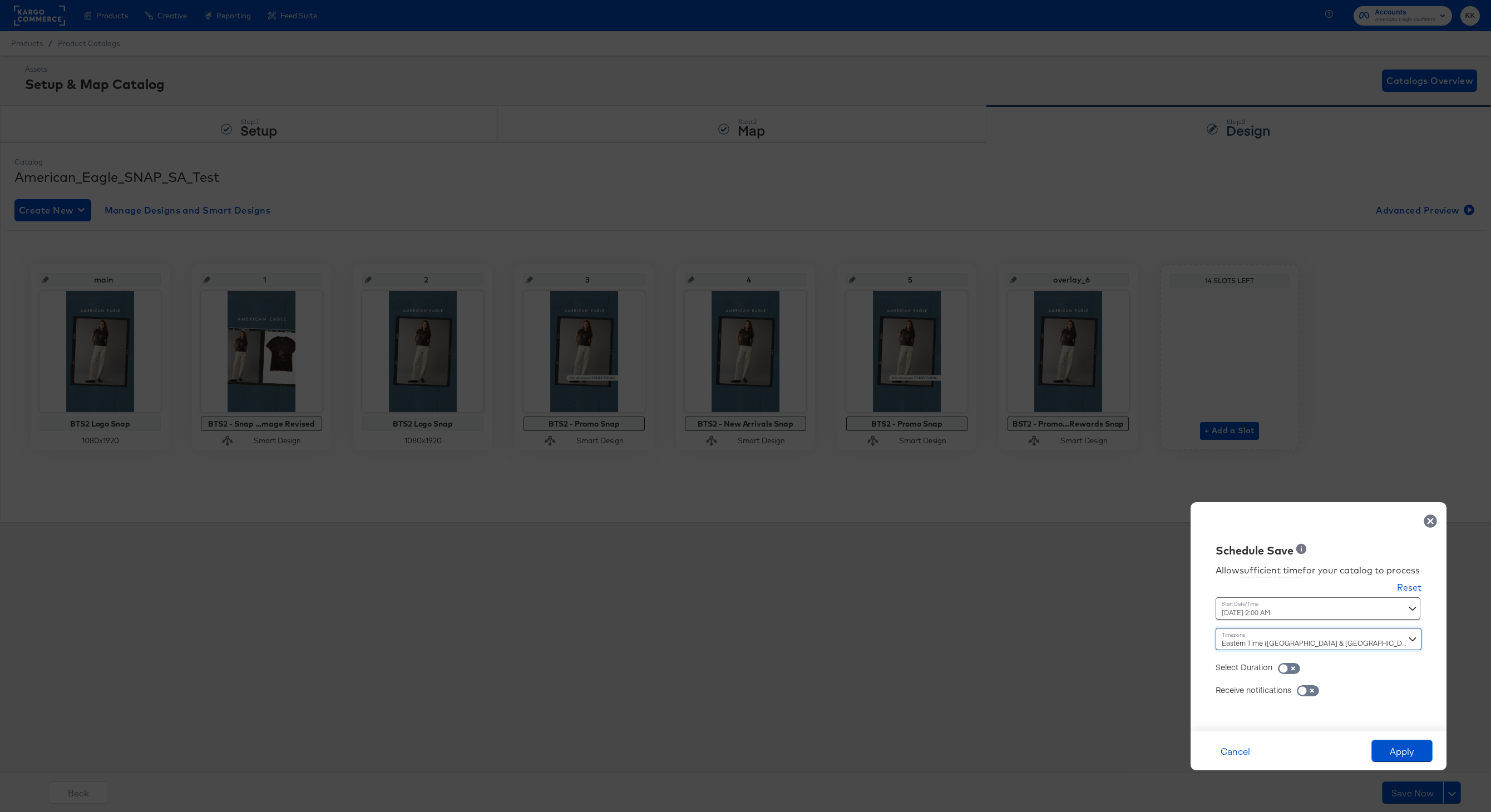
click at [1434, 765] on div "Cancel Apply" at bounding box center [1318, 751] width 256 height 39
click at [1414, 751] on button "Apply" at bounding box center [1402, 751] width 61 height 22
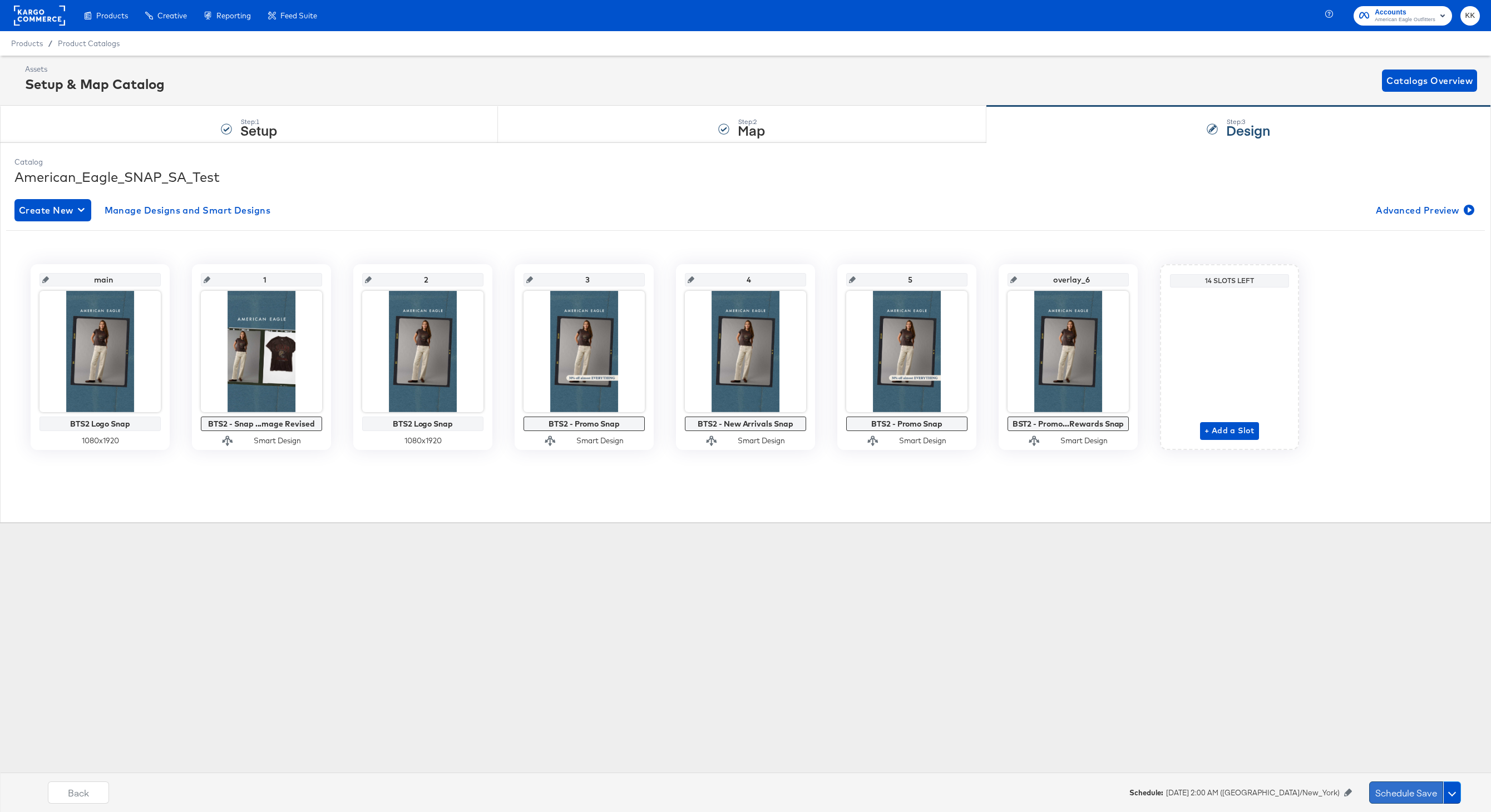
click at [1411, 788] on button "Schedule Save" at bounding box center [1406, 792] width 74 height 22
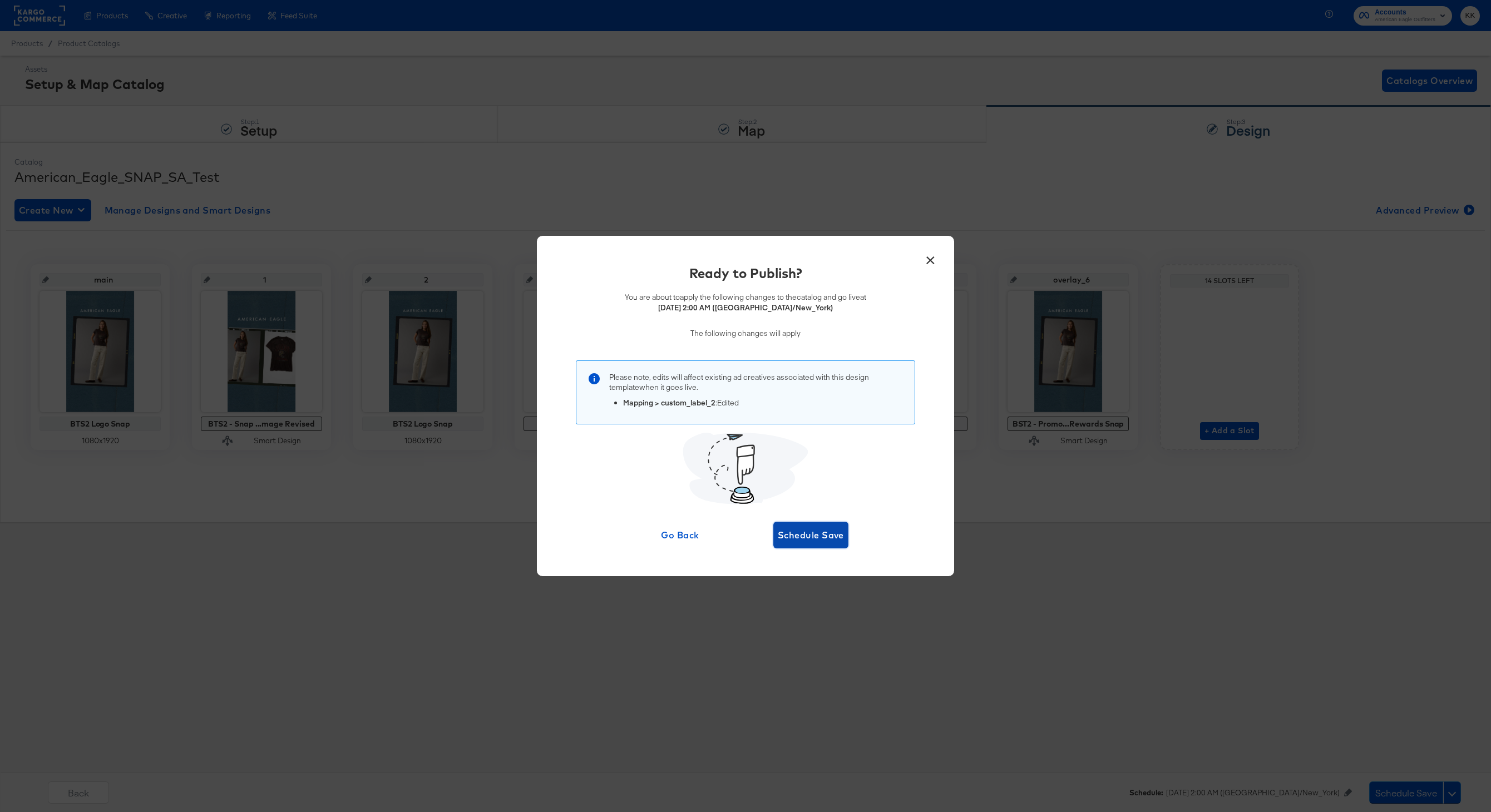
click at [833, 536] on span "Schedule Save" at bounding box center [811, 535] width 66 height 15
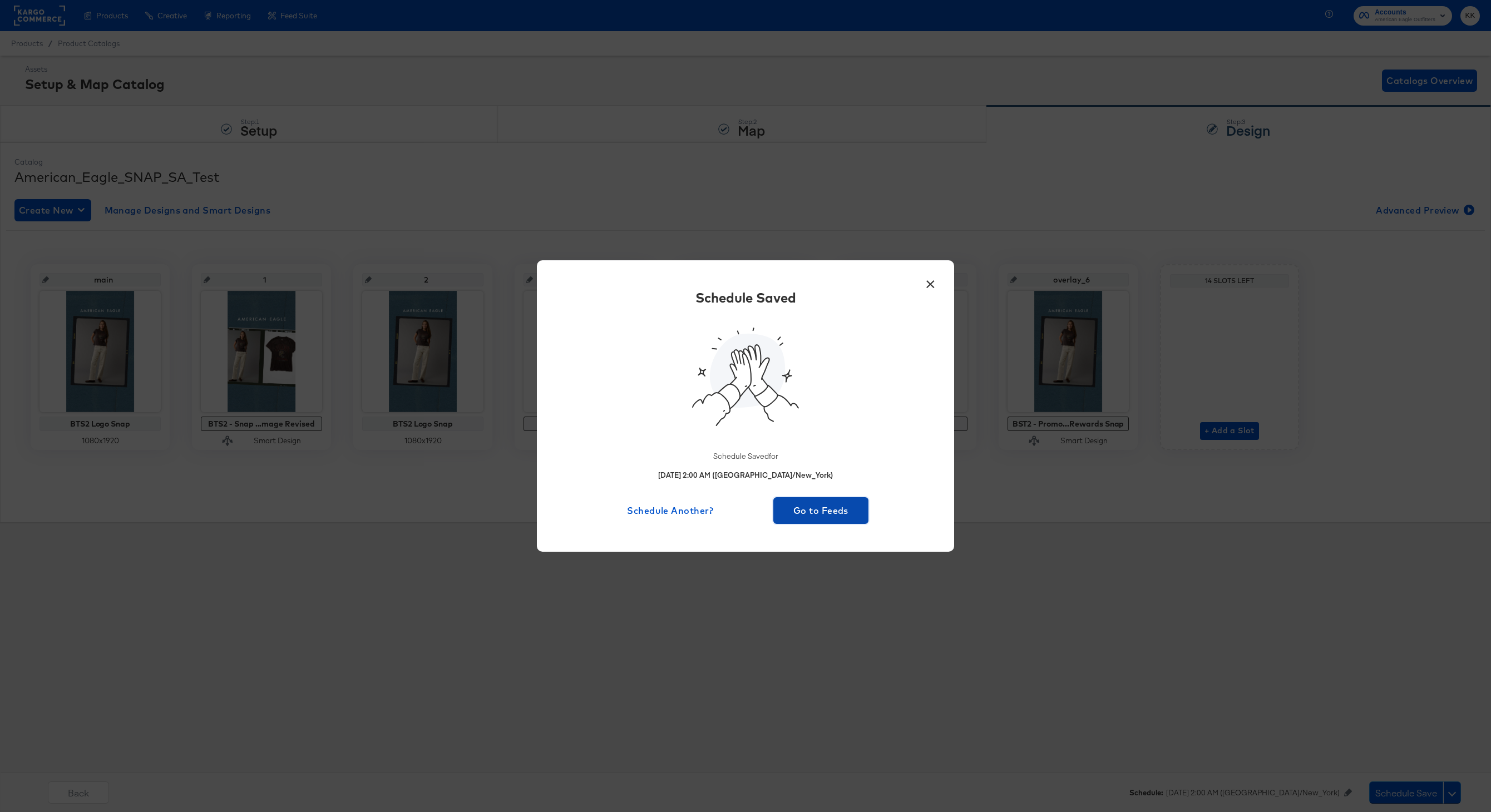
click at [836, 497] on button "Go to Feeds" at bounding box center [820, 510] width 95 height 27
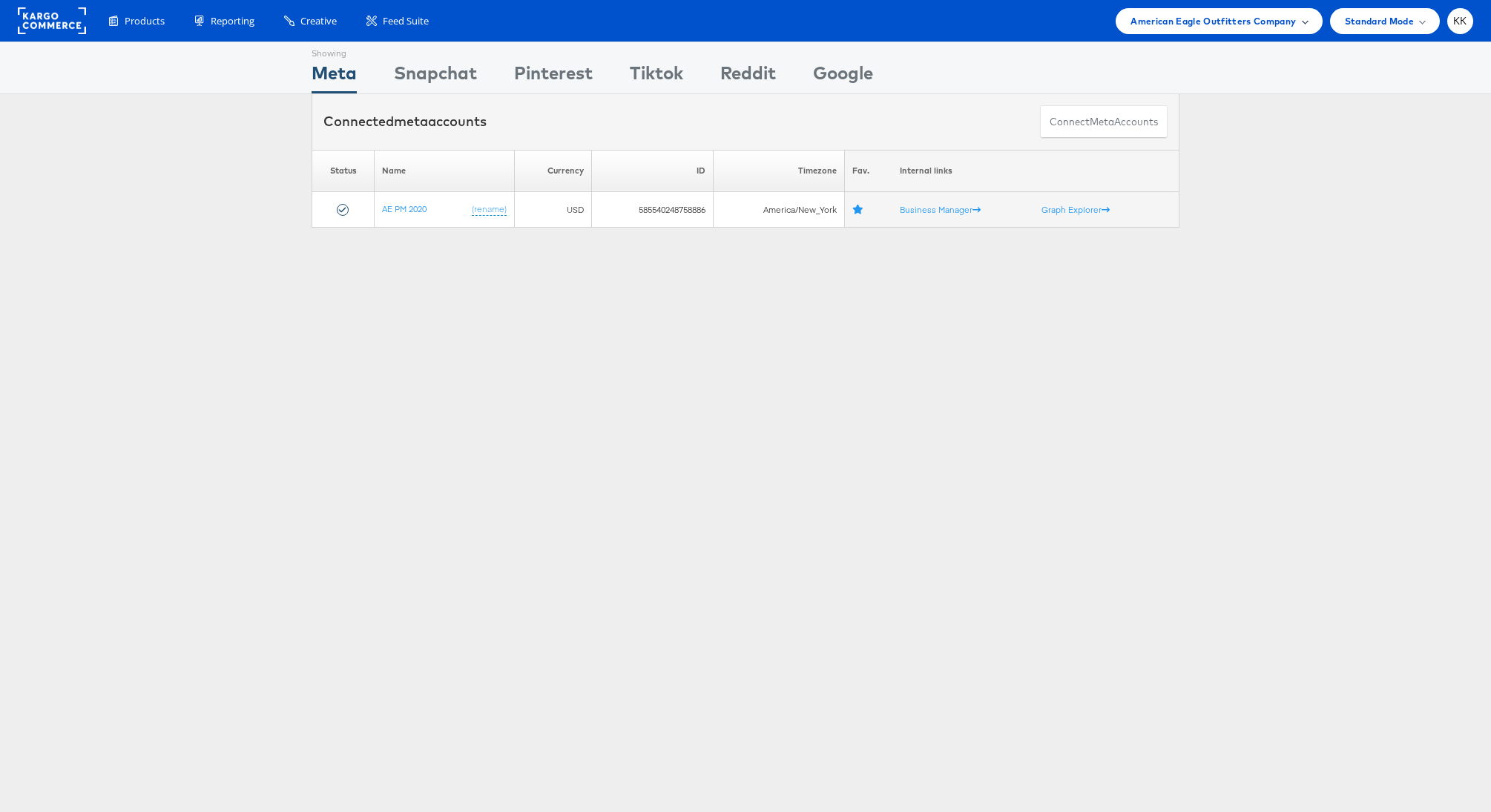
click at [1163, 25] on span "American Eagle Outfitters Company" at bounding box center [1213, 21] width 166 height 16
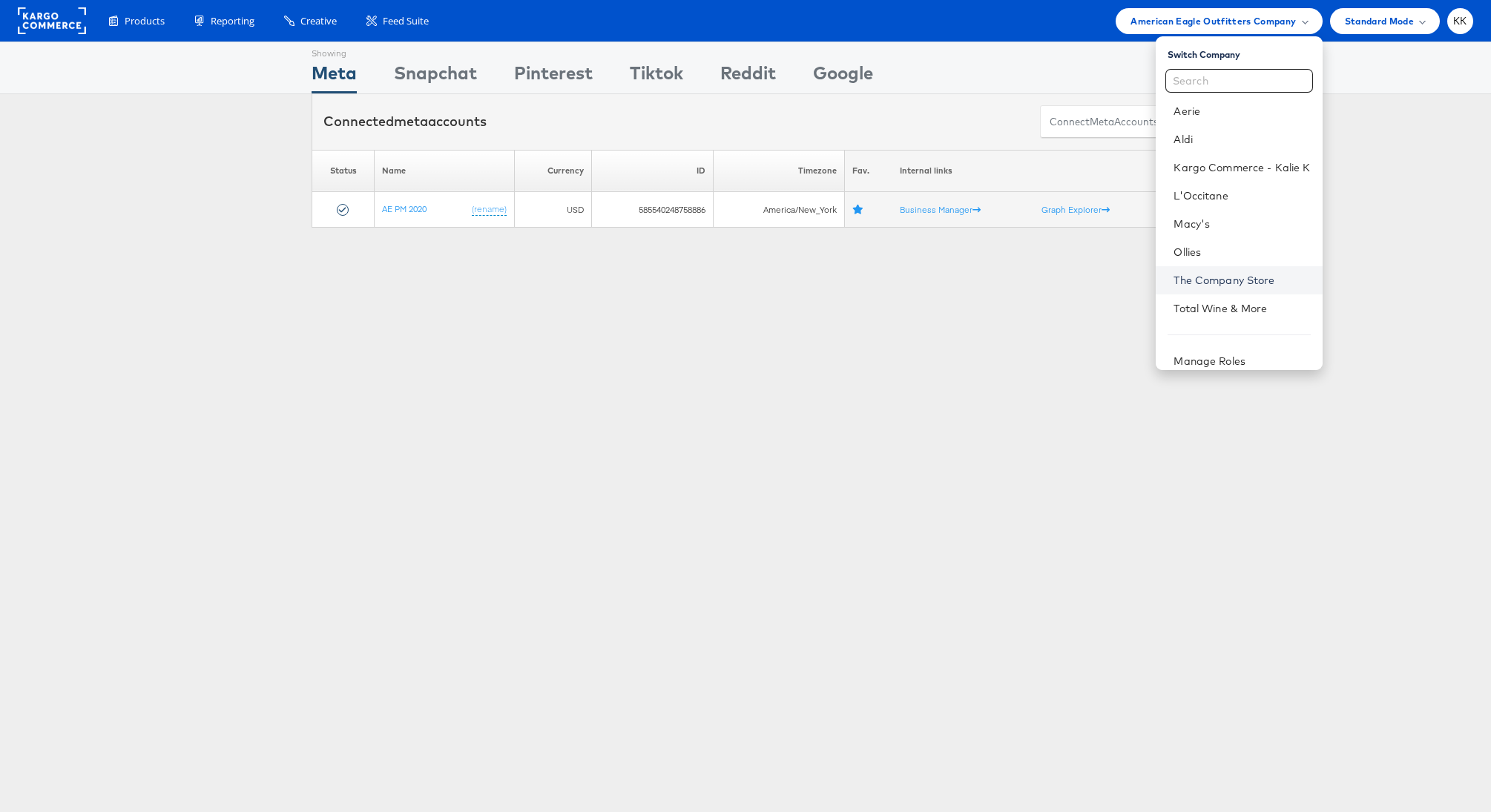
click at [1225, 273] on link "The Company Store" at bounding box center [1242, 280] width 137 height 15
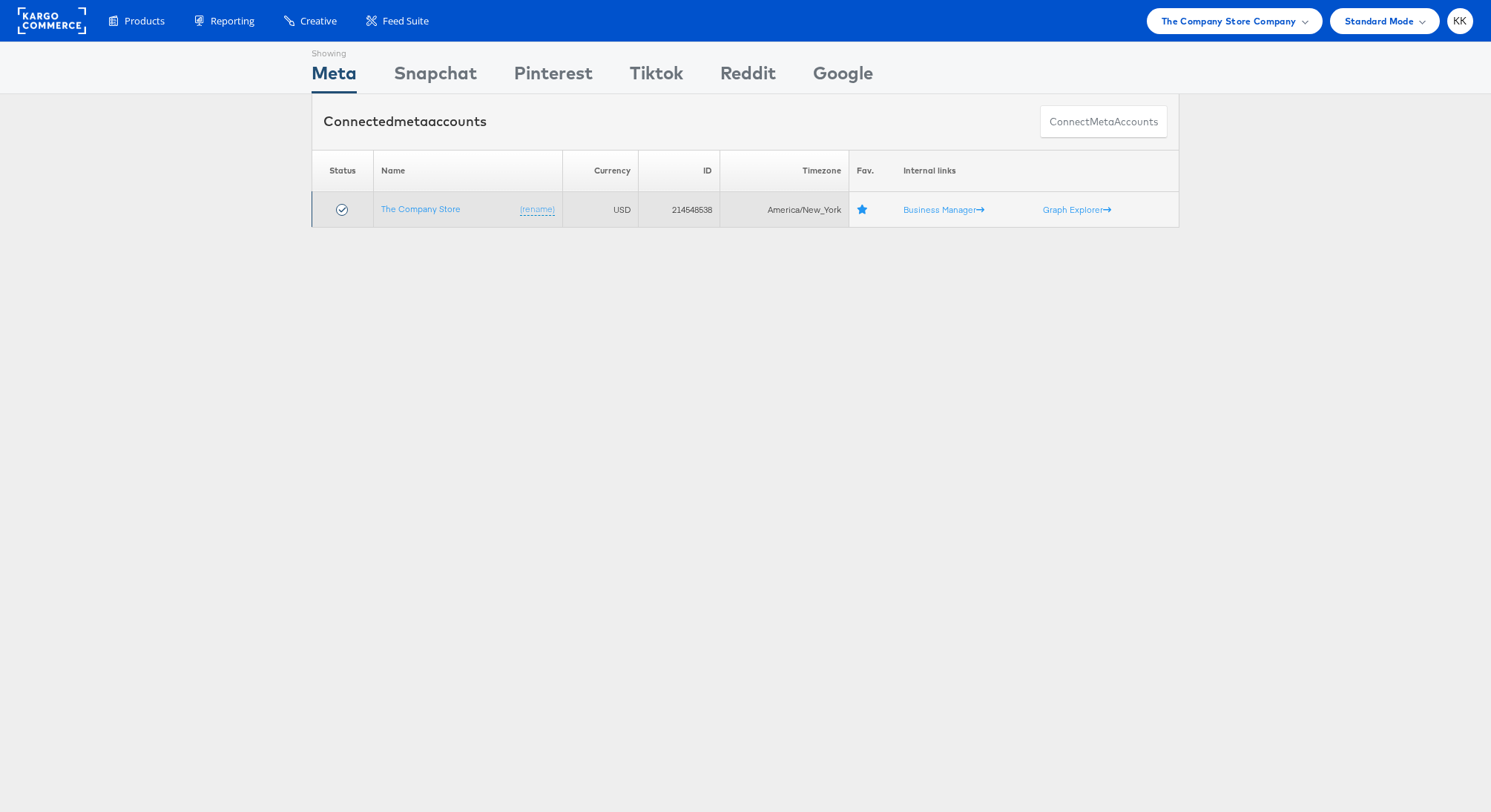
click at [406, 220] on td "The Company Store (rename)" at bounding box center [469, 209] width 189 height 36
click at [423, 213] on link "The Company Store" at bounding box center [421, 209] width 80 height 11
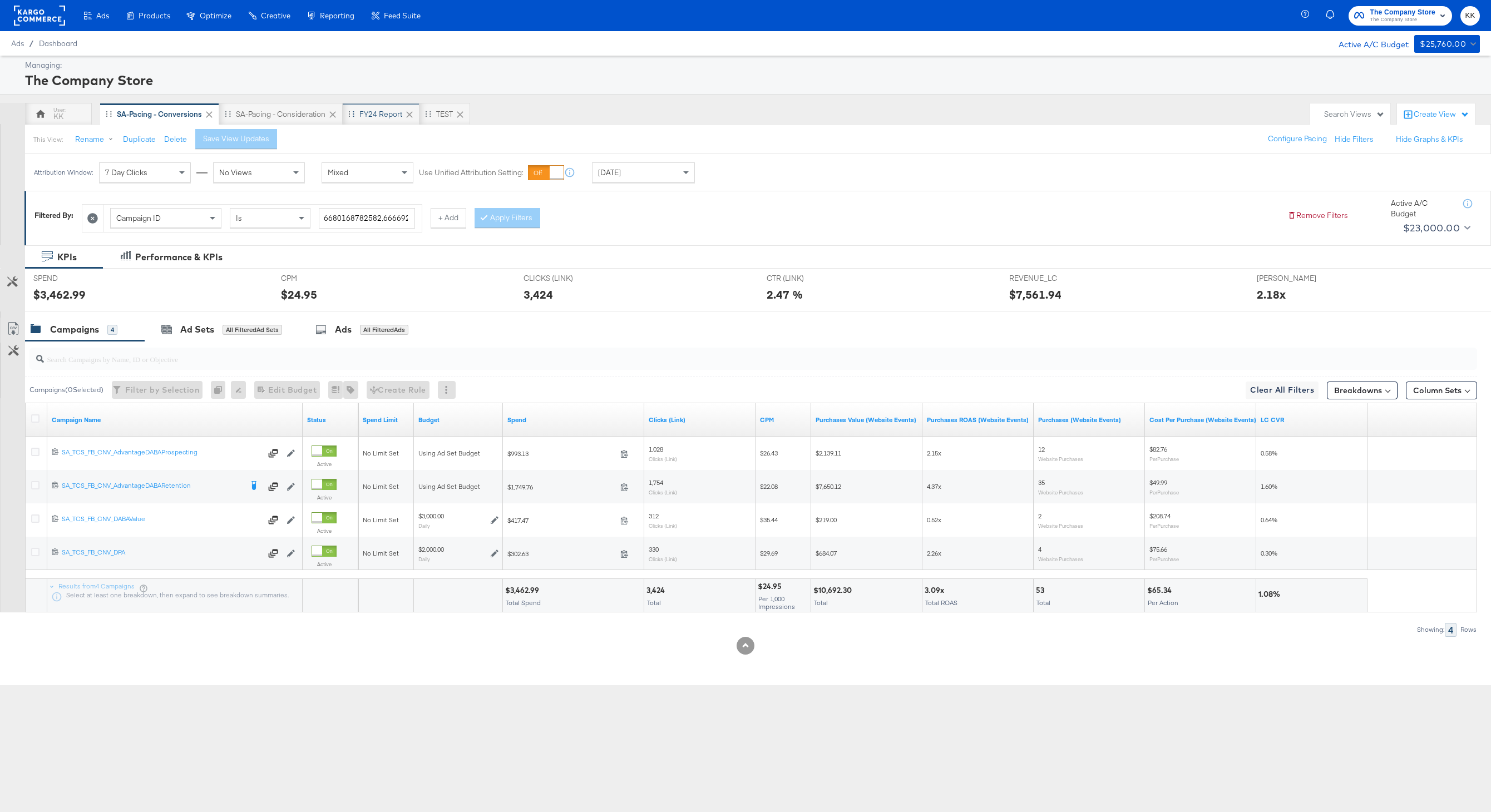
click at [383, 121] on div "FY24 Report" at bounding box center [381, 114] width 77 height 22
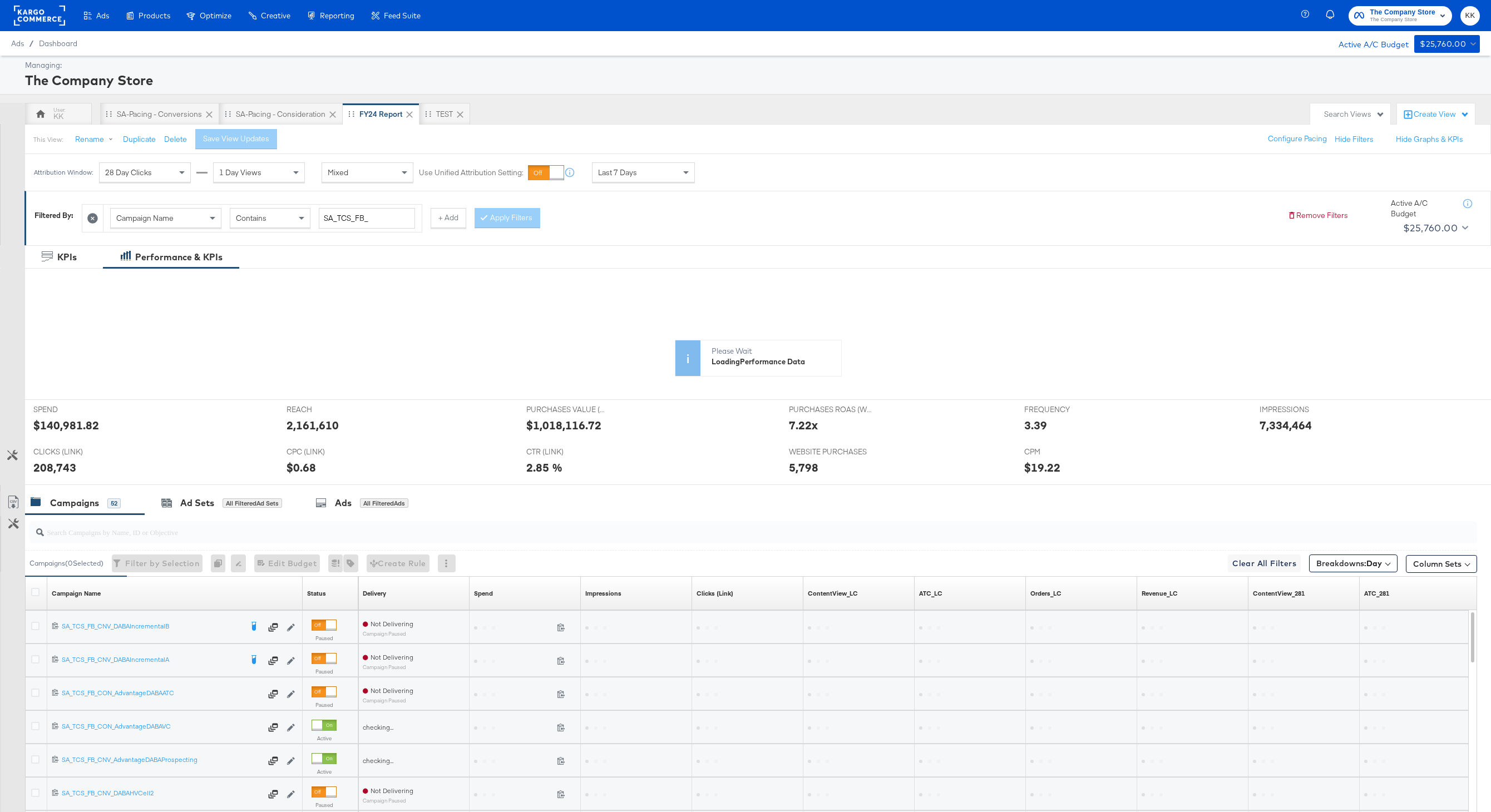
click at [219, 486] on div at bounding box center [745, 489] width 1491 height 9
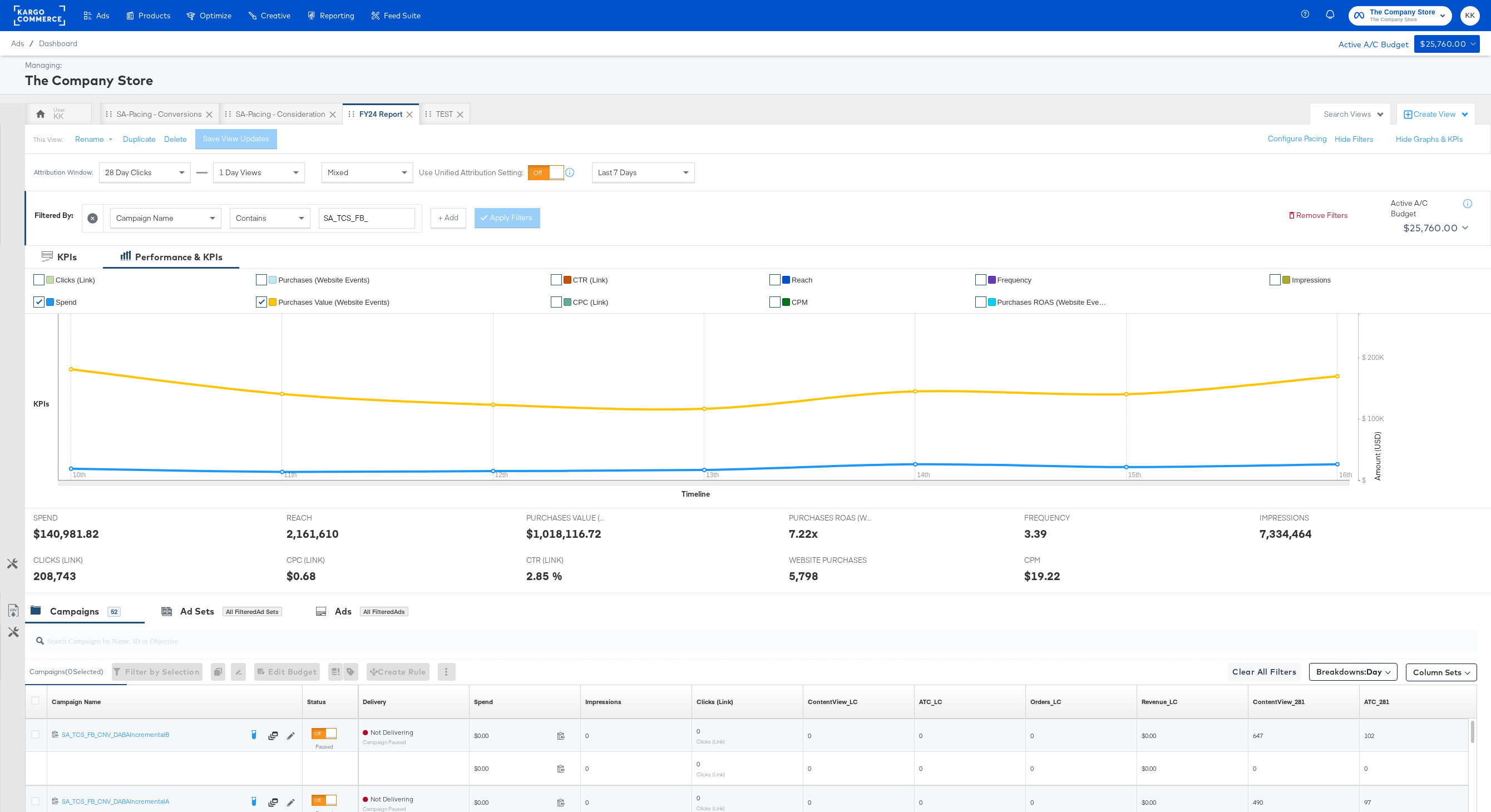
click at [218, 503] on div "✔ Clicks (Link) ✔ Purchases (Website Events) ✔ CTR (Link) ✔ Reach ✔ Frequency ✔…" at bounding box center [758, 388] width 1466 height 240
click at [214, 619] on div "Ad Sets All Filtered Ad Sets" at bounding box center [221, 611] width 154 height 24
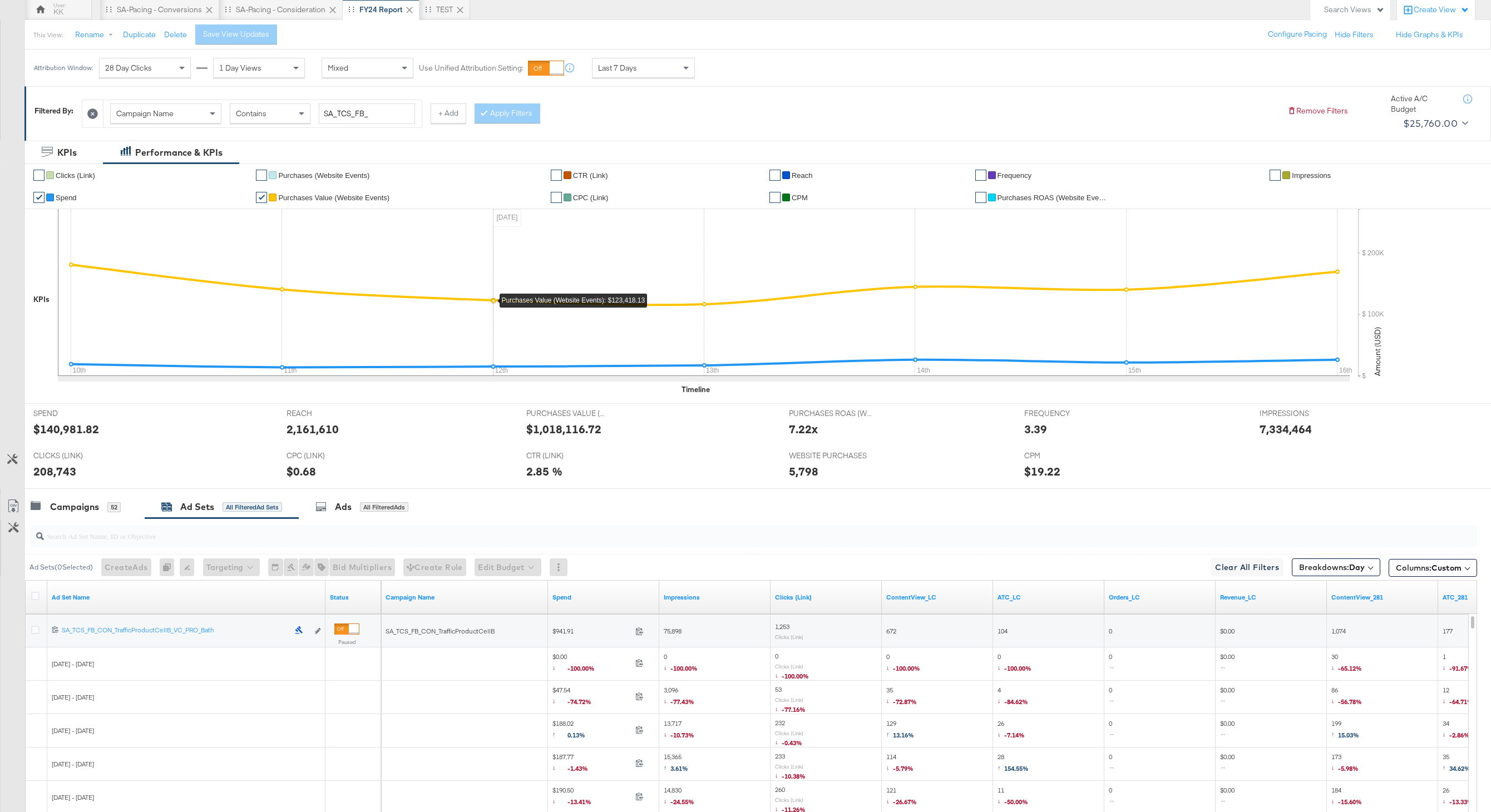
scroll to position [255, 0]
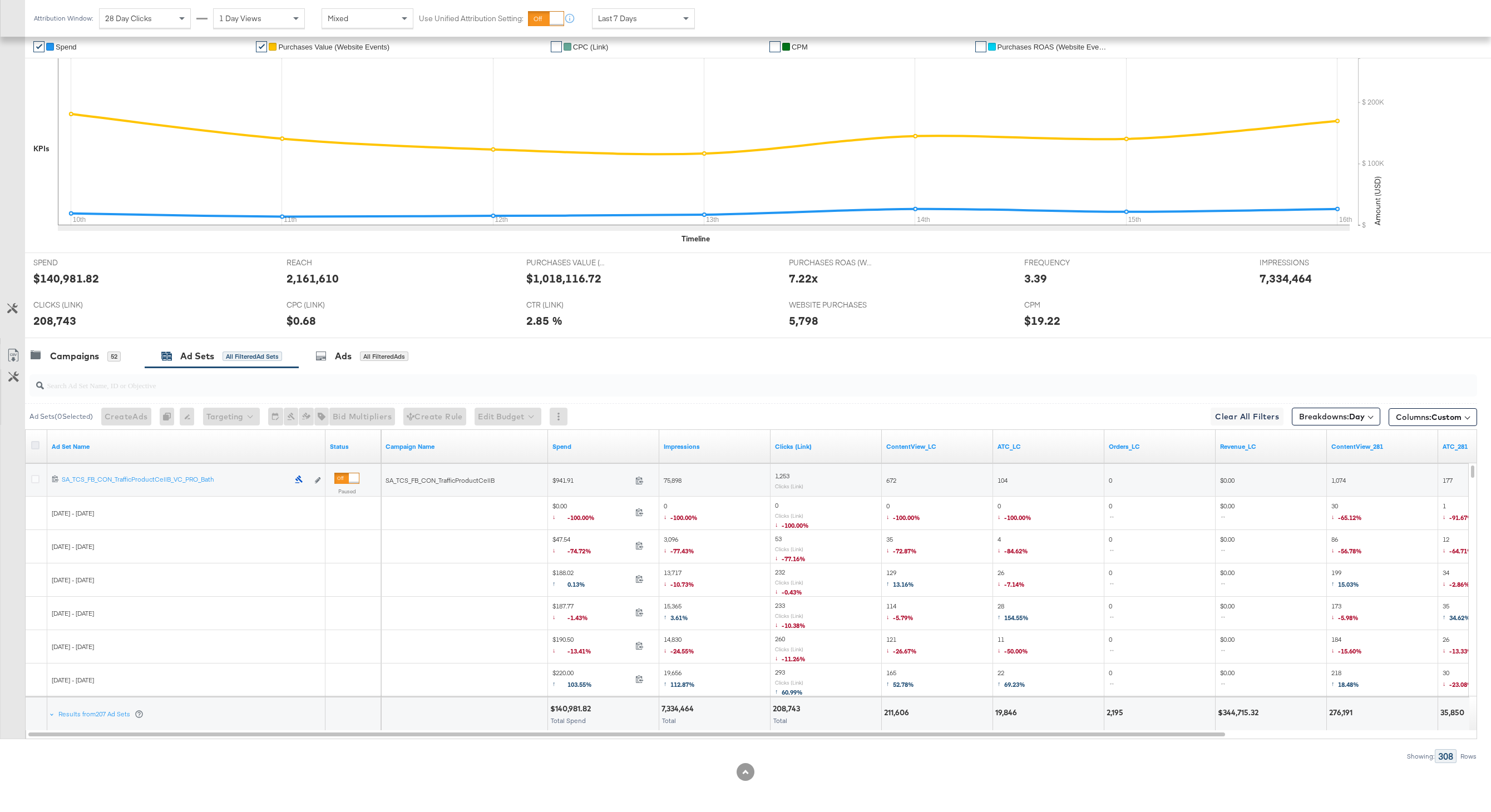
click at [31, 443] on icon at bounding box center [36, 445] width 8 height 8
click at [0, 0] on input "checkbox" at bounding box center [0, 0] width 0 height 0
click at [17, 347] on link "Export as CSV" at bounding box center [13, 357] width 25 height 25
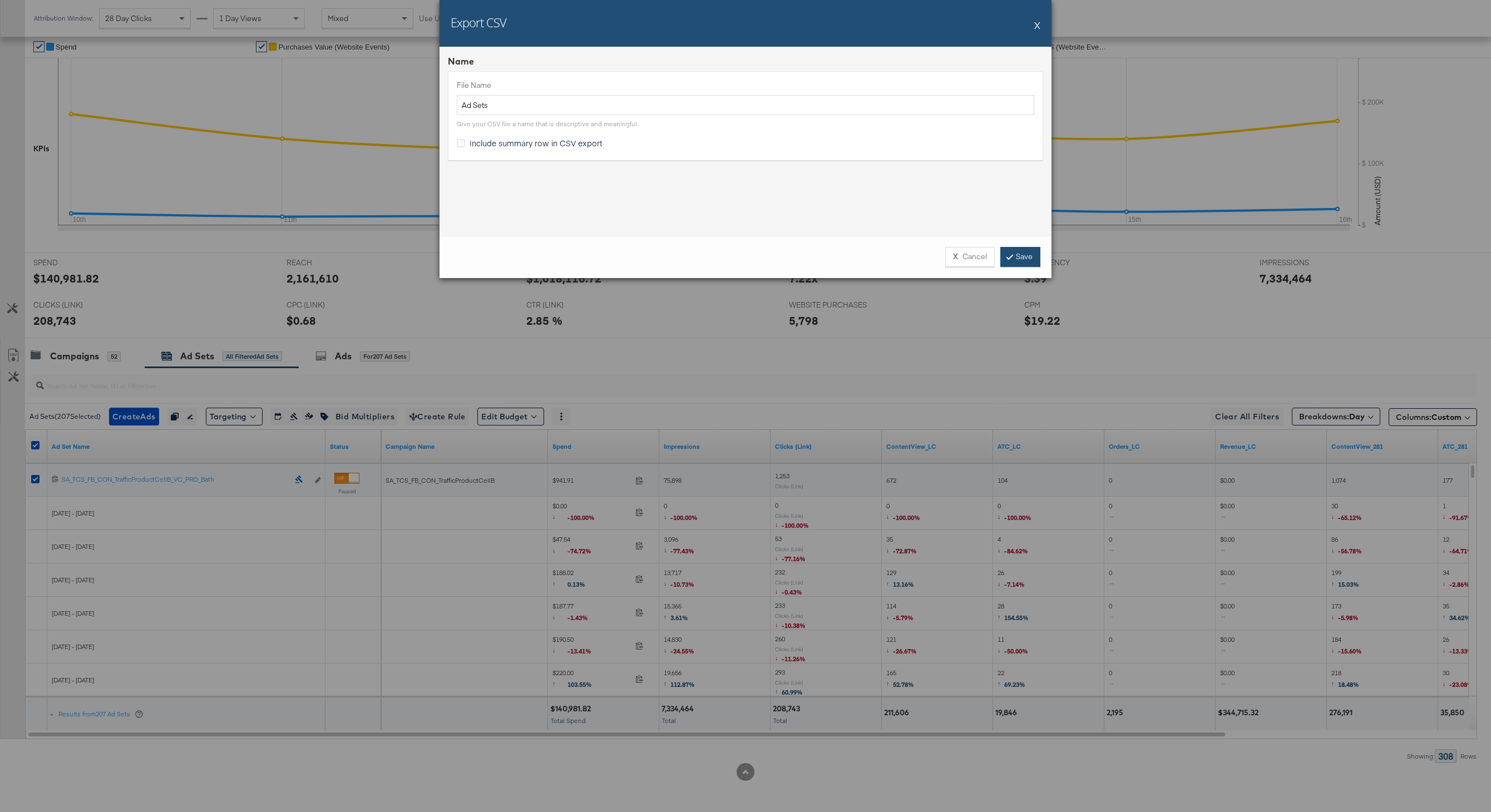
click at [1031, 260] on link "Save" at bounding box center [1020, 257] width 40 height 20
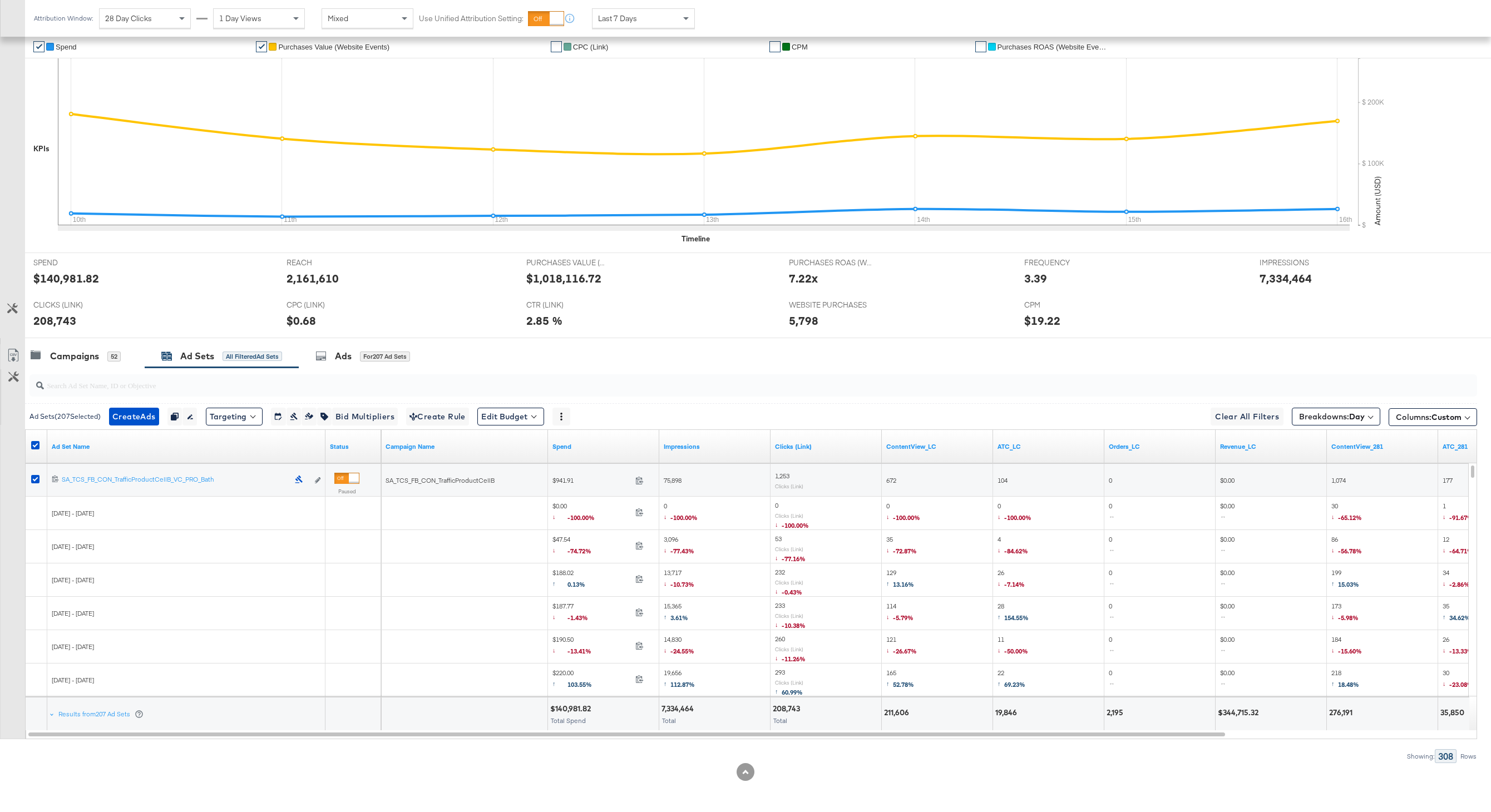
scroll to position [0, 0]
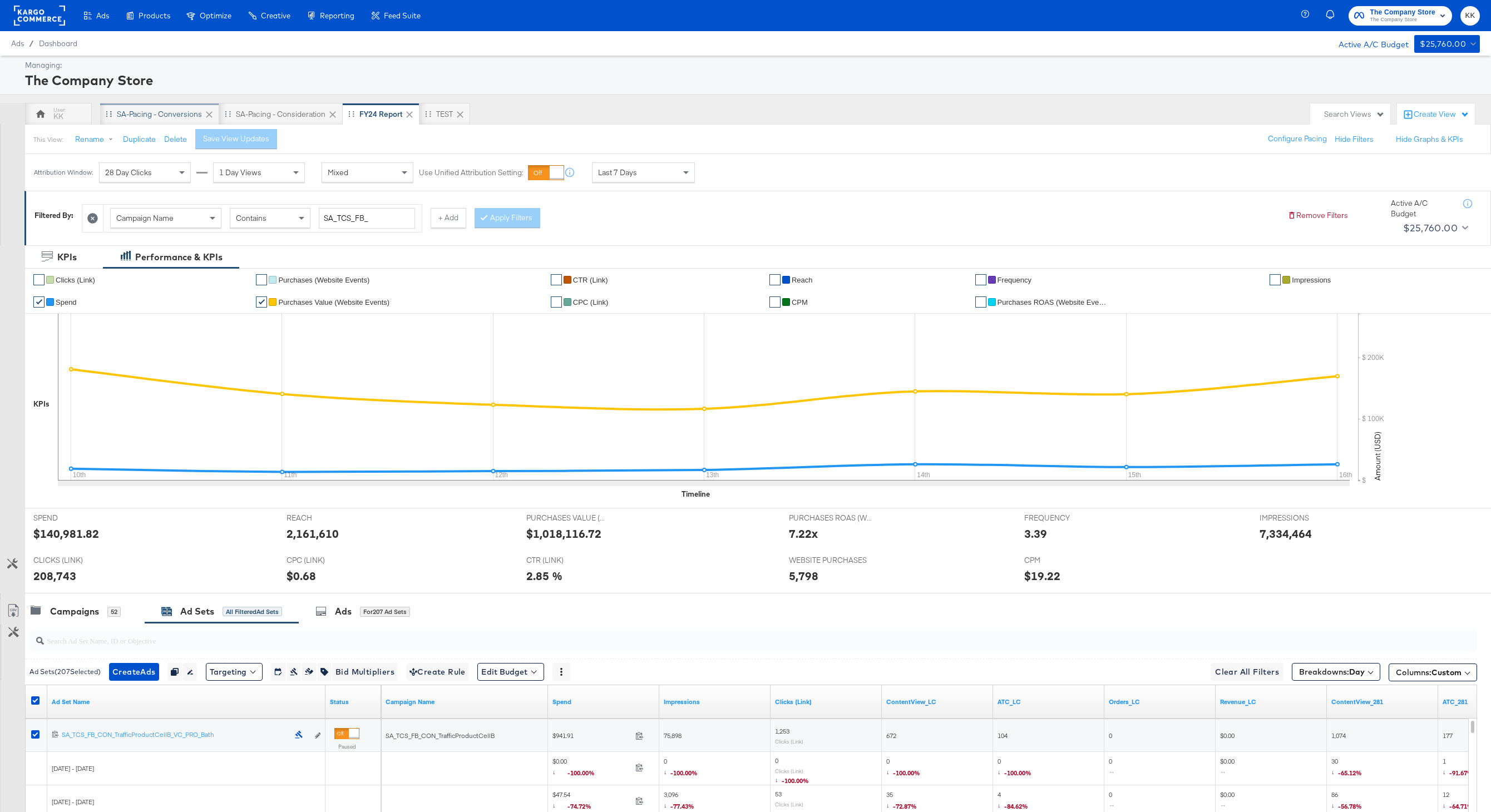
click at [156, 111] on div "SA-Pacing - Conversions" at bounding box center [159, 114] width 85 height 11
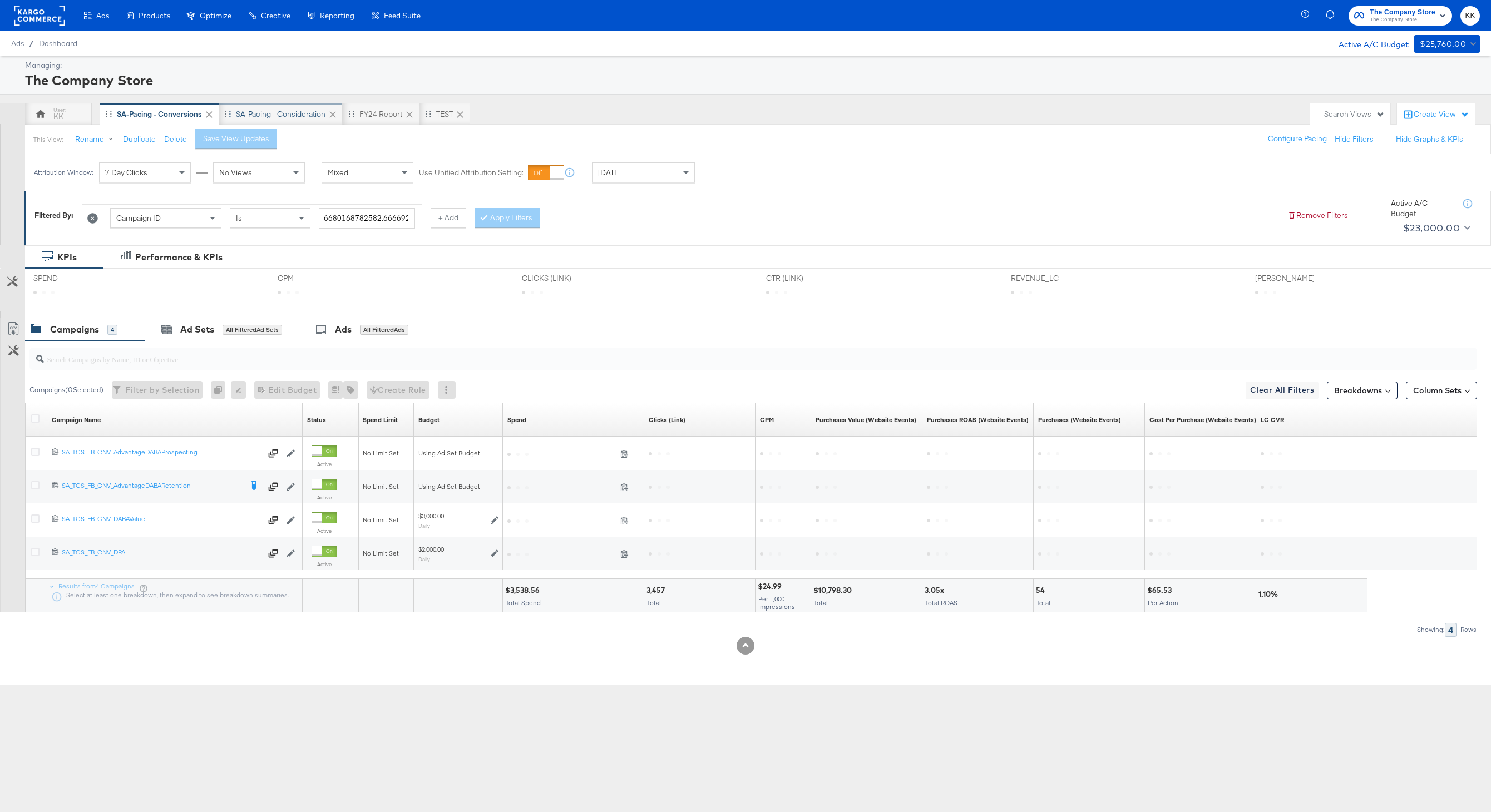
click at [294, 108] on div "SA-Pacing - Consideration" at bounding box center [281, 114] width 124 height 22
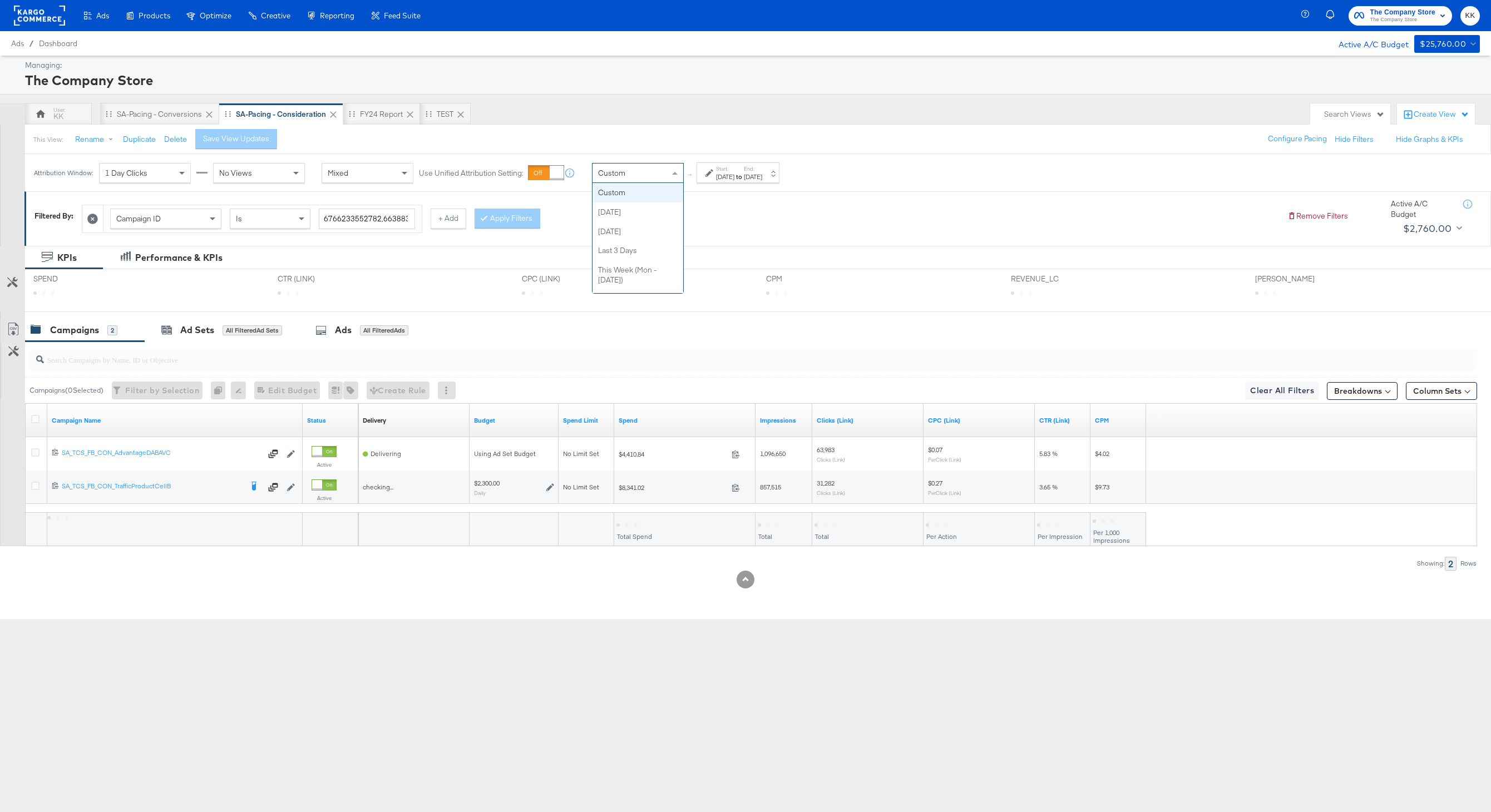
click at [614, 171] on span "Custom" at bounding box center [611, 173] width 27 height 10
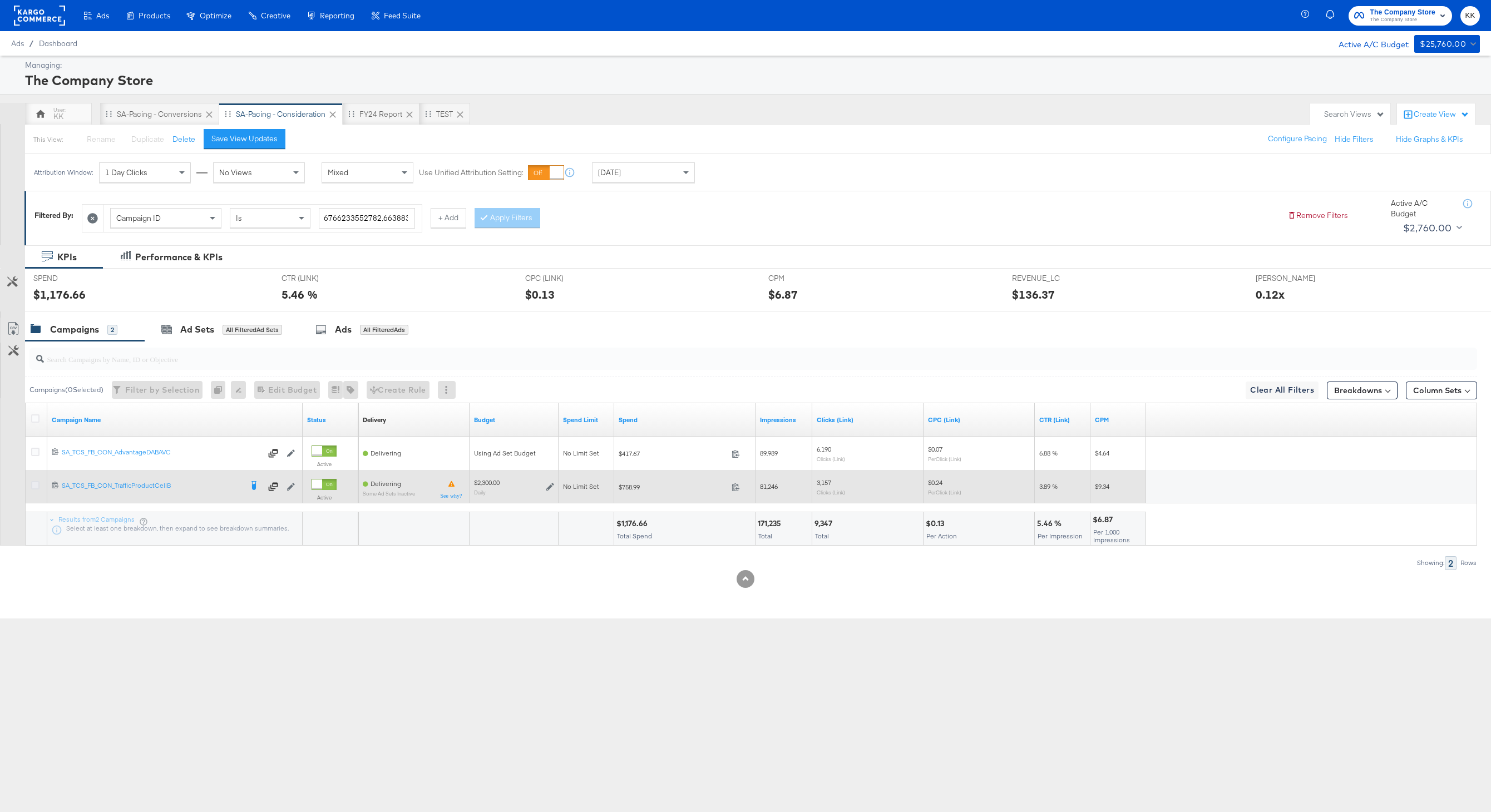
click at [36, 483] on icon at bounding box center [36, 485] width 8 height 8
click at [0, 0] on input "checkbox" at bounding box center [0, 0] width 0 height 0
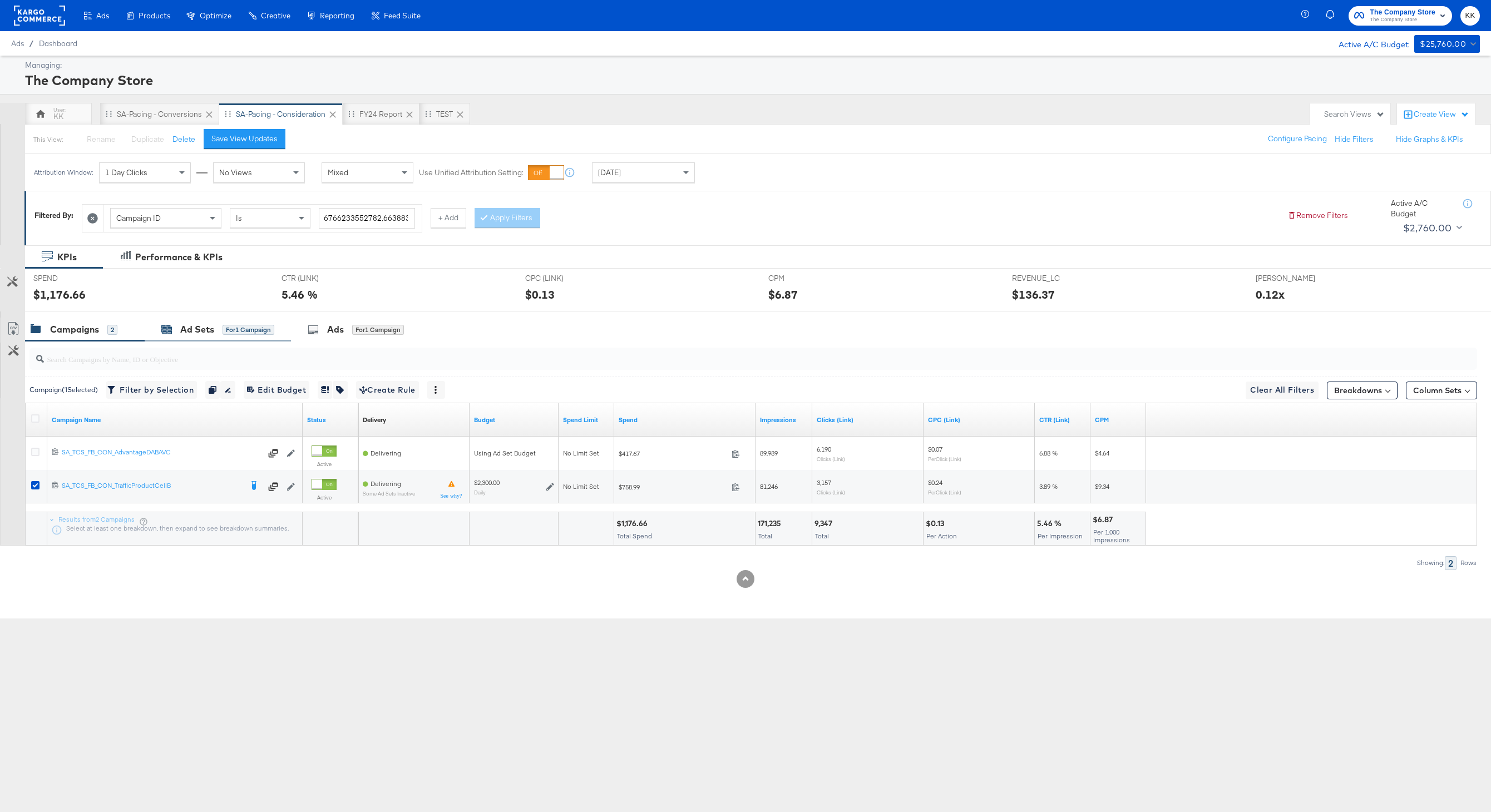
click at [218, 328] on div "Ad Sets for 1 Campaign" at bounding box center [218, 330] width 113 height 13
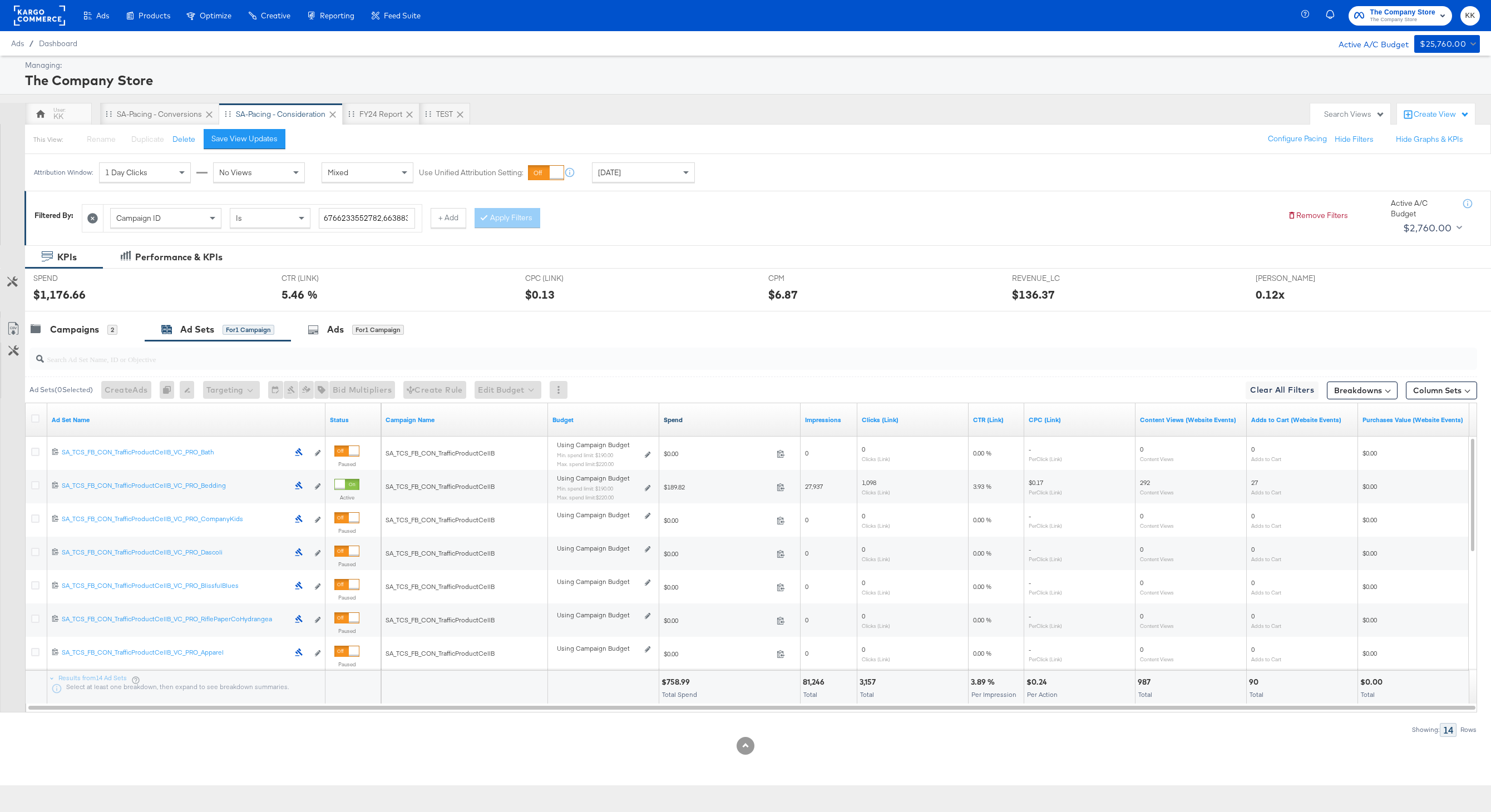
click at [678, 419] on link "Spend" at bounding box center [730, 420] width 133 height 9
click at [79, 330] on div "Campaigns" at bounding box center [75, 330] width 49 height 13
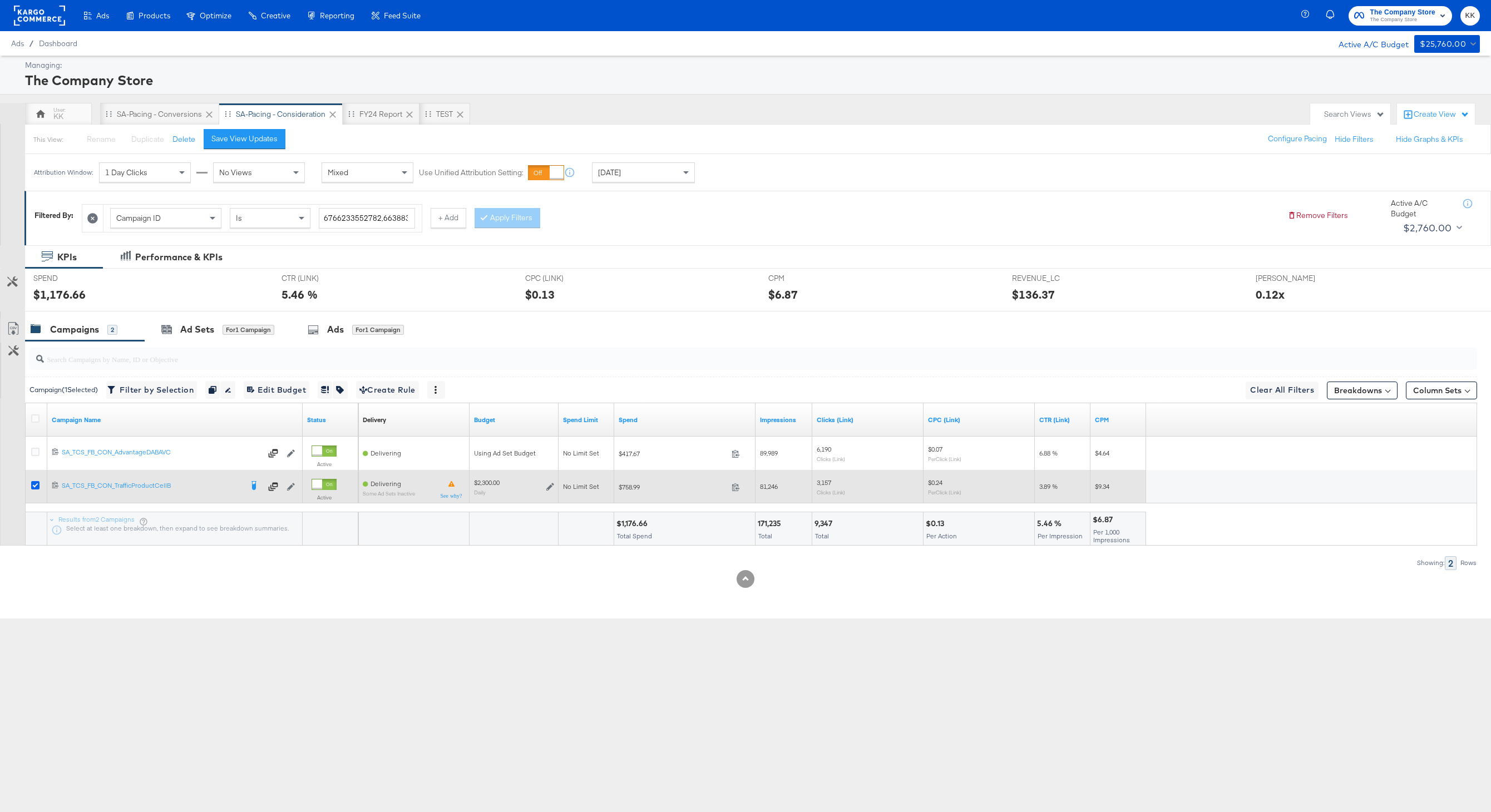
click at [33, 482] on icon at bounding box center [36, 485] width 8 height 8
click at [0, 0] on input "checkbox" at bounding box center [0, 0] width 0 height 0
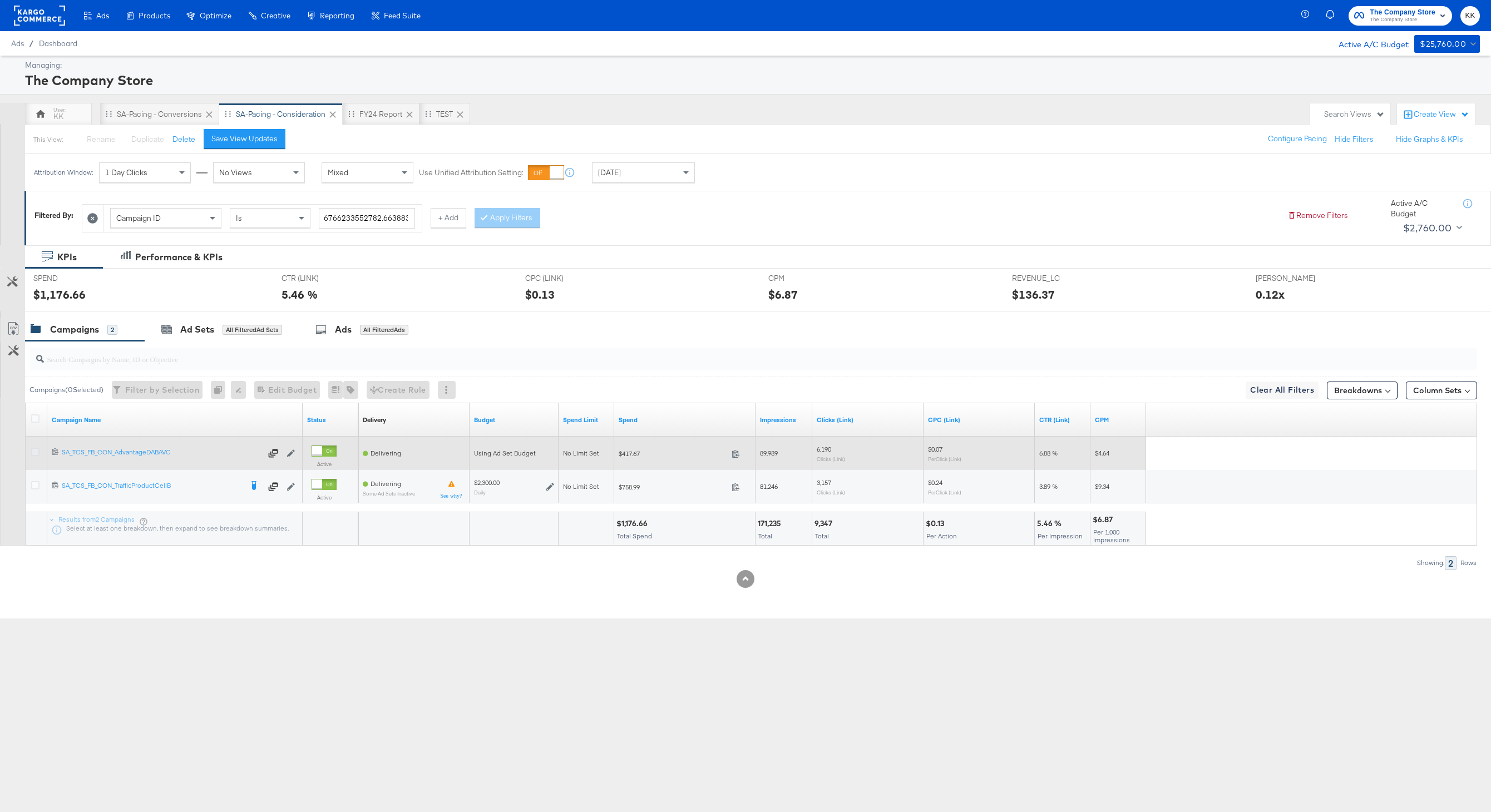
click at [33, 451] on icon at bounding box center [36, 452] width 8 height 8
click at [0, 0] on input "checkbox" at bounding box center [0, 0] width 0 height 0
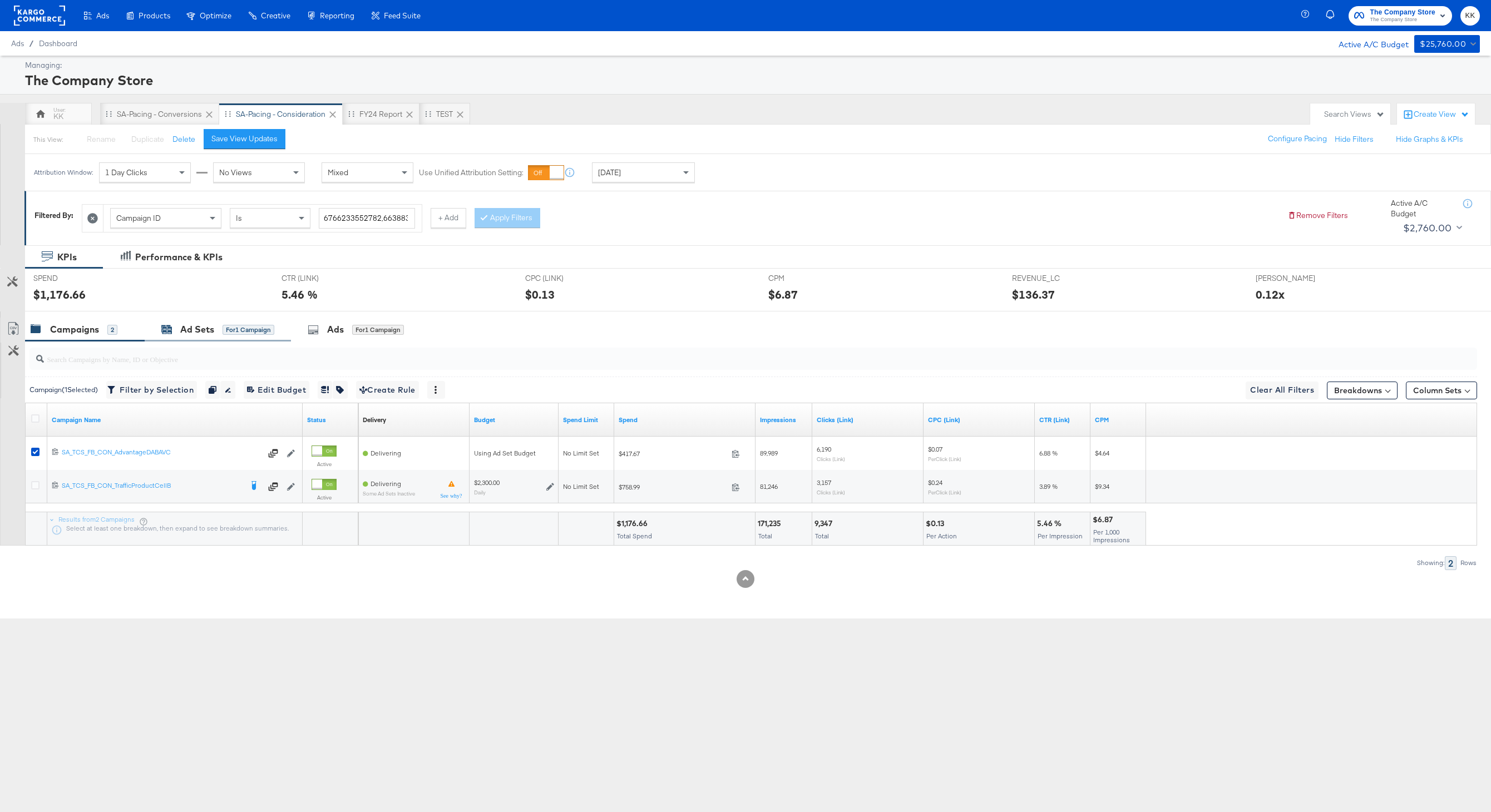
drag, startPoint x: 188, startPoint y: 337, endPoint x: 235, endPoint y: 336, distance: 47.0
click at [188, 337] on div "Ad Sets for 1 Campaign" at bounding box center [217, 330] width 146 height 24
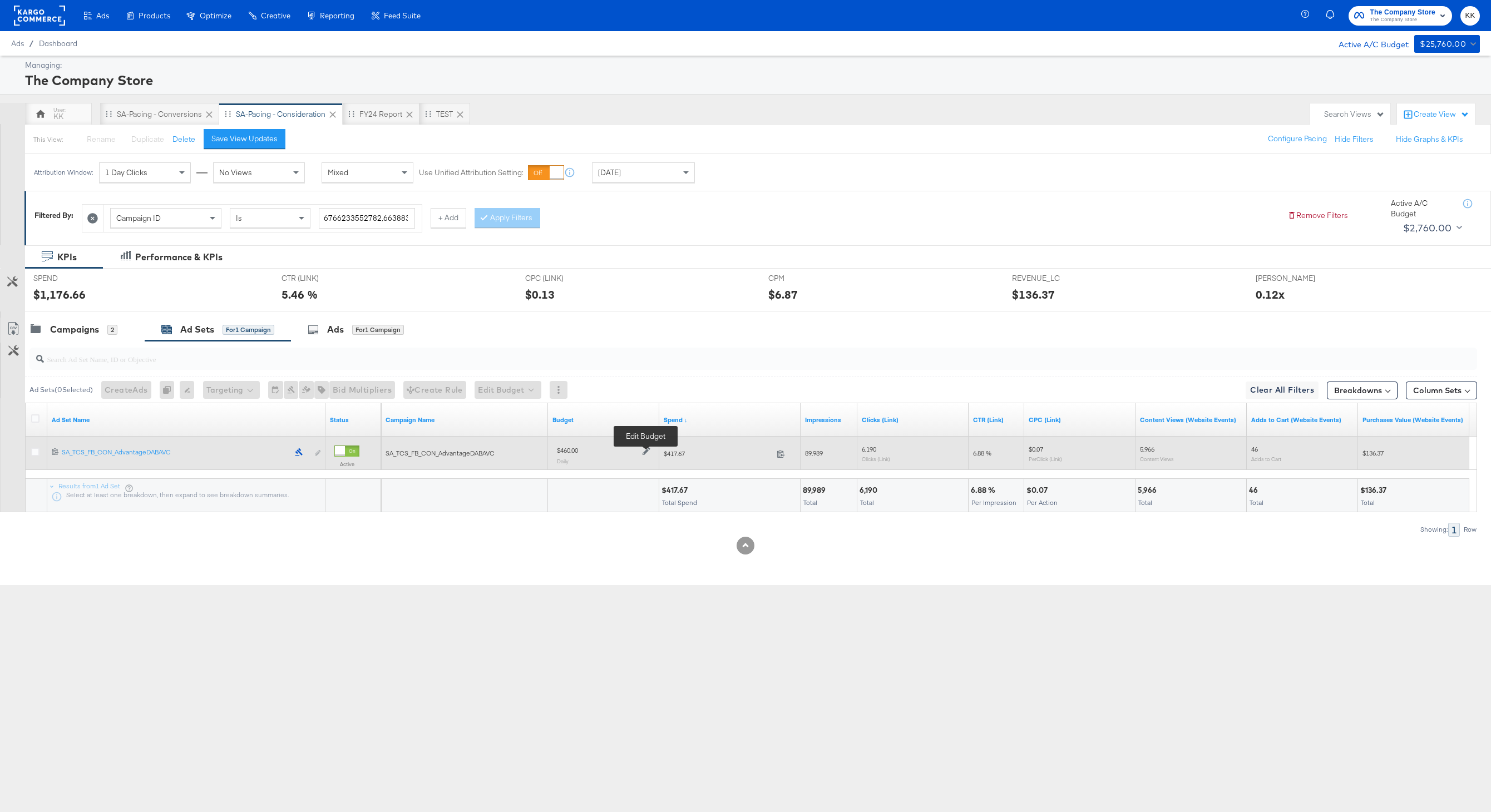
click at [643, 449] on icon at bounding box center [646, 451] width 8 height 8
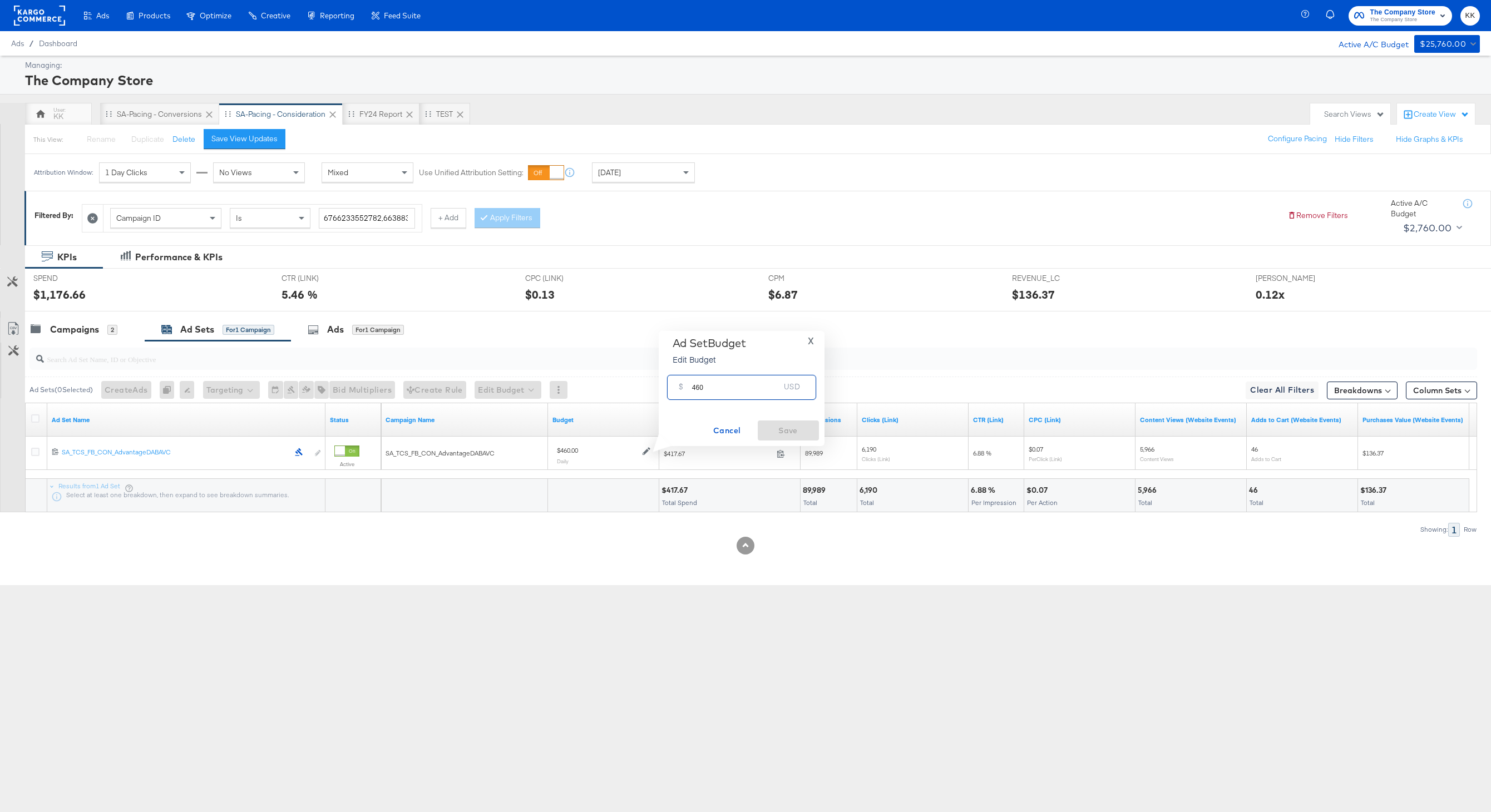
click at [694, 387] on input "460" at bounding box center [736, 383] width 88 height 24
type input "660"
click at [778, 421] on button "Save" at bounding box center [788, 430] width 61 height 20
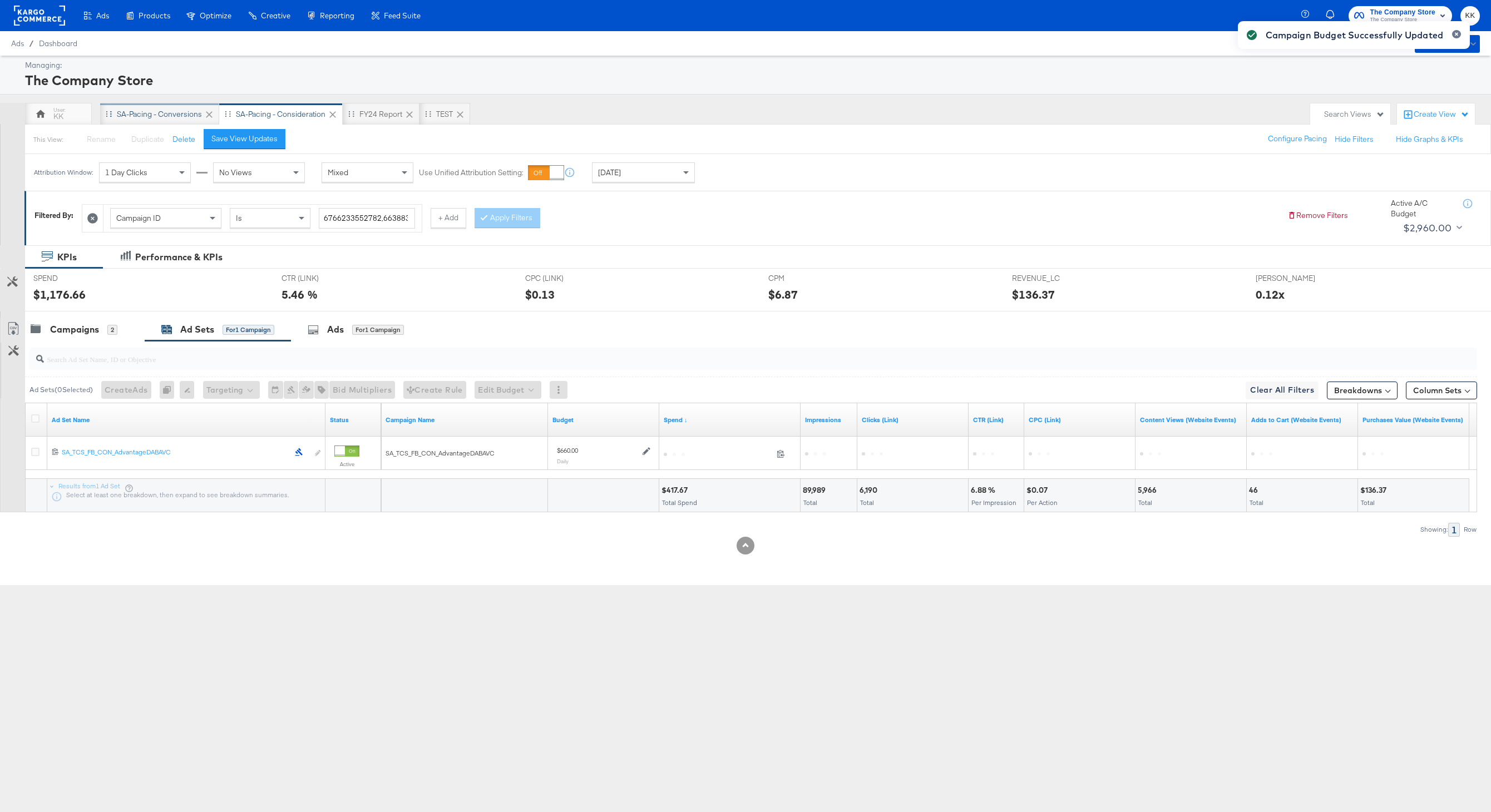
click at [125, 120] on div "SA-Pacing - Conversions" at bounding box center [159, 114] width 119 height 22
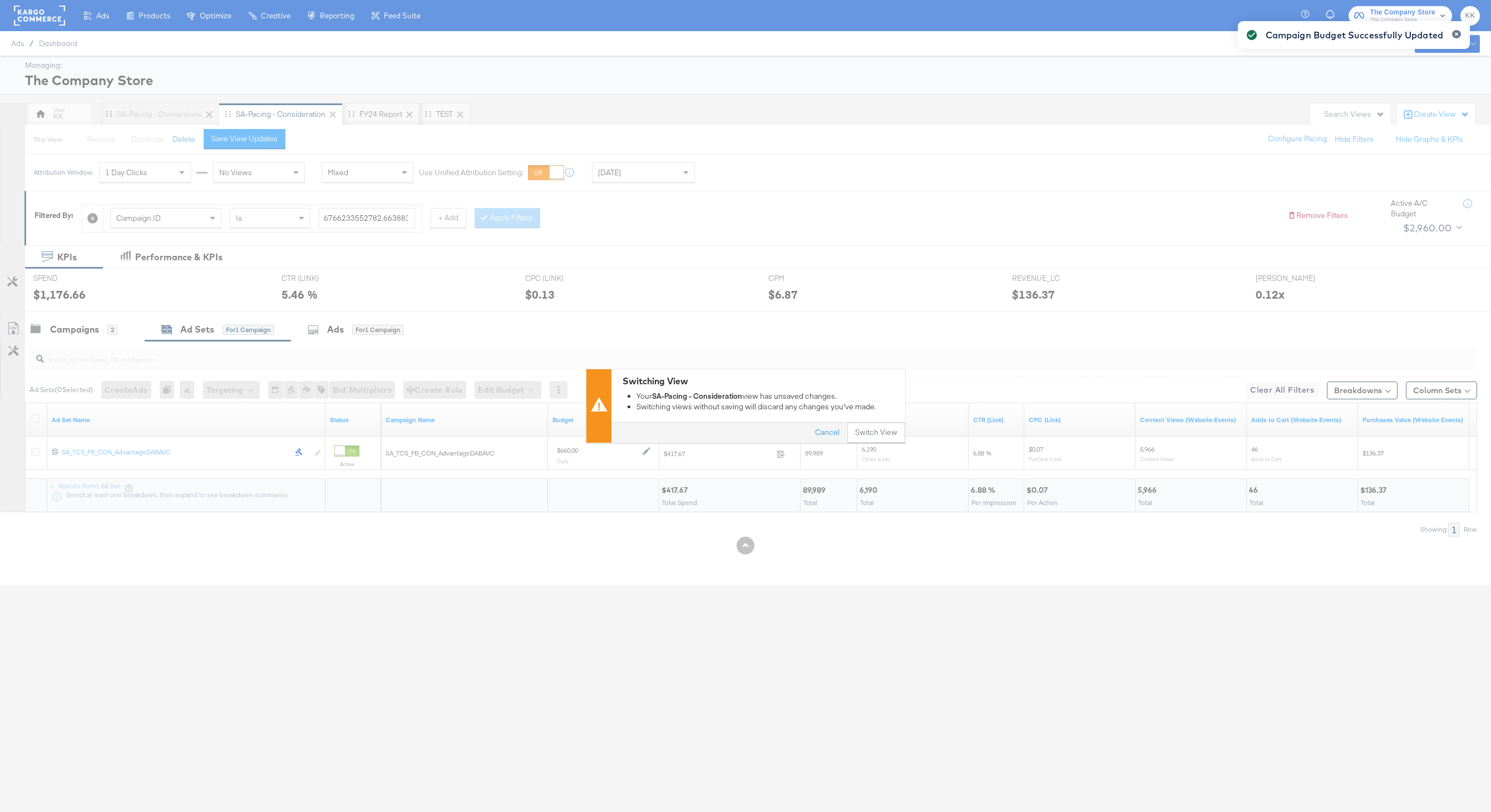
click at [913, 433] on div "Switching View Your SA-Pacing - Consideration view has unsaved changes. Switchi…" at bounding box center [745, 405] width 1491 height 74
click at [893, 433] on button "Switch View" at bounding box center [876, 433] width 58 height 20
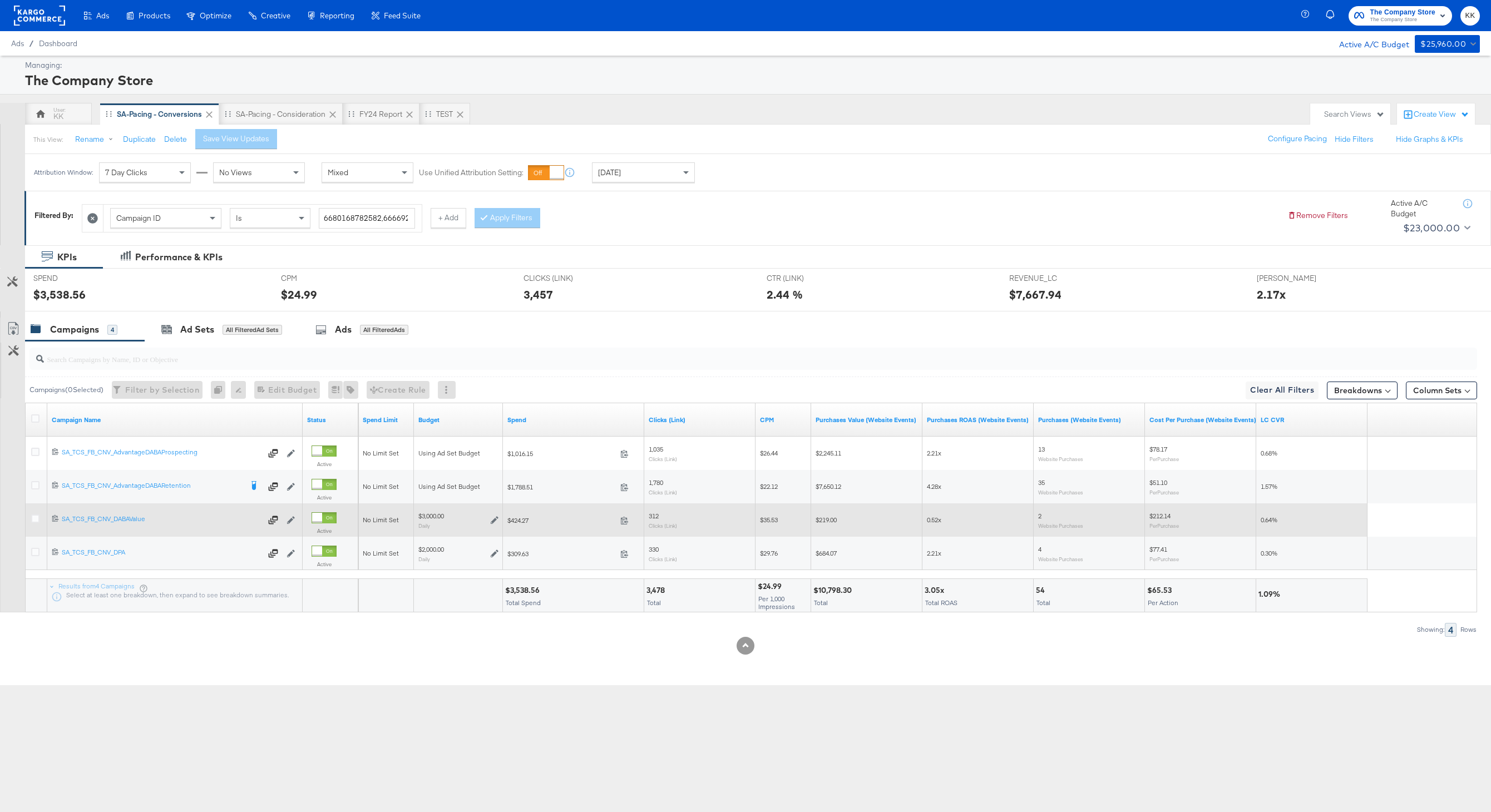
click at [43, 517] on div at bounding box center [37, 520] width 21 height 20
click at [30, 517] on div at bounding box center [37, 520] width 21 height 20
click at [33, 517] on icon at bounding box center [36, 518] width 8 height 8
click at [0, 0] on input "checkbox" at bounding box center [0, 0] width 0 height 0
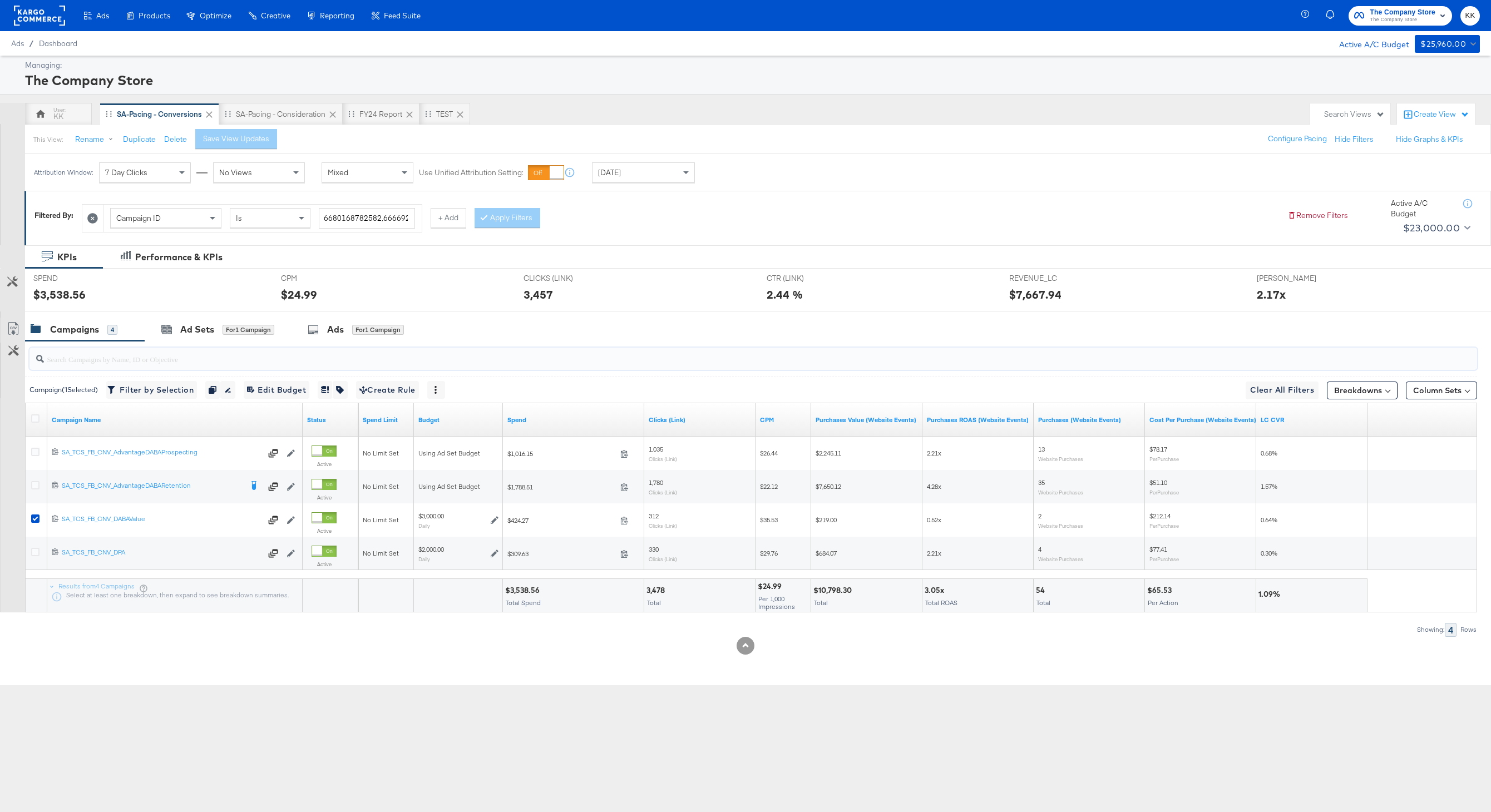
click at [182, 346] on input "search" at bounding box center [692, 355] width 1297 height 22
click at [210, 322] on div "Ad Sets for 1 Campaign" at bounding box center [217, 330] width 146 height 24
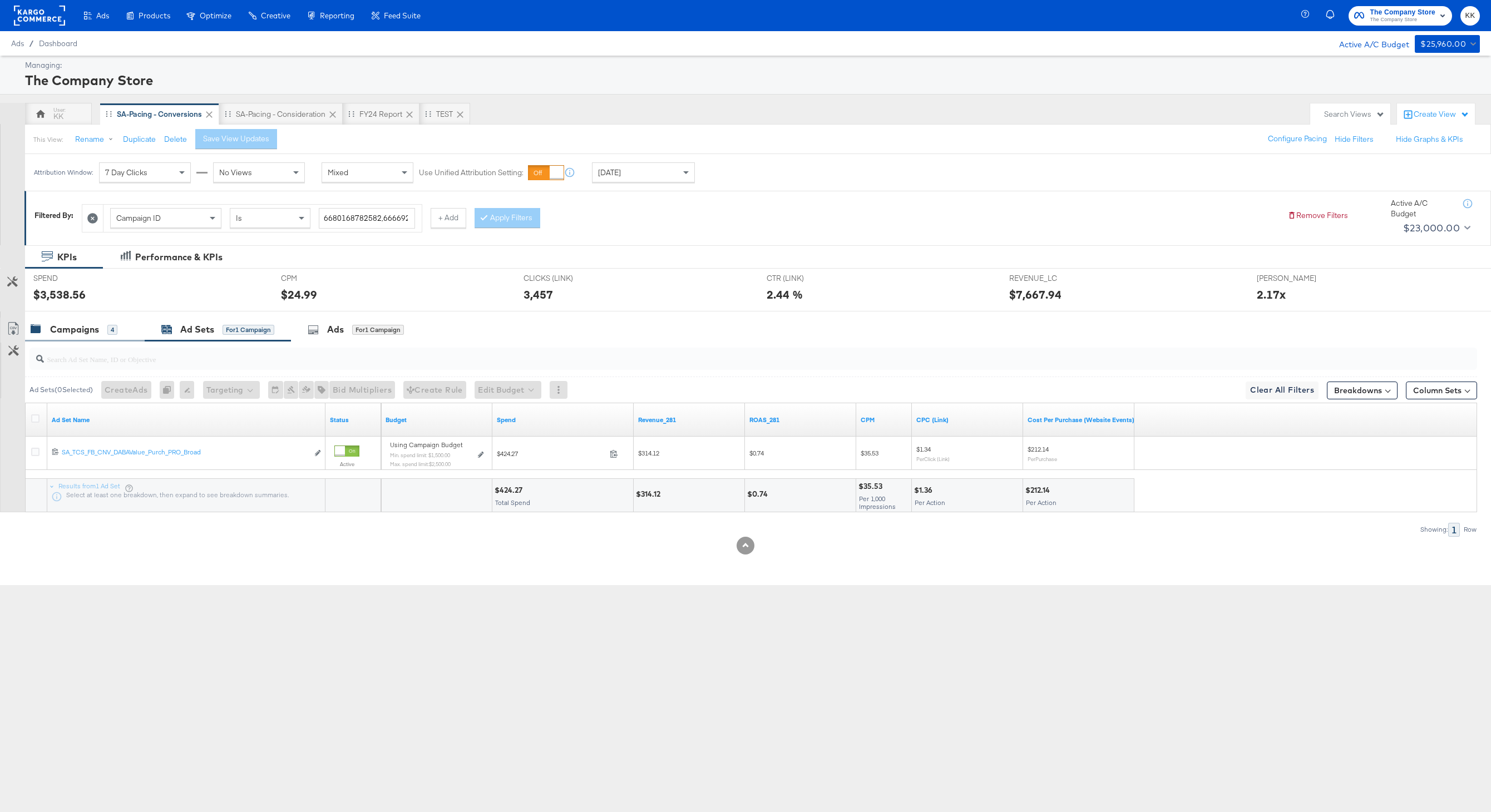
click at [115, 336] on div "Campaigns 4" at bounding box center [85, 330] width 120 height 24
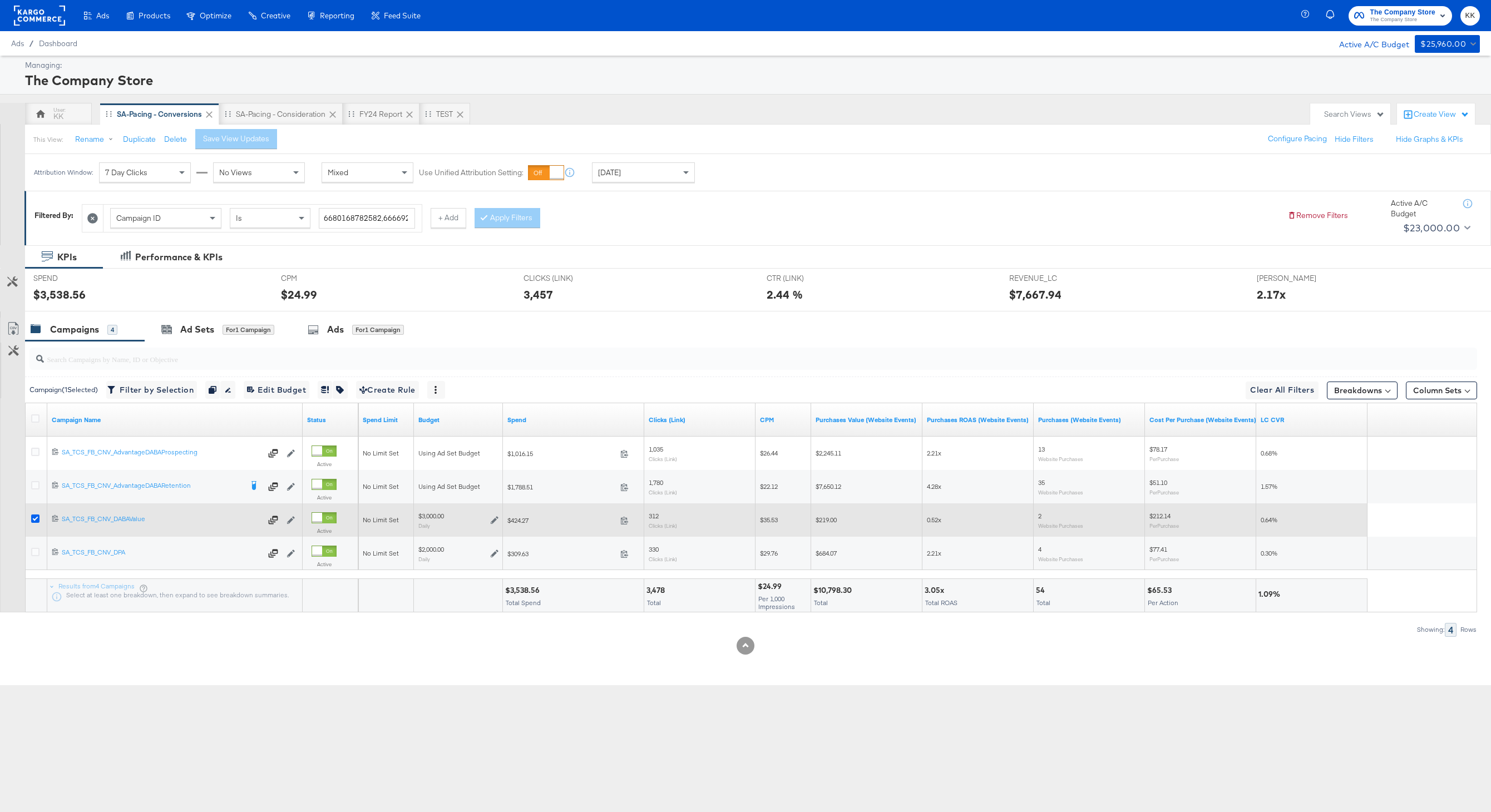
click at [33, 519] on icon at bounding box center [36, 518] width 8 height 8
click at [0, 0] on input "checkbox" at bounding box center [0, 0] width 0 height 0
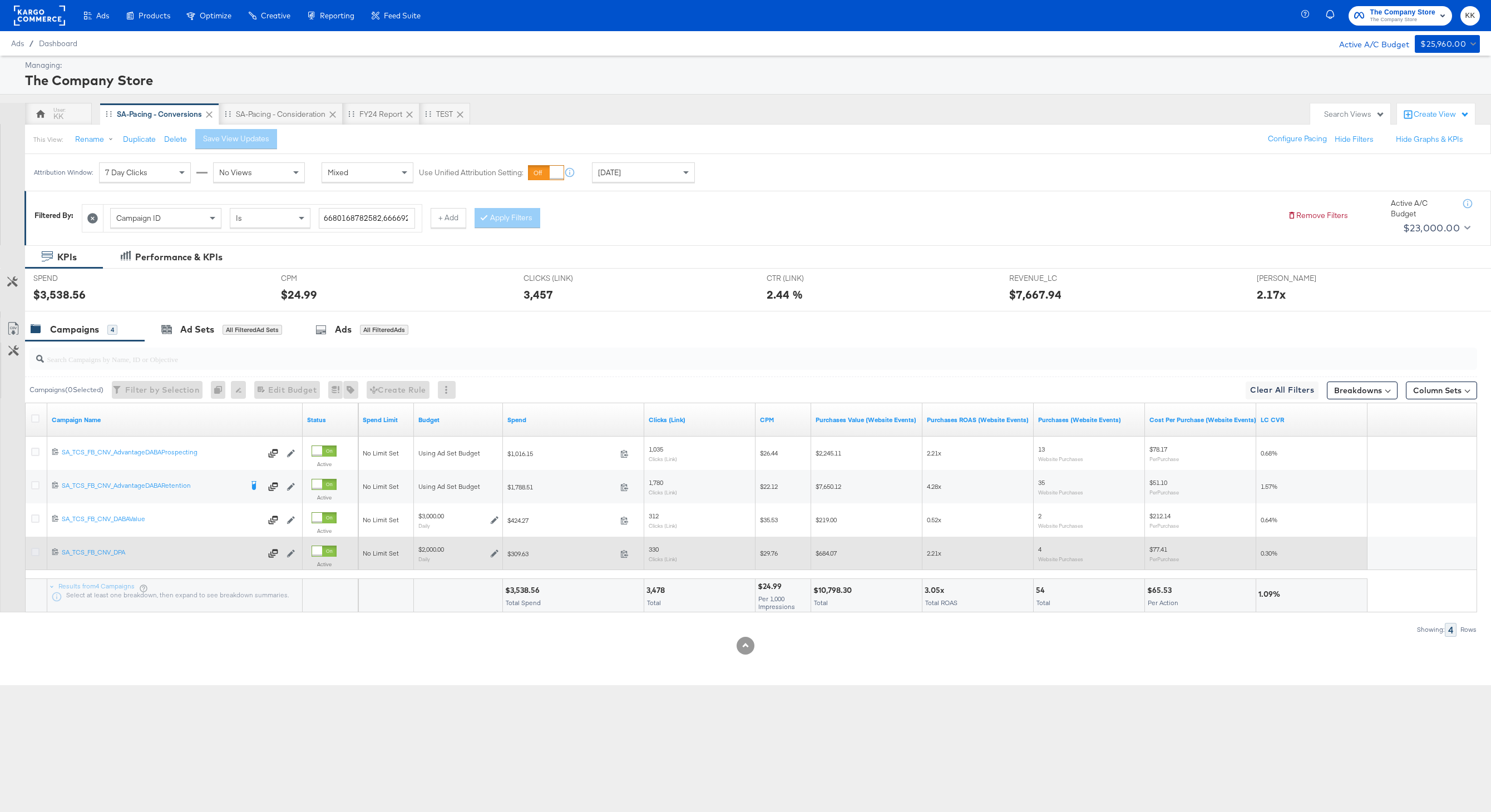
click at [34, 550] on icon at bounding box center [36, 552] width 8 height 8
click at [0, 0] on input "checkbox" at bounding box center [0, 0] width 0 height 0
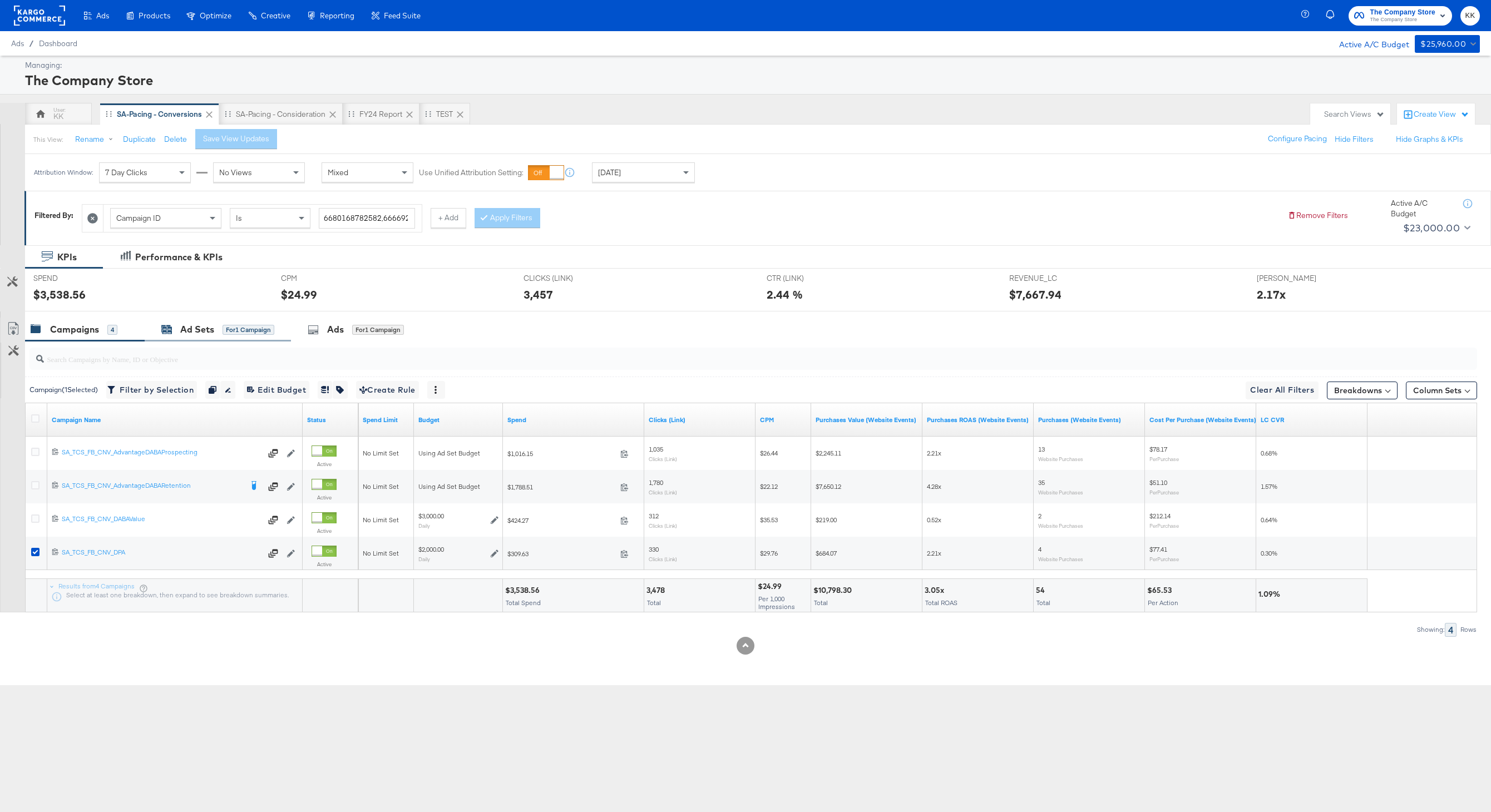
click at [211, 332] on div "Ad Sets" at bounding box center [197, 330] width 34 height 13
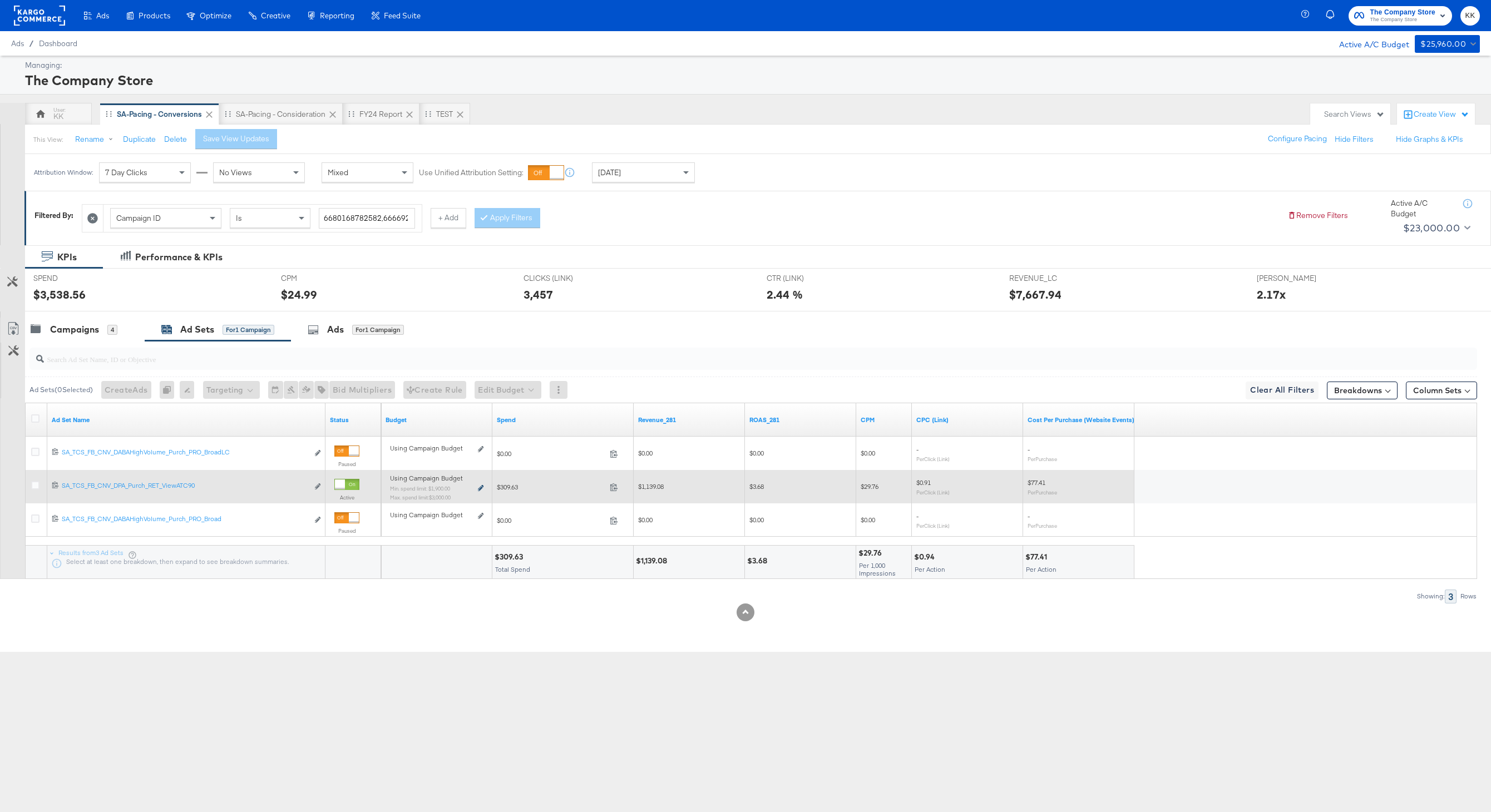
click at [482, 489] on icon at bounding box center [480, 488] width 5 height 6
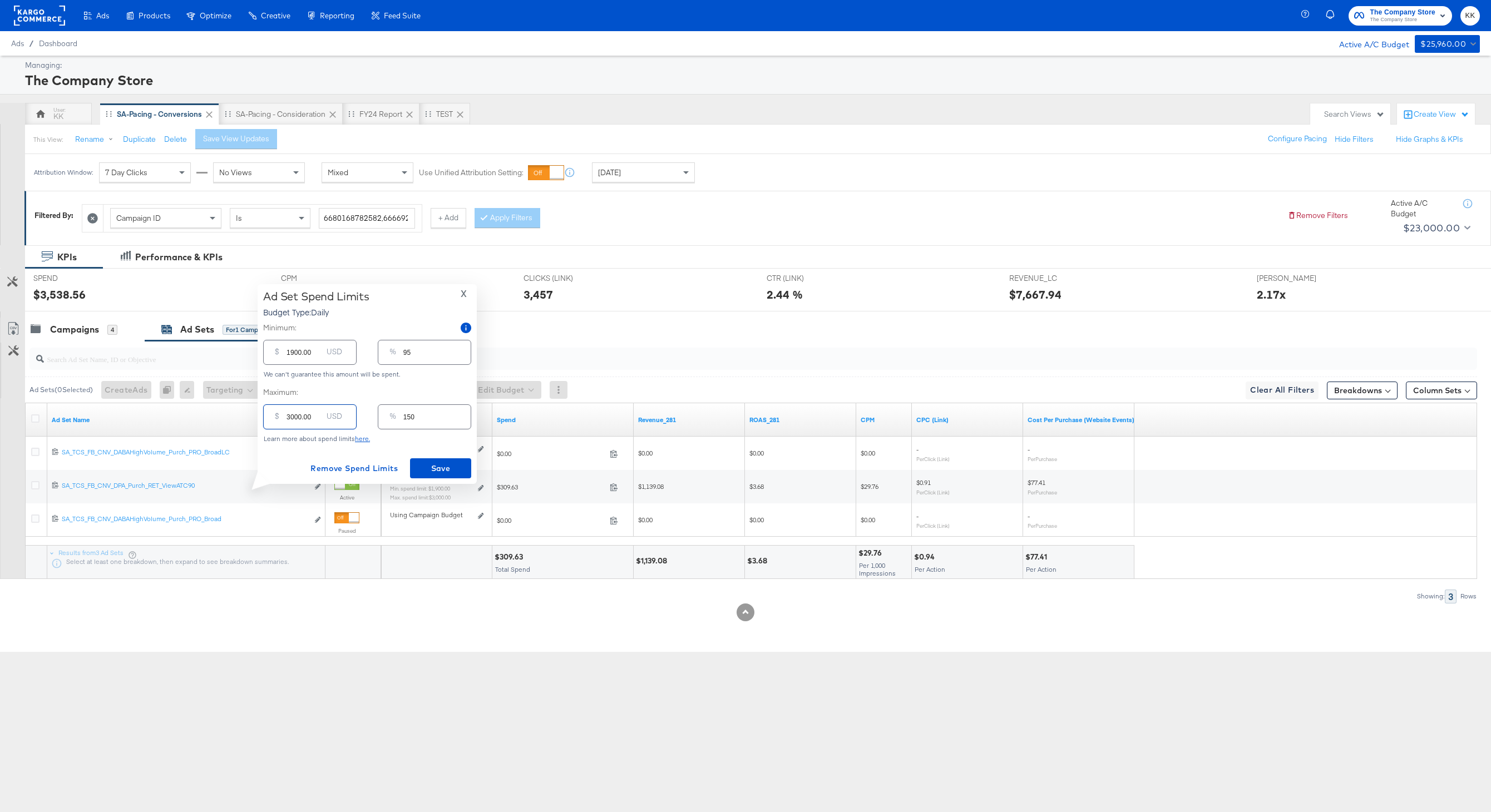
click at [295, 416] on input "3000.00" at bounding box center [304, 413] width 36 height 24
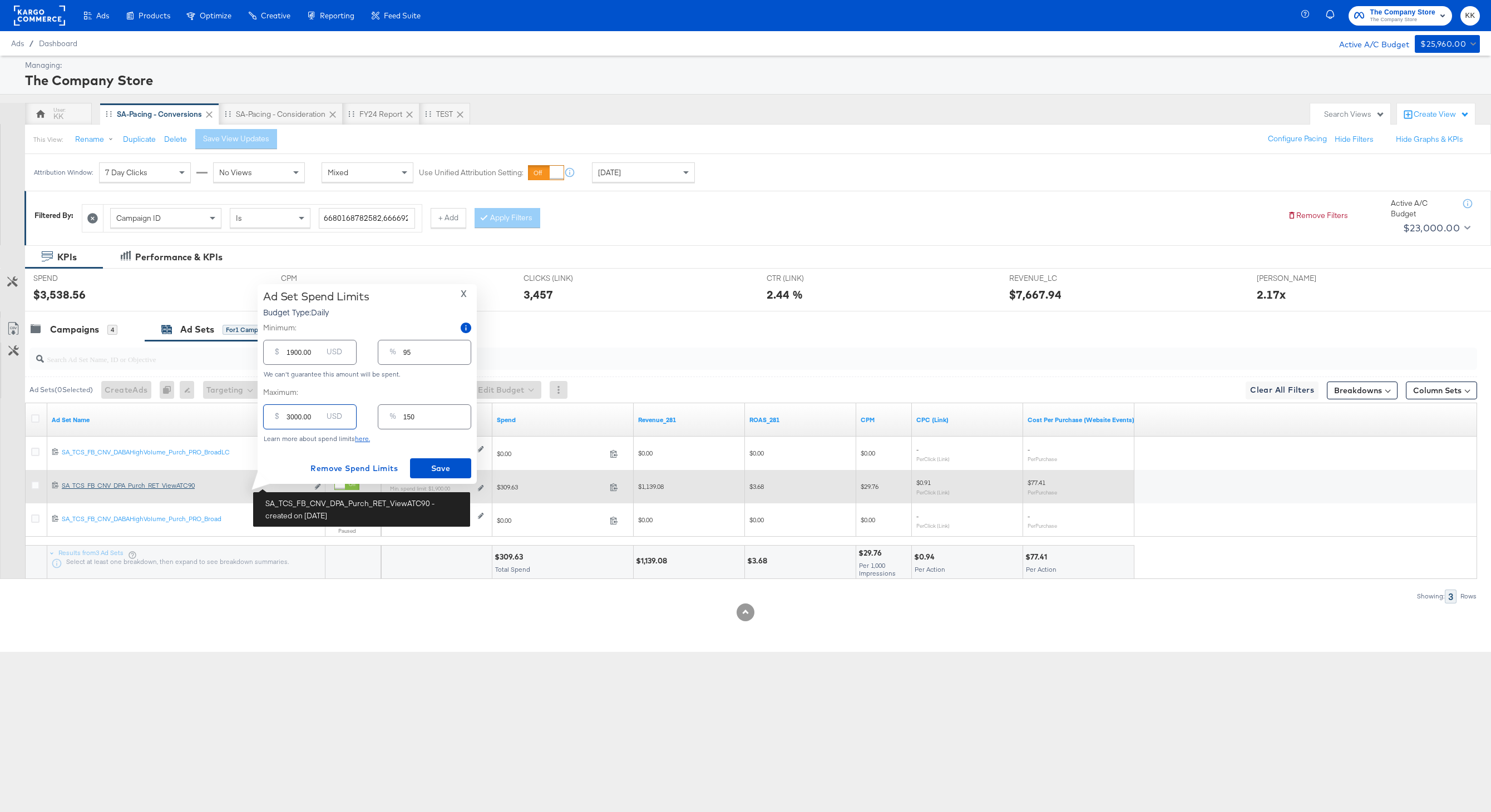
type input "300.00"
type input "15"
type input "3500.00"
type input "175"
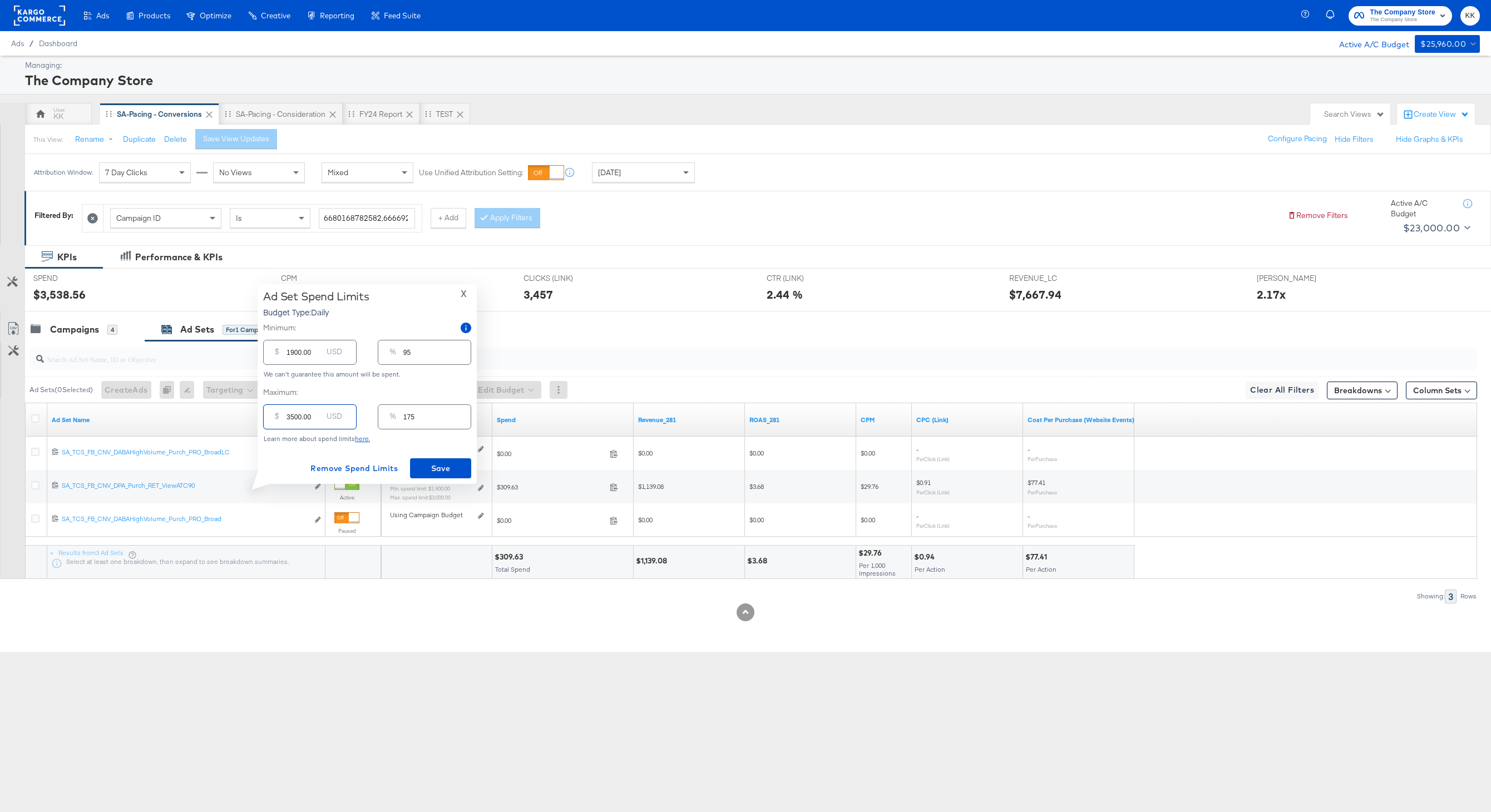
type input "3500.00"
drag, startPoint x: 293, startPoint y: 353, endPoint x: 265, endPoint y: 353, distance: 28.0
click at [265, 353] on div "$ 1900.00 USD" at bounding box center [310, 352] width 94 height 25
type input "200.00"
type input "10"
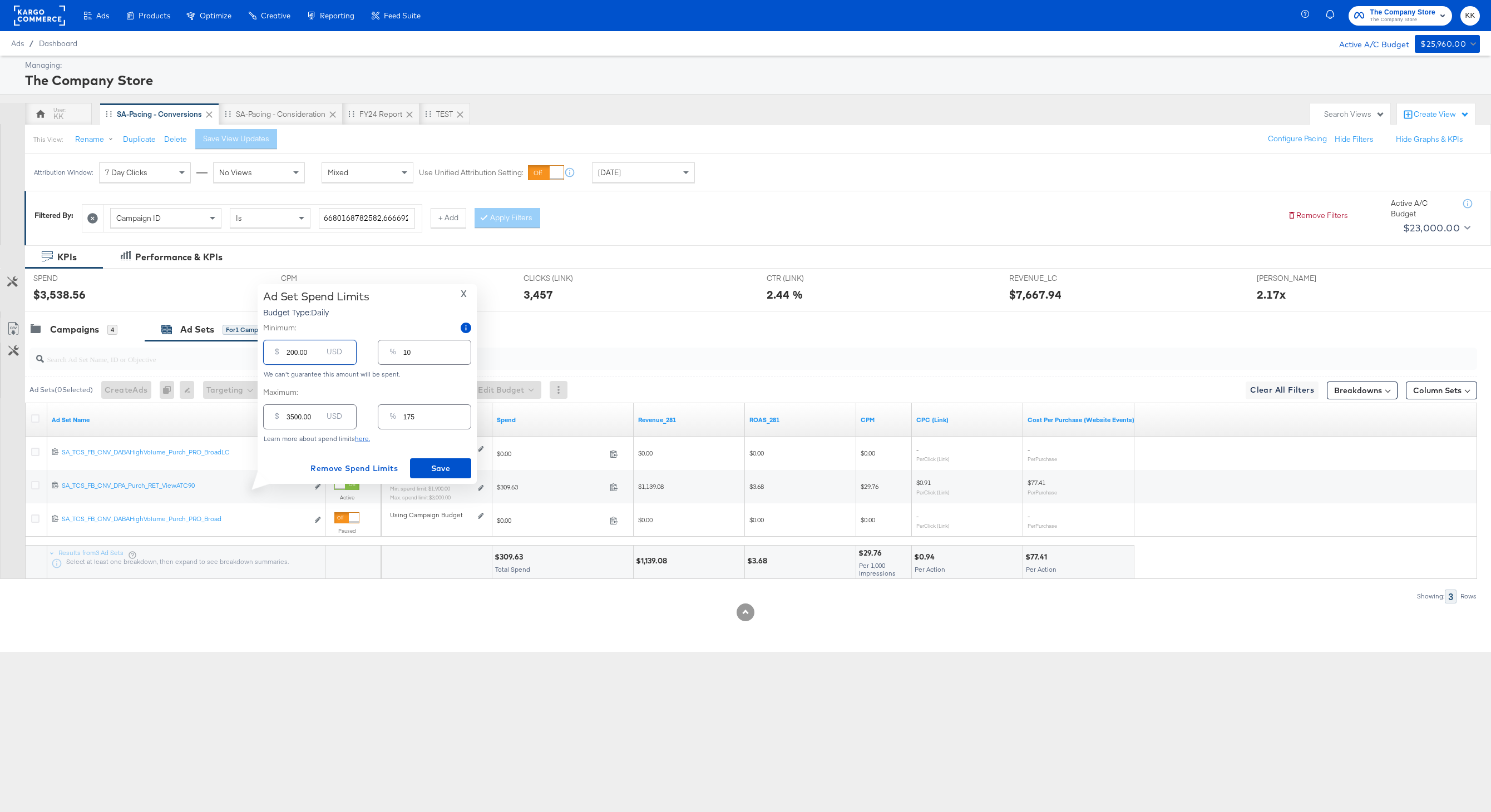
type input "2500.00"
type input "125"
type input "2500.00"
click at [451, 472] on span "Save" at bounding box center [440, 468] width 52 height 14
click at [1471, 679] on div "×" at bounding box center [1469, 689] width 21 height 20
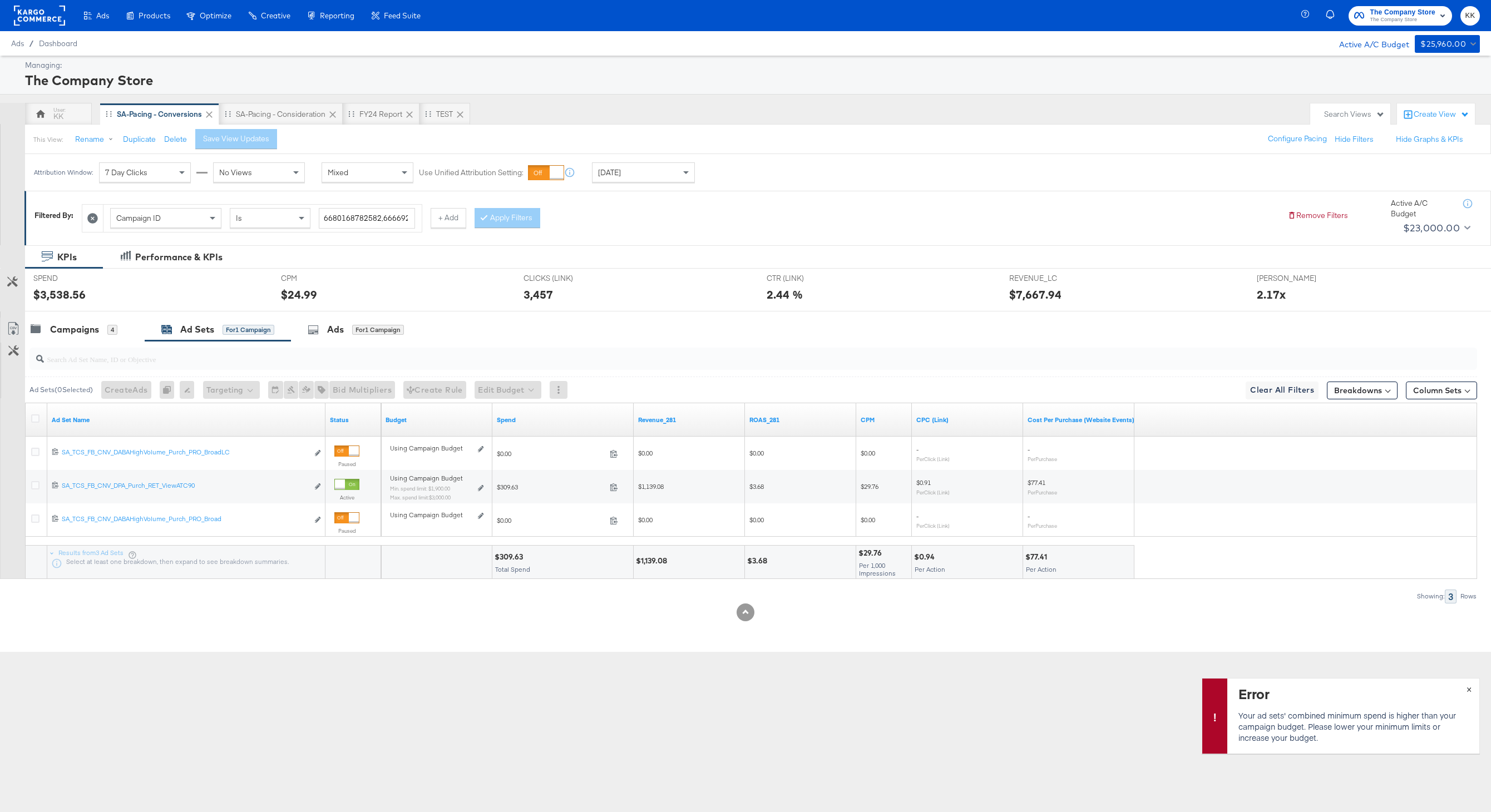
click at [1471, 688] on span "×" at bounding box center [1469, 688] width 5 height 13
